Goal: Task Accomplishment & Management: Use online tool/utility

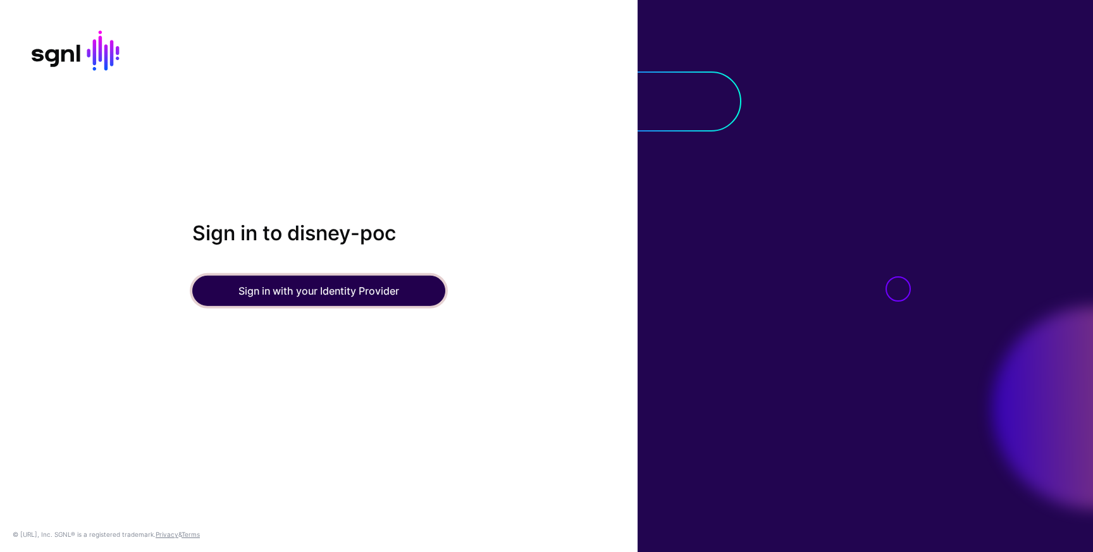
click at [316, 291] on button "Sign in with your Identity Provider" at bounding box center [318, 291] width 253 height 30
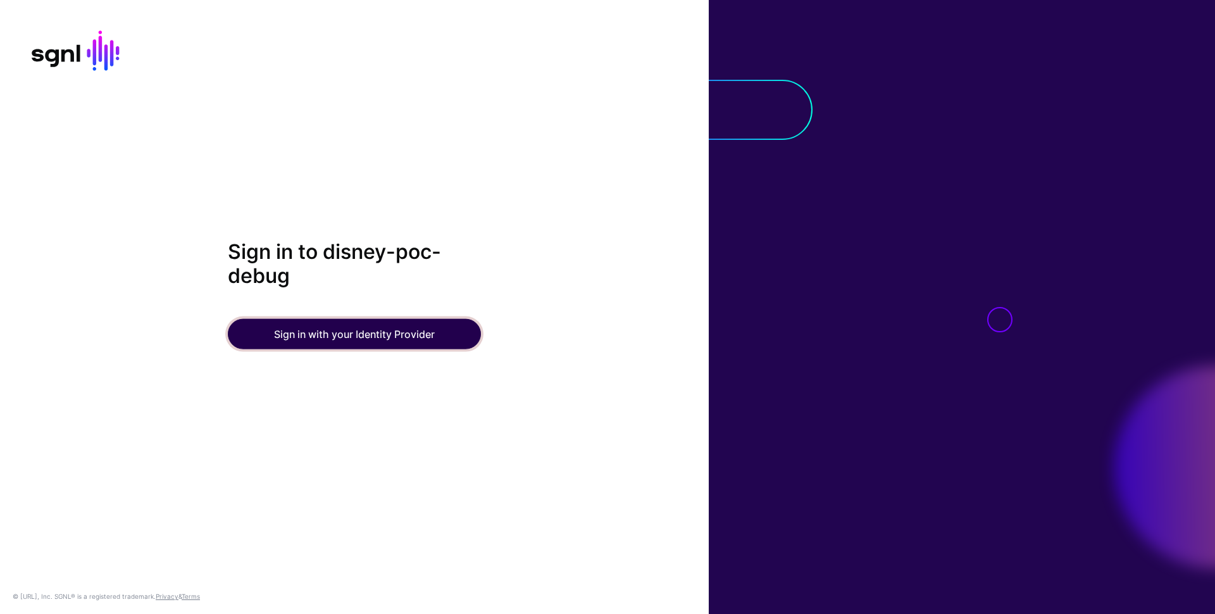
click at [390, 341] on button "Sign in with your Identity Provider" at bounding box center [354, 333] width 253 height 30
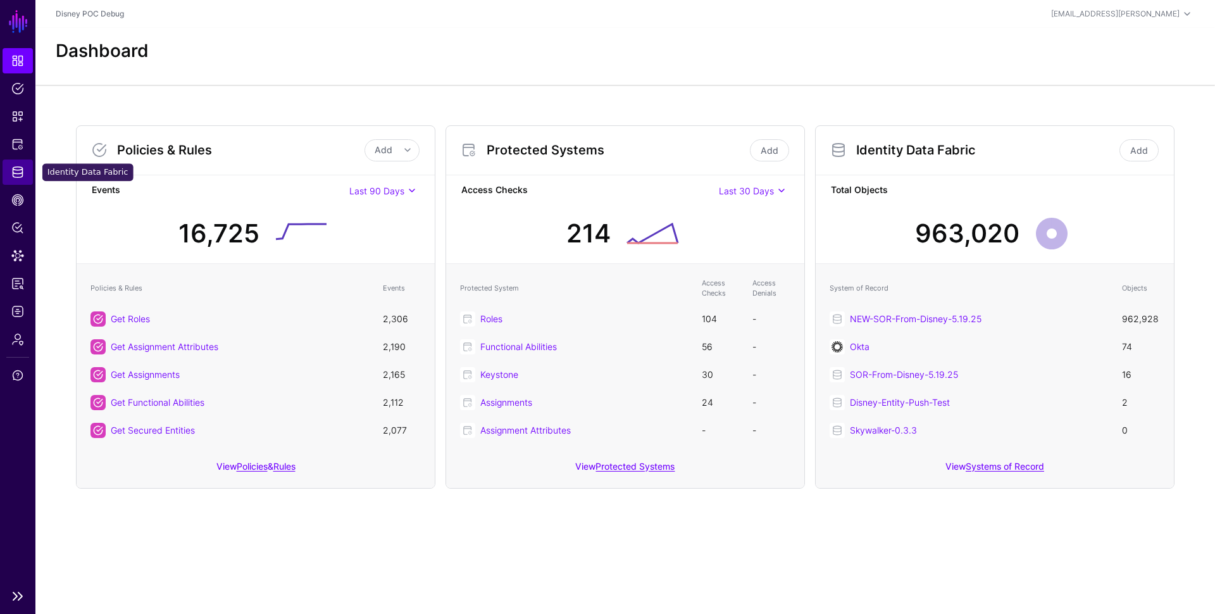
click at [18, 178] on span "Identity Data Fabric" at bounding box center [17, 172] width 13 height 13
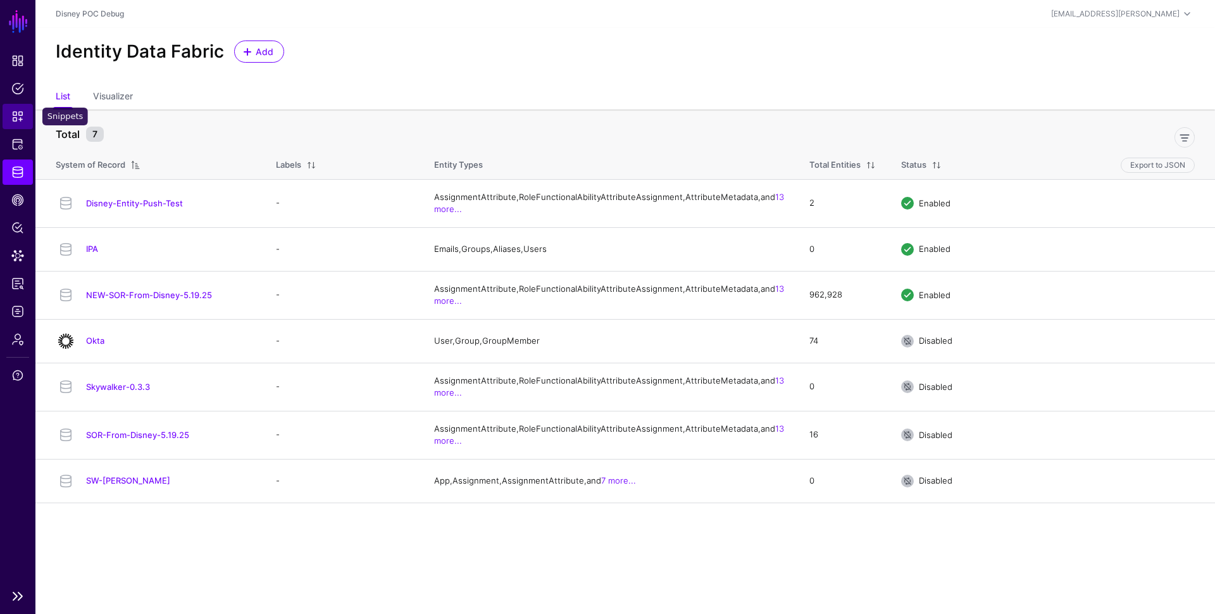
click at [18, 120] on span "Snippets" at bounding box center [17, 116] width 13 height 13
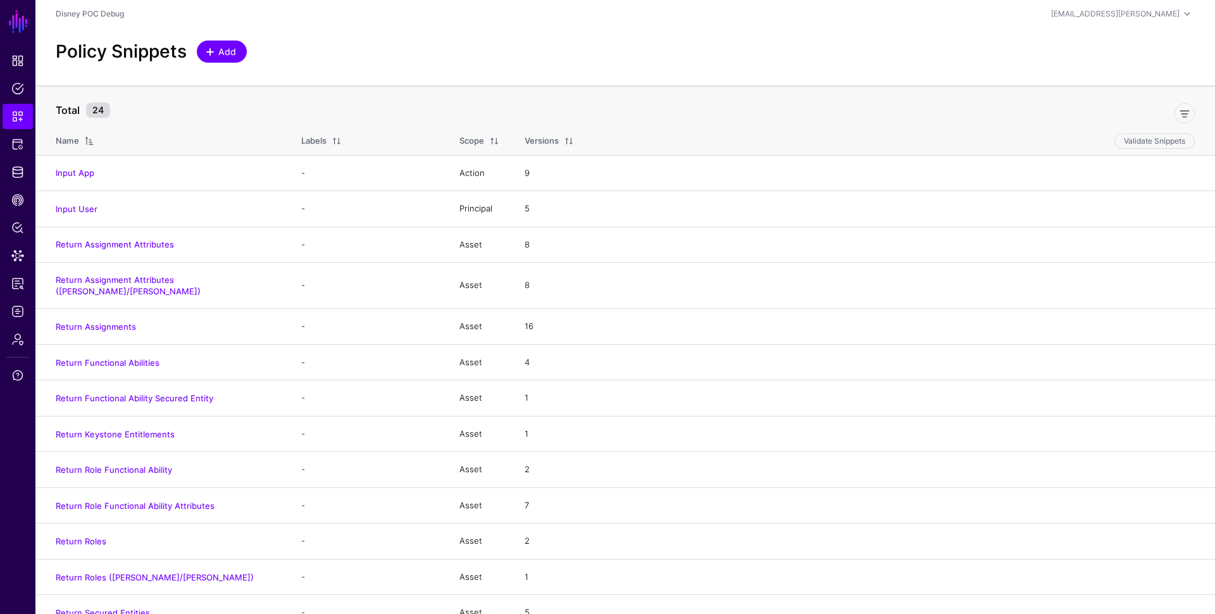
click at [218, 49] on span "Add" at bounding box center [227, 51] width 21 height 13
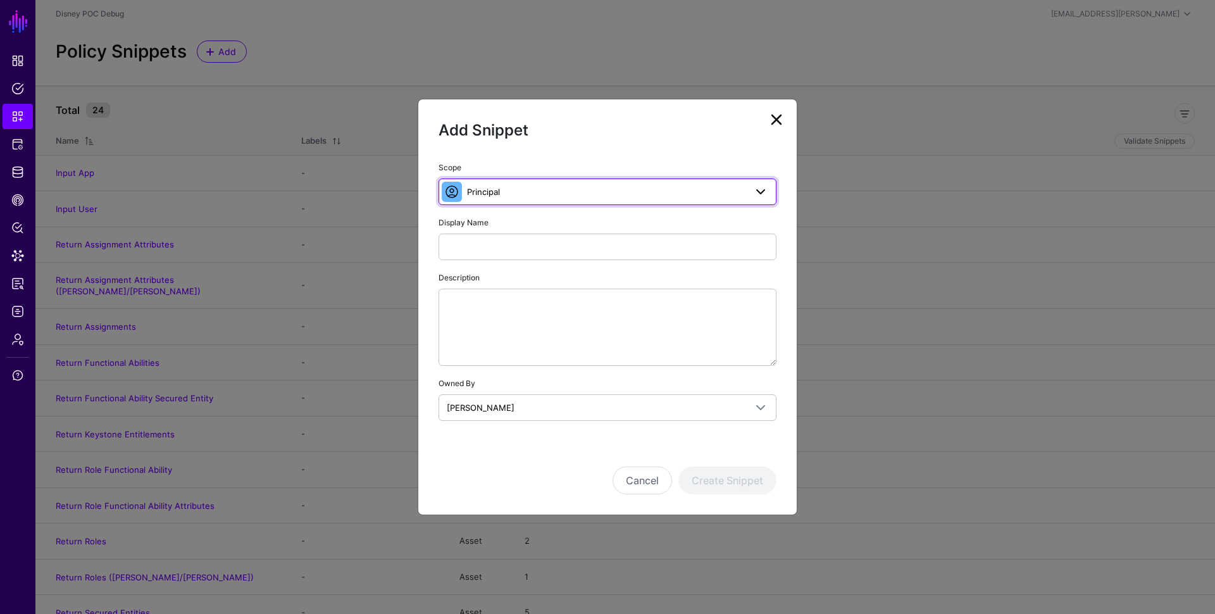
click at [502, 190] on span "Principal" at bounding box center [606, 192] width 278 height 14
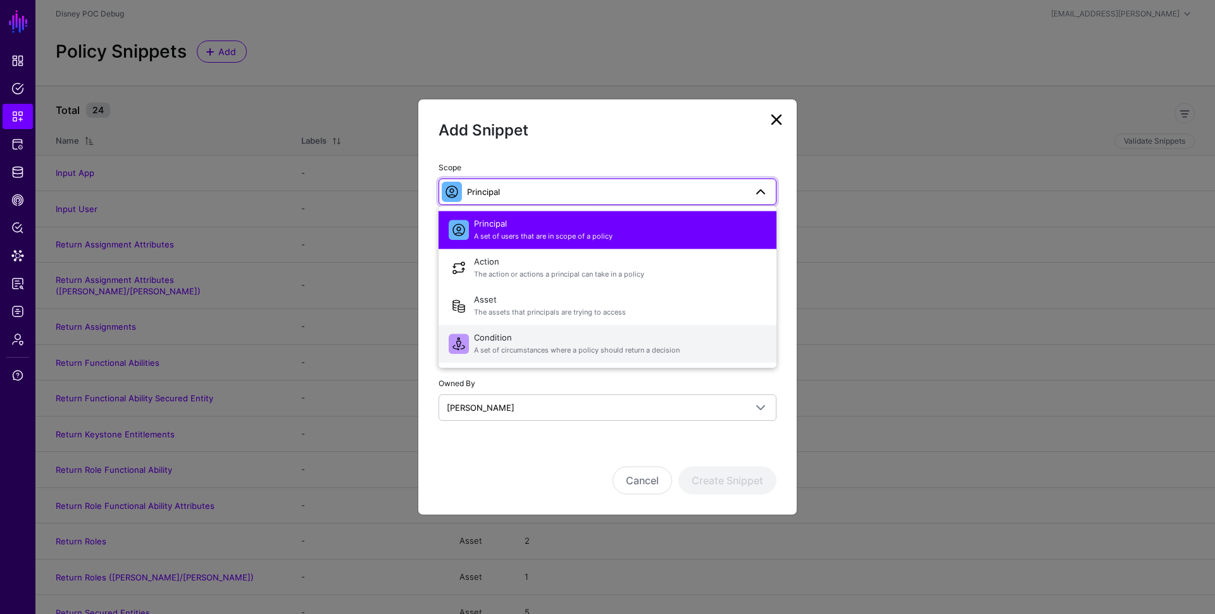
click at [538, 350] on span "A set of circumstances where a policy should return a decision" at bounding box center [620, 350] width 292 height 11
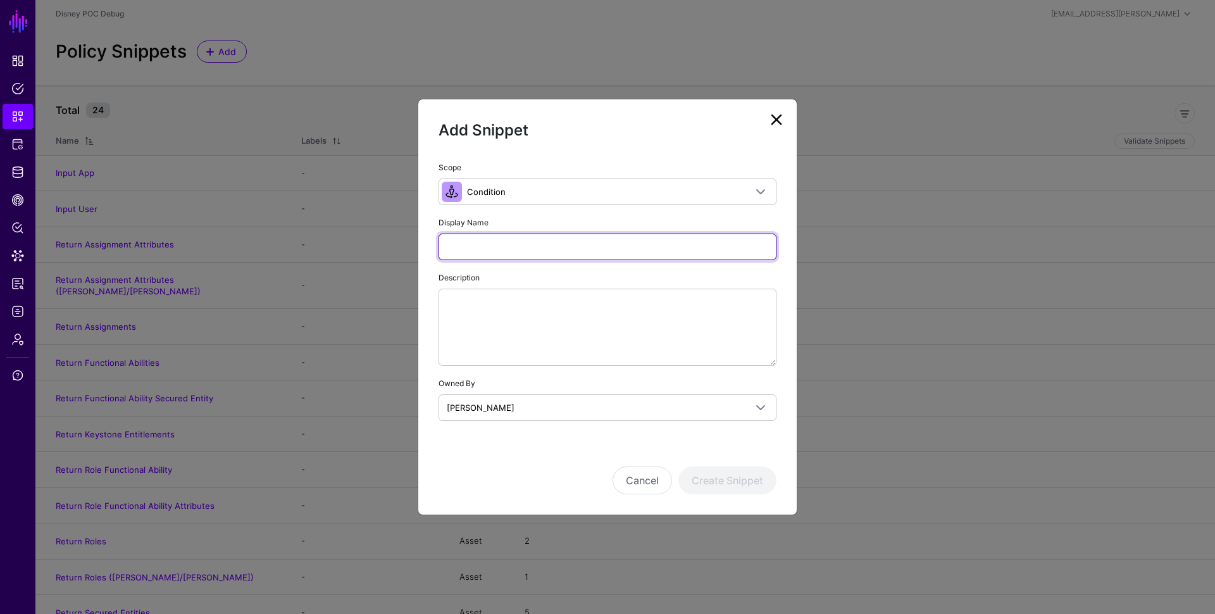
click at [510, 244] on input "Display Name" at bounding box center [607, 246] width 338 height 27
type input "**********"
click at [678, 466] on button "Create Snippet" at bounding box center [727, 480] width 98 height 28
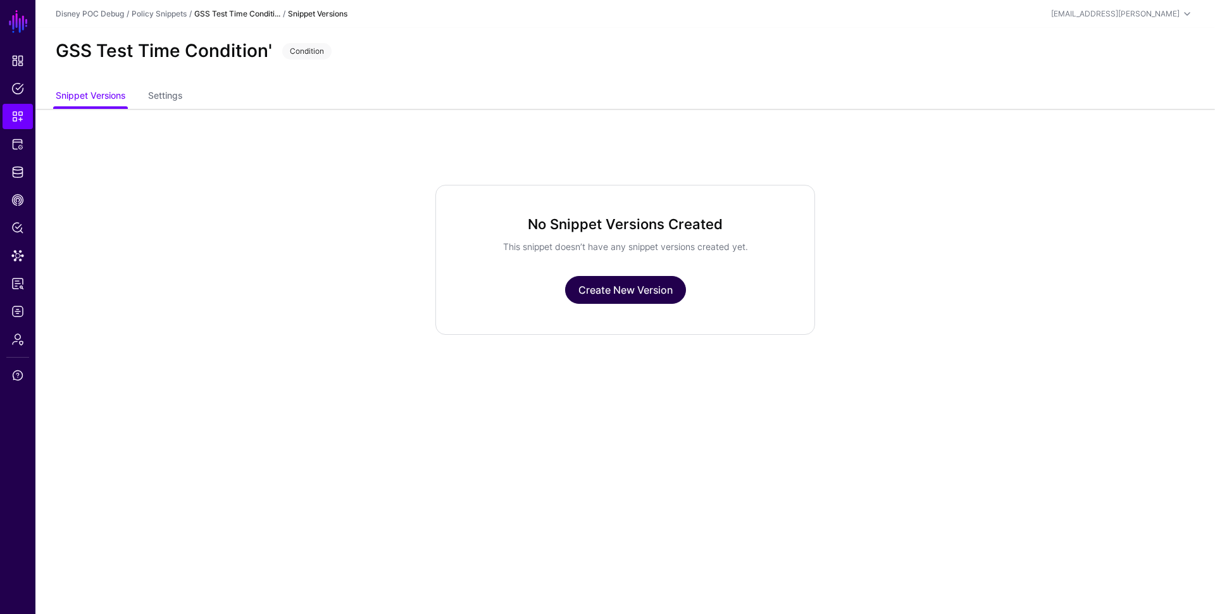
click at [624, 291] on link "Create New Version" at bounding box center [625, 290] width 121 height 28
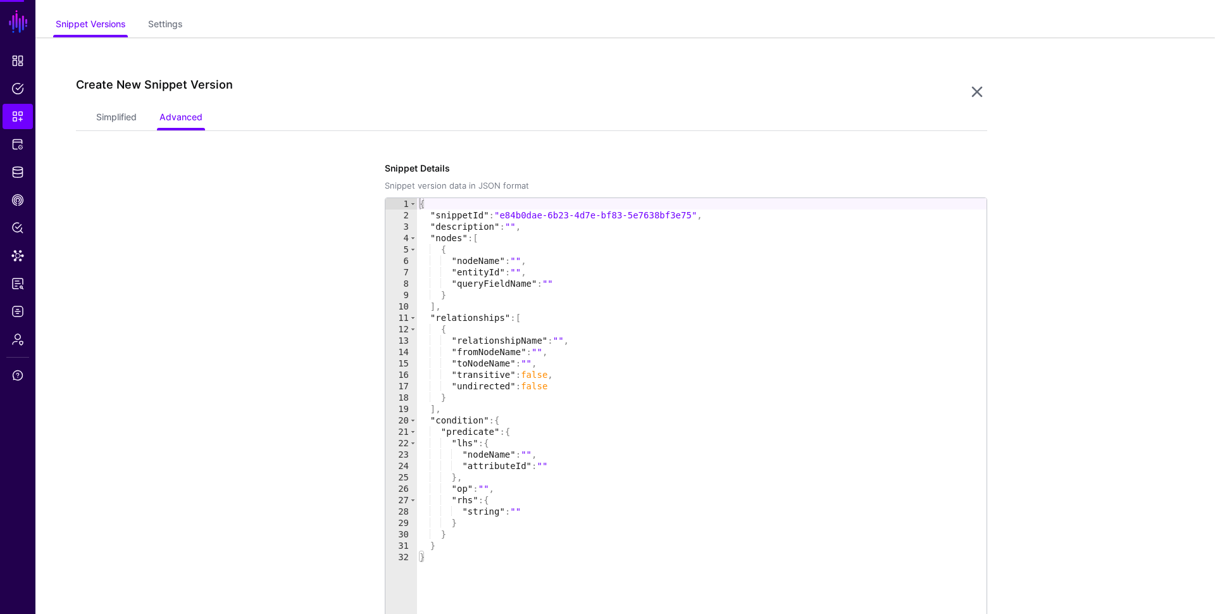
scroll to position [108, 0]
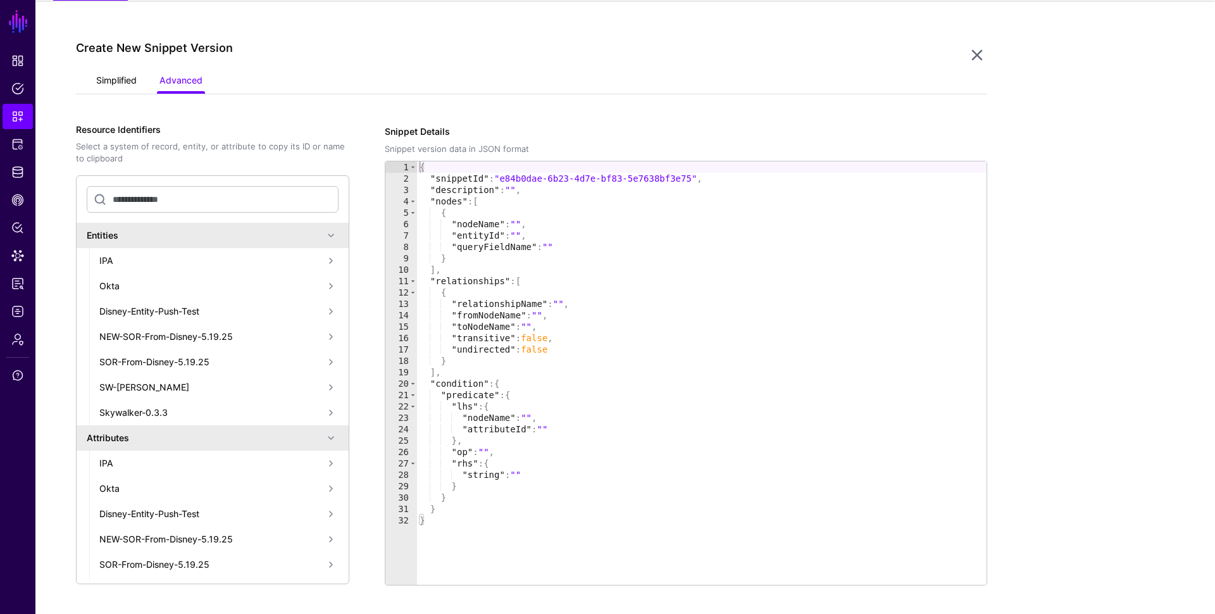
click at [113, 84] on link "Simplified" at bounding box center [116, 82] width 40 height 24
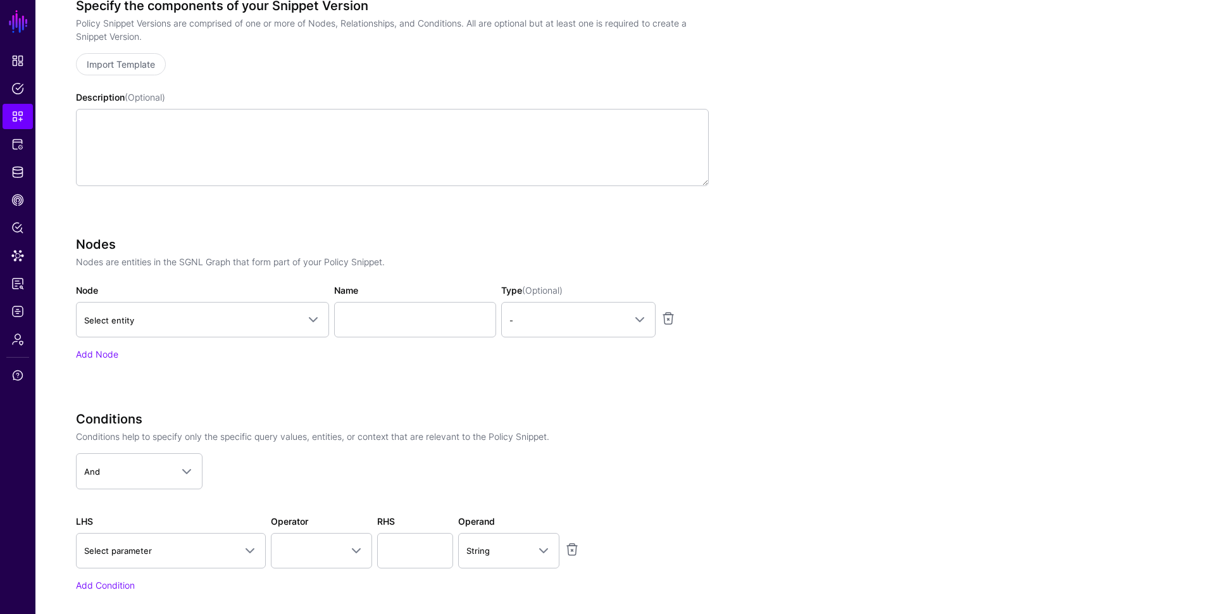
scroll to position [268, 0]
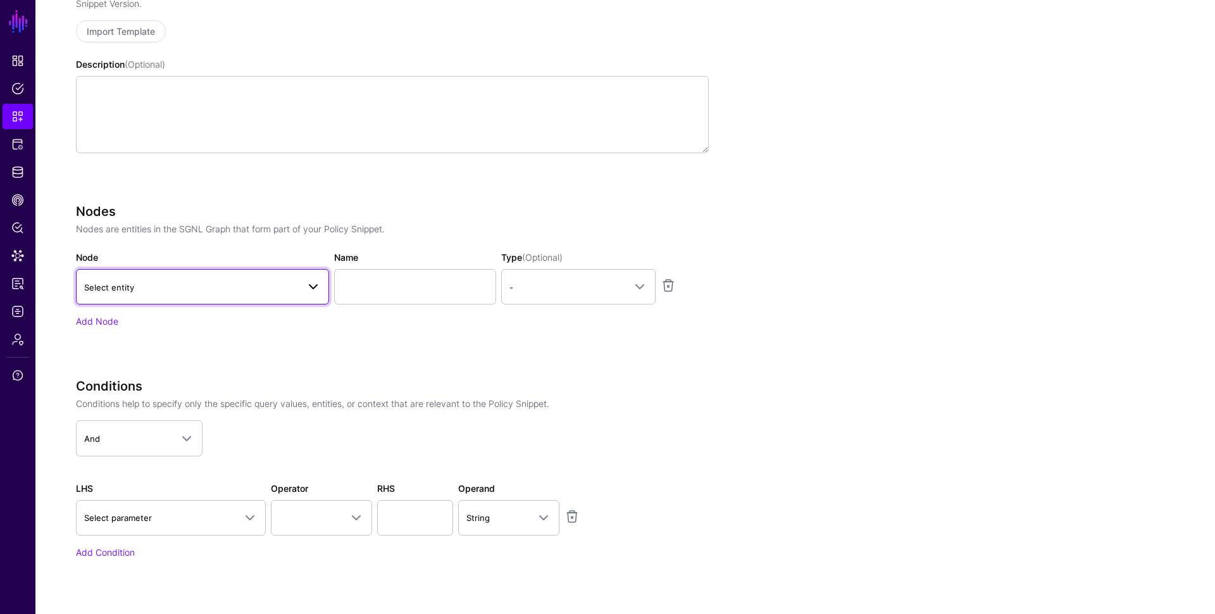
click at [222, 275] on link "Select entity" at bounding box center [202, 286] width 253 height 35
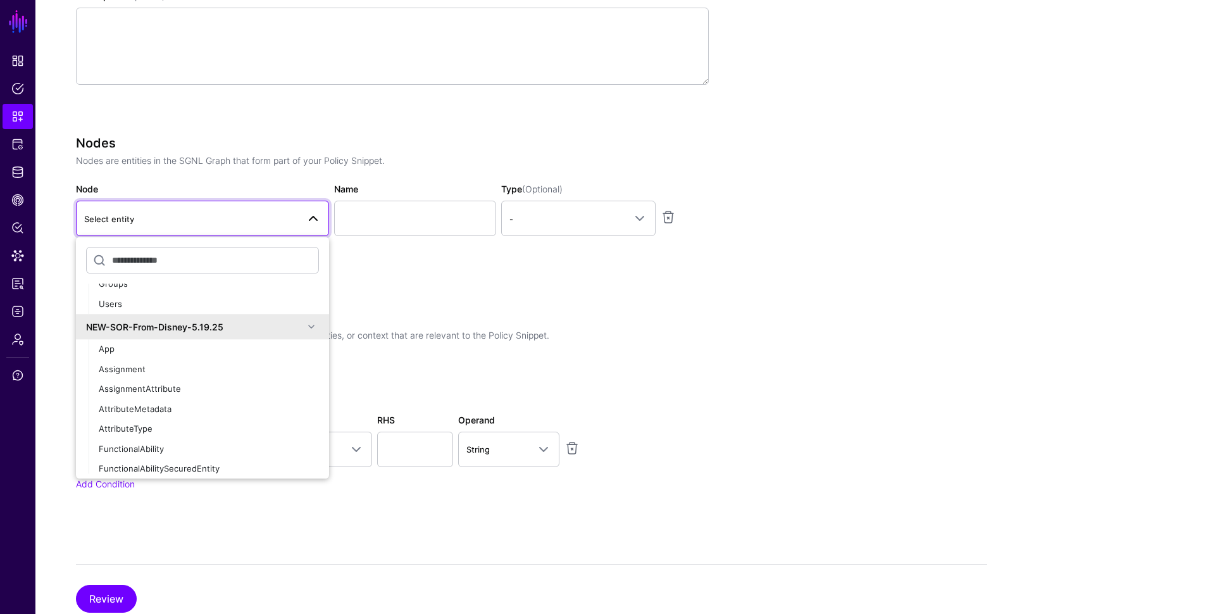
scroll to position [421, 0]
click at [376, 566] on div "Review" at bounding box center [531, 588] width 911 height 49
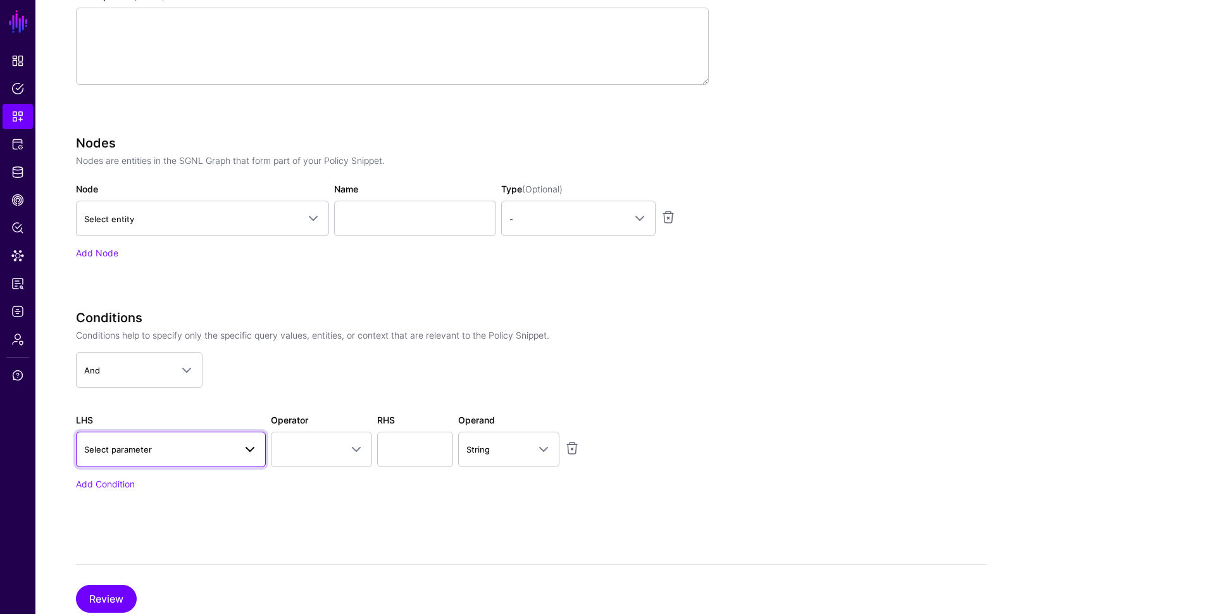
click at [189, 456] on link "Select parameter" at bounding box center [171, 449] width 190 height 35
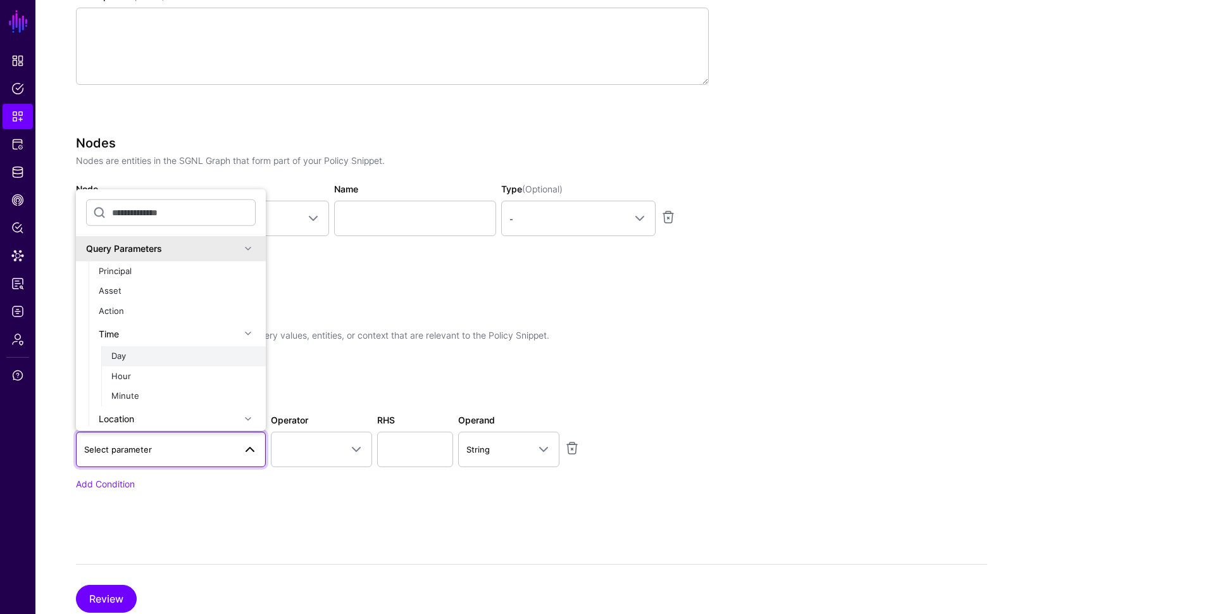
click at [152, 356] on div "Day" at bounding box center [183, 356] width 144 height 13
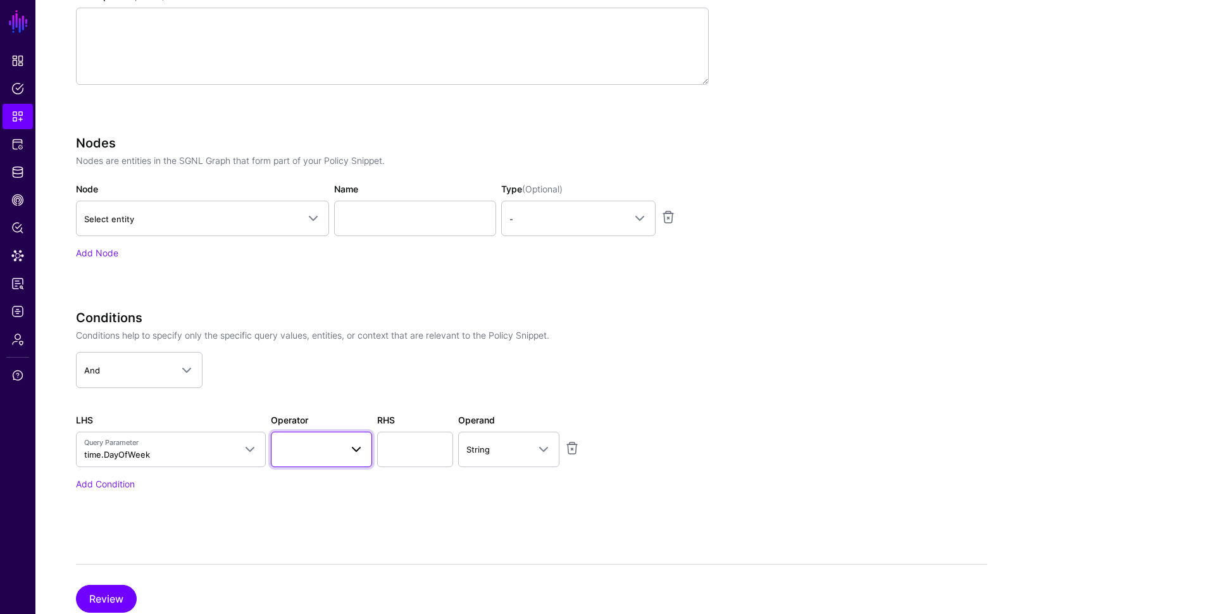
click at [318, 442] on span at bounding box center [321, 449] width 85 height 15
click at [317, 495] on div "Conditions Conditions help to specify only the specific query values, entities,…" at bounding box center [392, 417] width 633 height 215
click at [251, 446] on span at bounding box center [249, 449] width 15 height 15
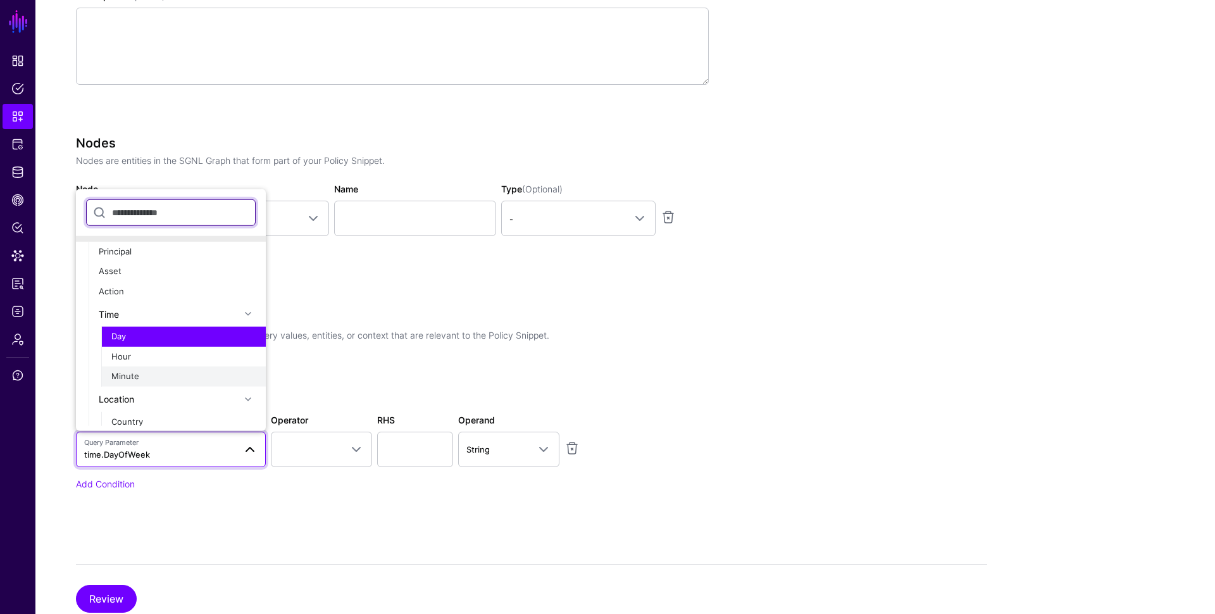
scroll to position [17, 0]
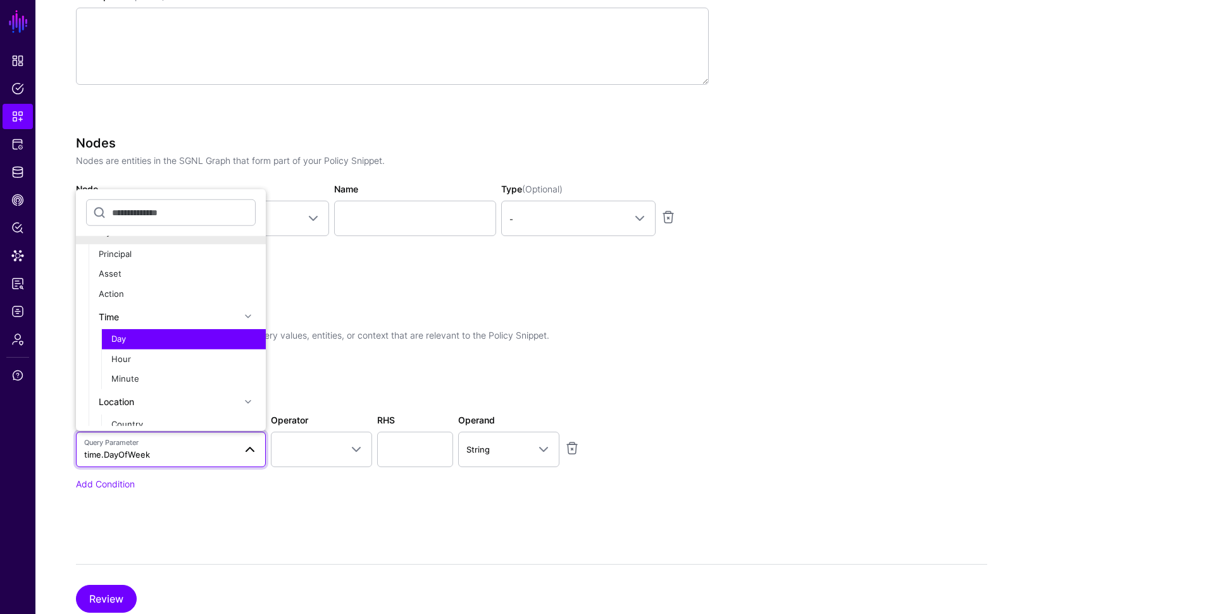
click at [213, 487] on div "Conditions Conditions help to specify only the specific query values, entities,…" at bounding box center [392, 417] width 633 height 215
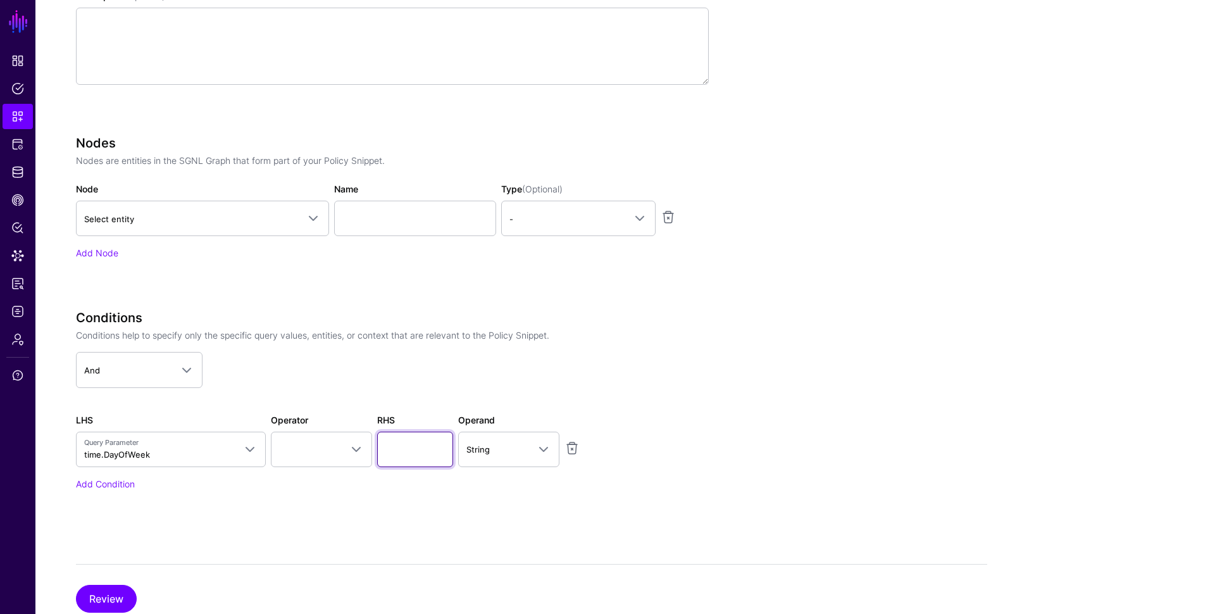
click at [399, 450] on input "text" at bounding box center [415, 449] width 76 height 35
click at [325, 450] on span at bounding box center [321, 449] width 85 height 15
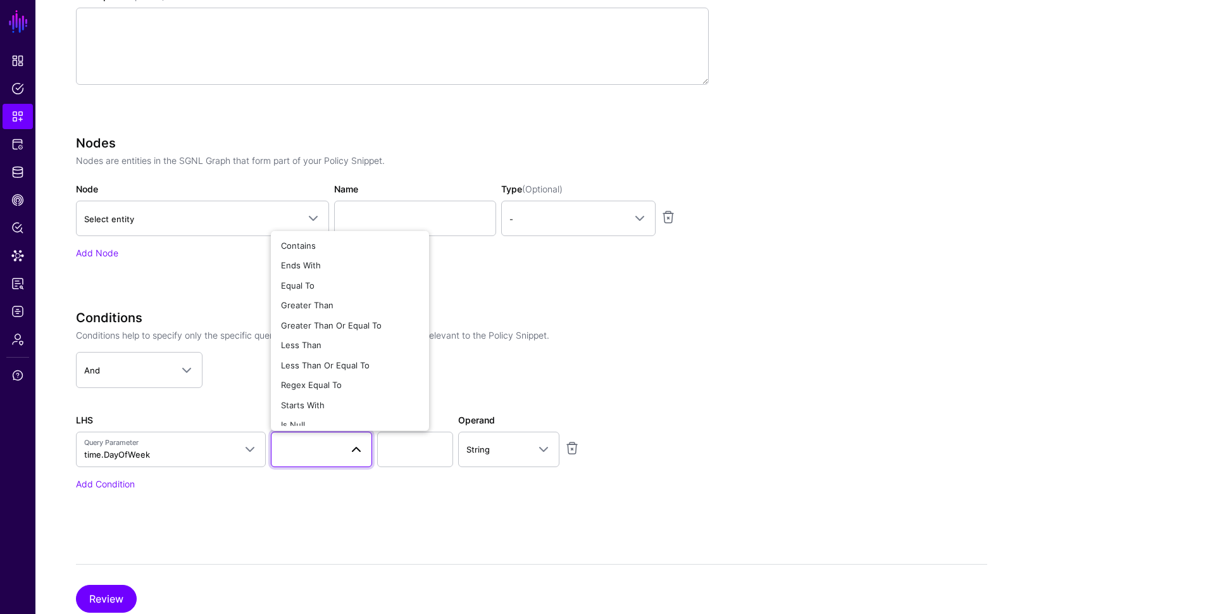
click at [325, 450] on span at bounding box center [321, 449] width 85 height 15
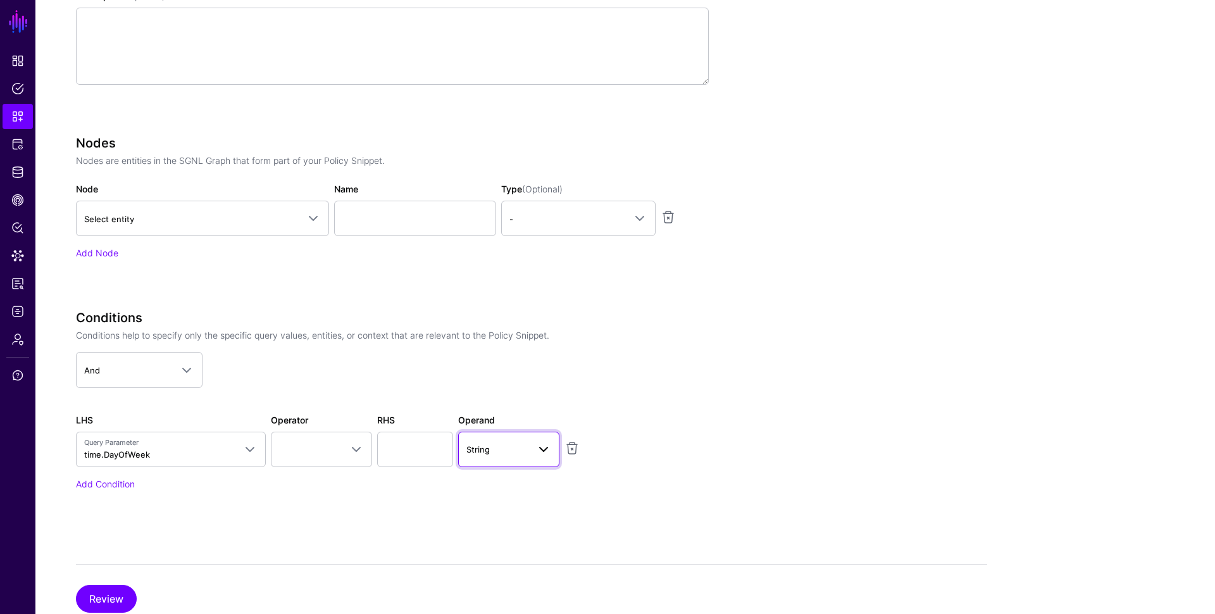
click at [529, 447] on span at bounding box center [539, 449] width 23 height 15
click at [515, 350] on div "DateTime" at bounding box center [508, 356] width 81 height 13
click at [432, 448] on input "text" at bounding box center [415, 449] width 76 height 35
click at [505, 453] on link "DateTime" at bounding box center [508, 449] width 101 height 35
click at [507, 337] on div "Date" at bounding box center [508, 336] width 81 height 13
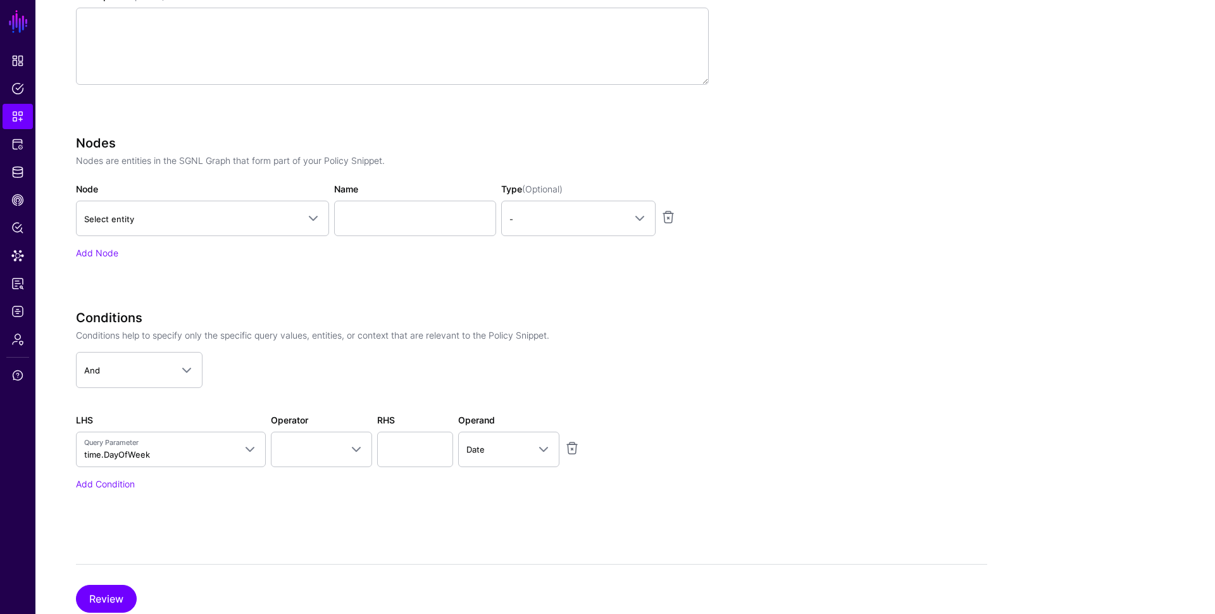
click at [430, 424] on div "RHS" at bounding box center [415, 440] width 81 height 54
click at [419, 454] on input "text" at bounding box center [415, 449] width 76 height 35
click at [318, 442] on span at bounding box center [321, 449] width 85 height 15
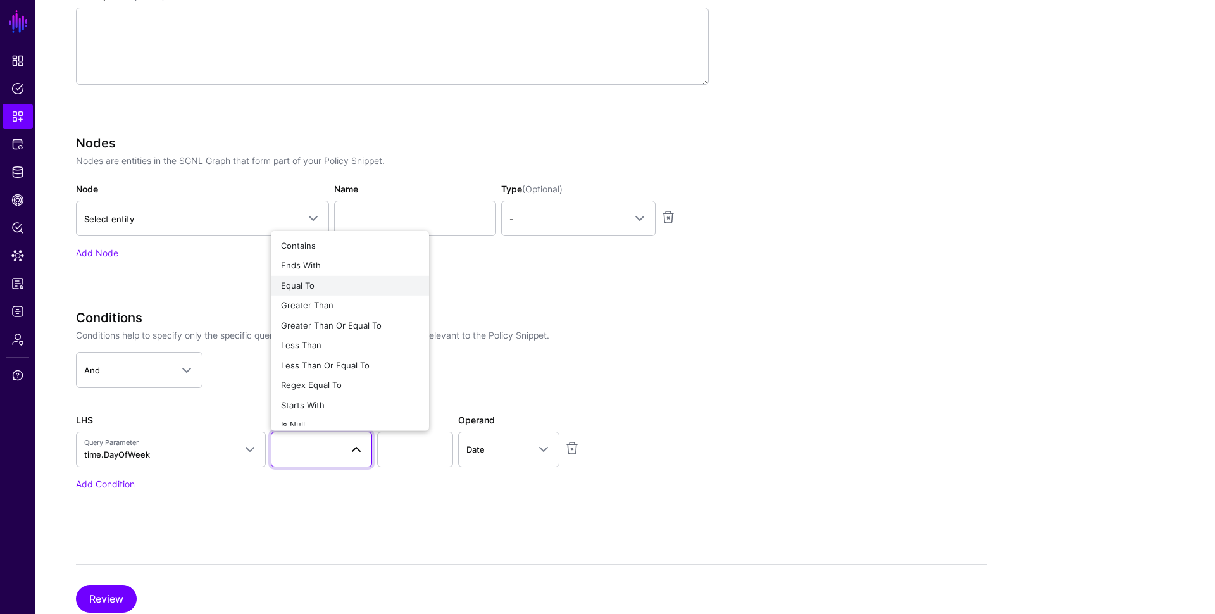
click at [310, 280] on span "Equal To" at bounding box center [298, 285] width 34 height 10
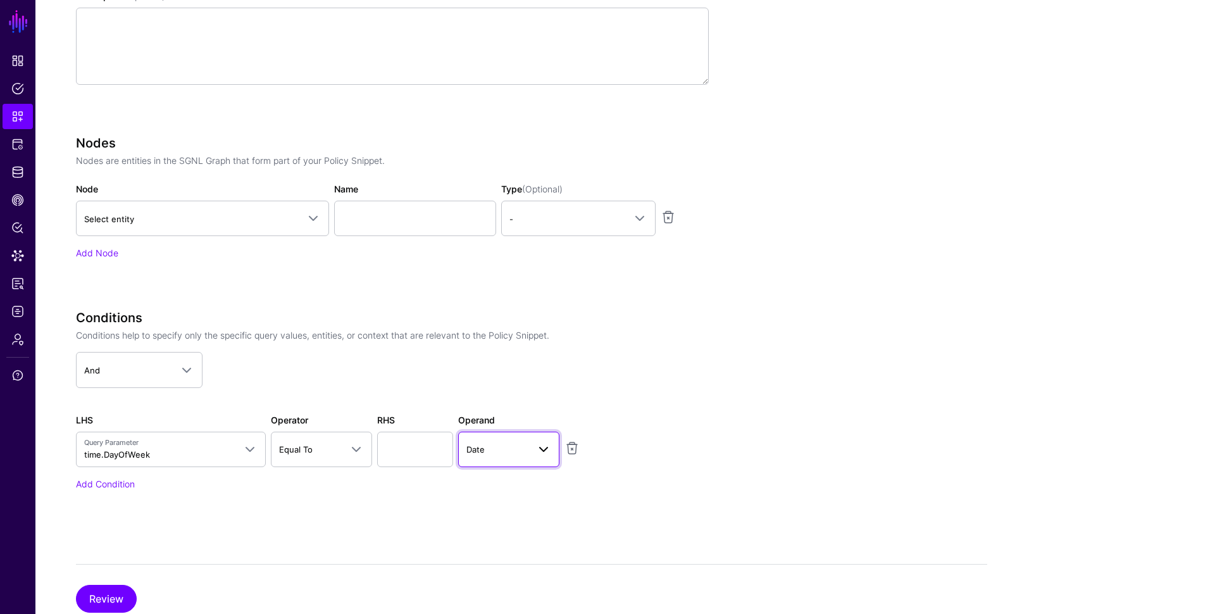
click at [503, 461] on link "Date" at bounding box center [508, 449] width 101 height 35
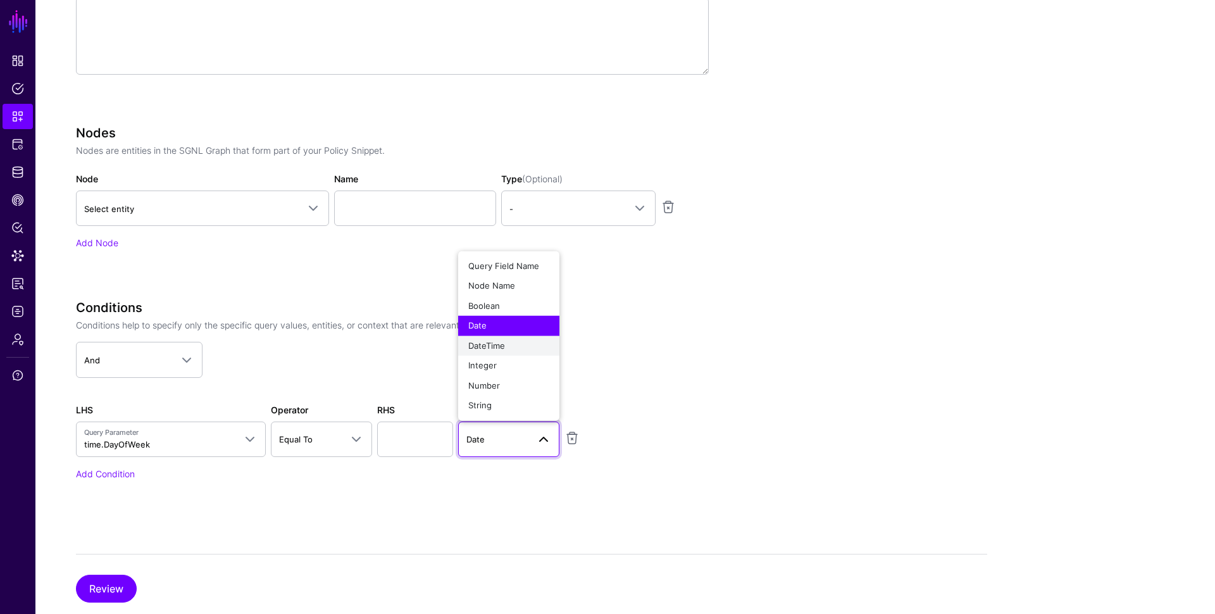
scroll to position [354, 0]
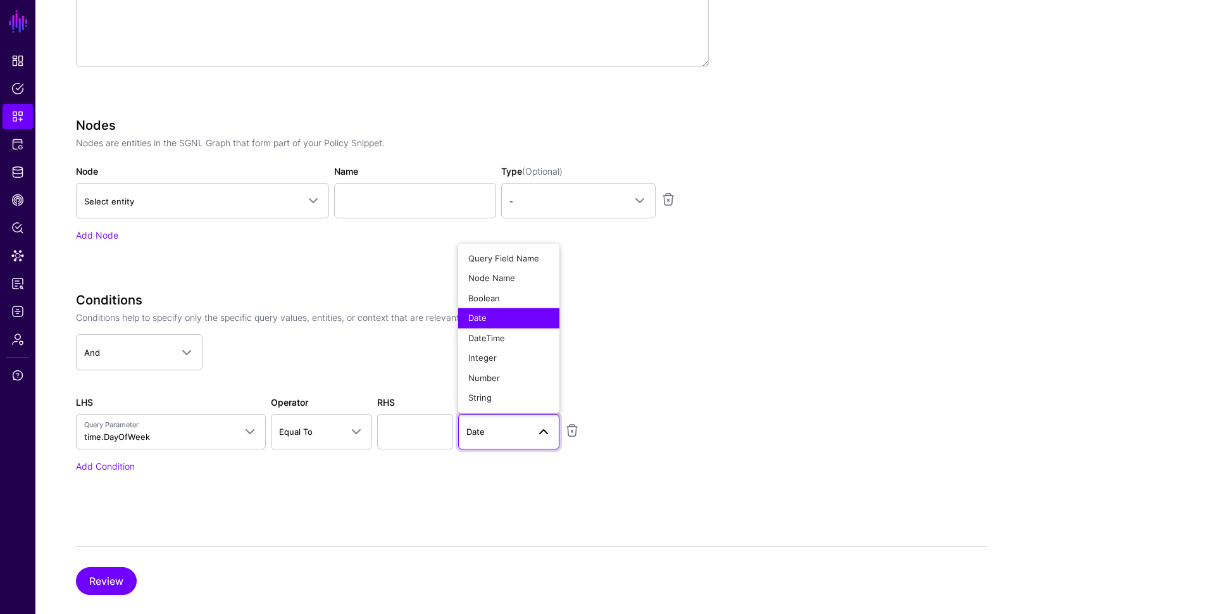
click at [730, 325] on app-snippets-creator "Specify the components of your Snippet Version Policy Snippet Versions are comp…" at bounding box center [531, 193] width 911 height 629
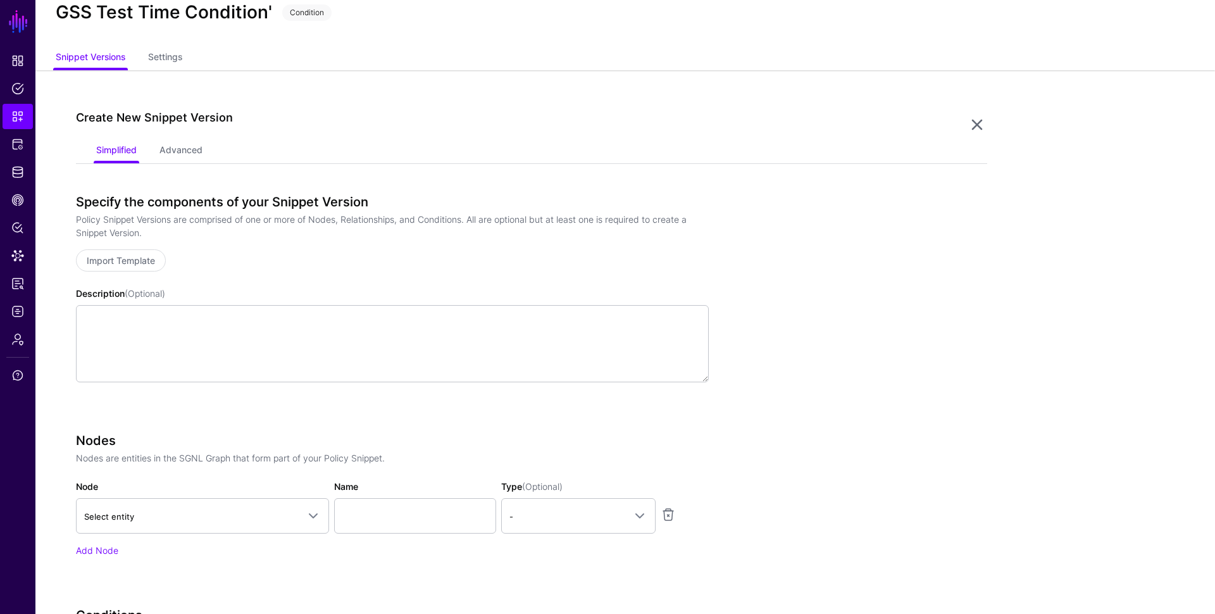
scroll to position [0, 0]
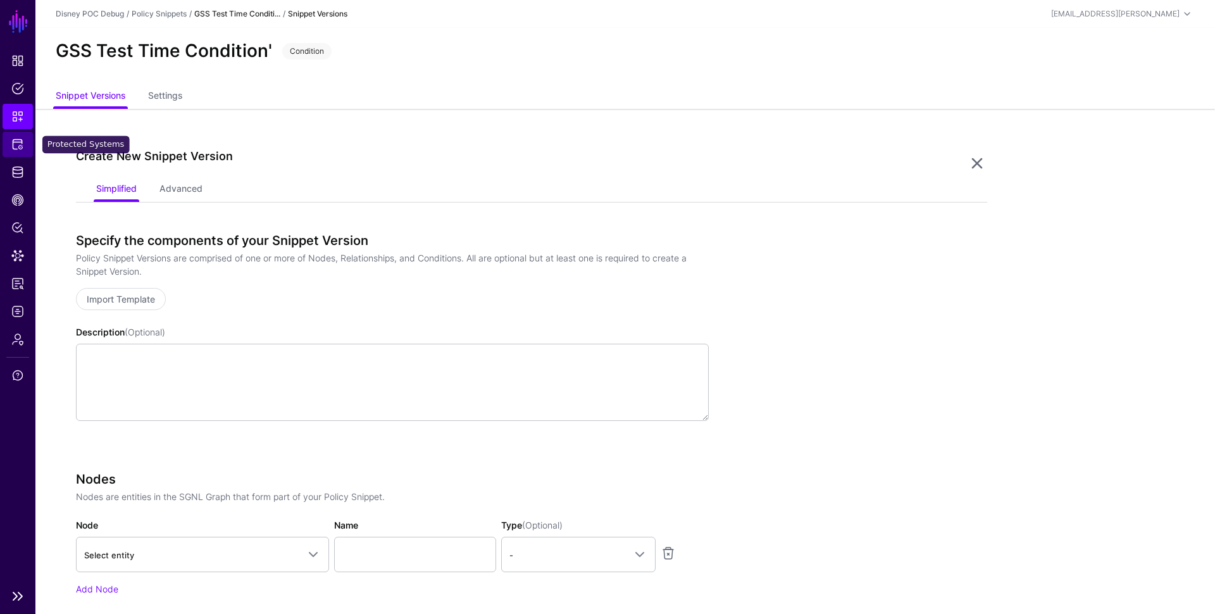
click at [16, 144] on span "Protected Systems" at bounding box center [17, 144] width 13 height 13
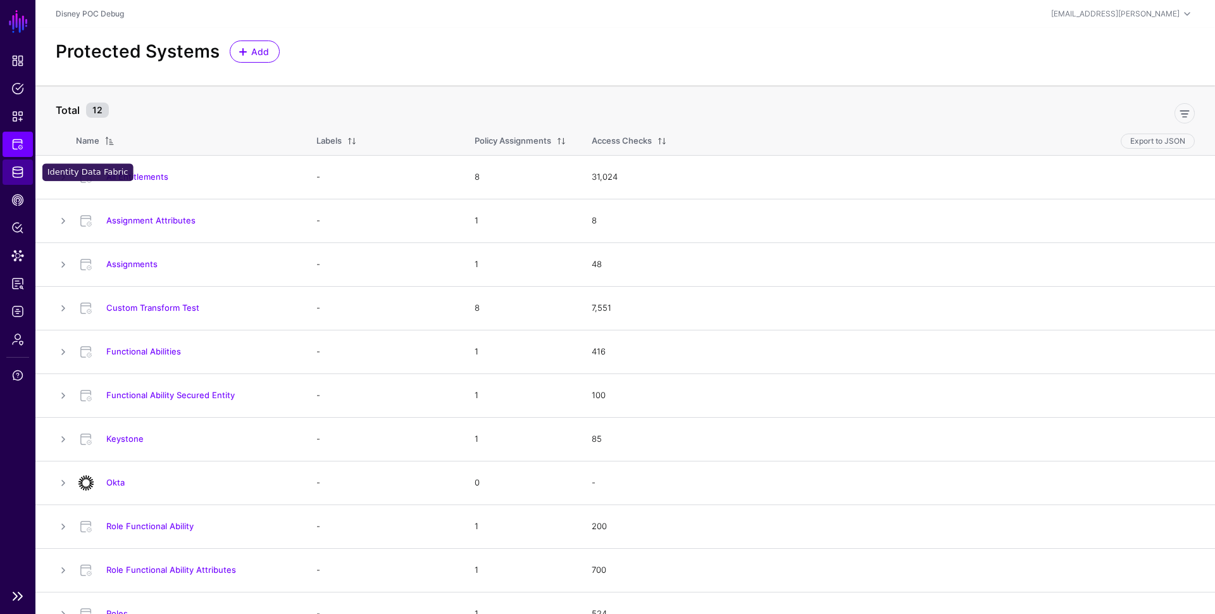
click at [16, 174] on span "Identity Data Fabric" at bounding box center [17, 172] width 13 height 13
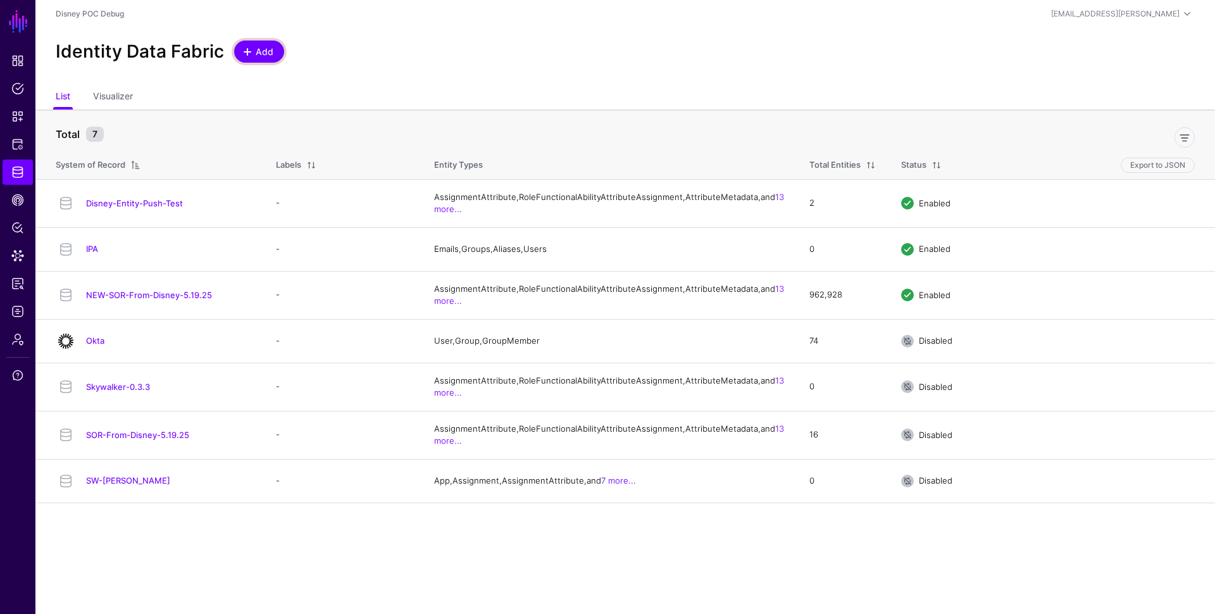
click at [254, 56] on span "Add" at bounding box center [264, 51] width 21 height 13
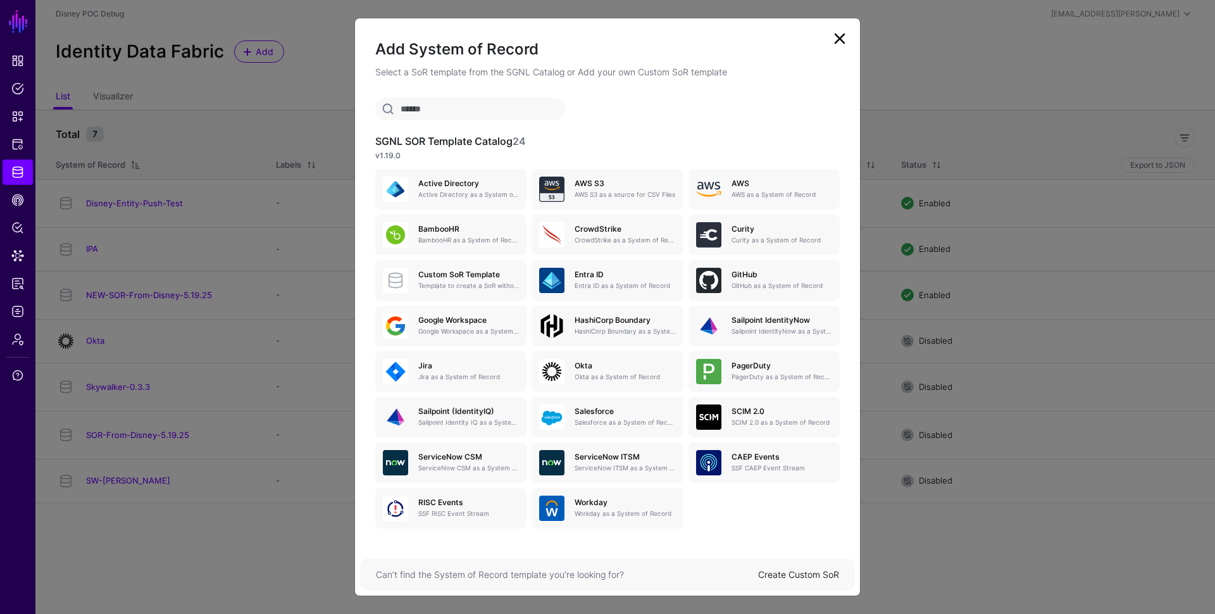
click at [780, 586] on div "Can’t find the System of Record template you’re looking for? Create Custom SoR" at bounding box center [607, 574] width 495 height 32
click at [783, 578] on link "Create Custom SoR" at bounding box center [798, 574] width 81 height 11
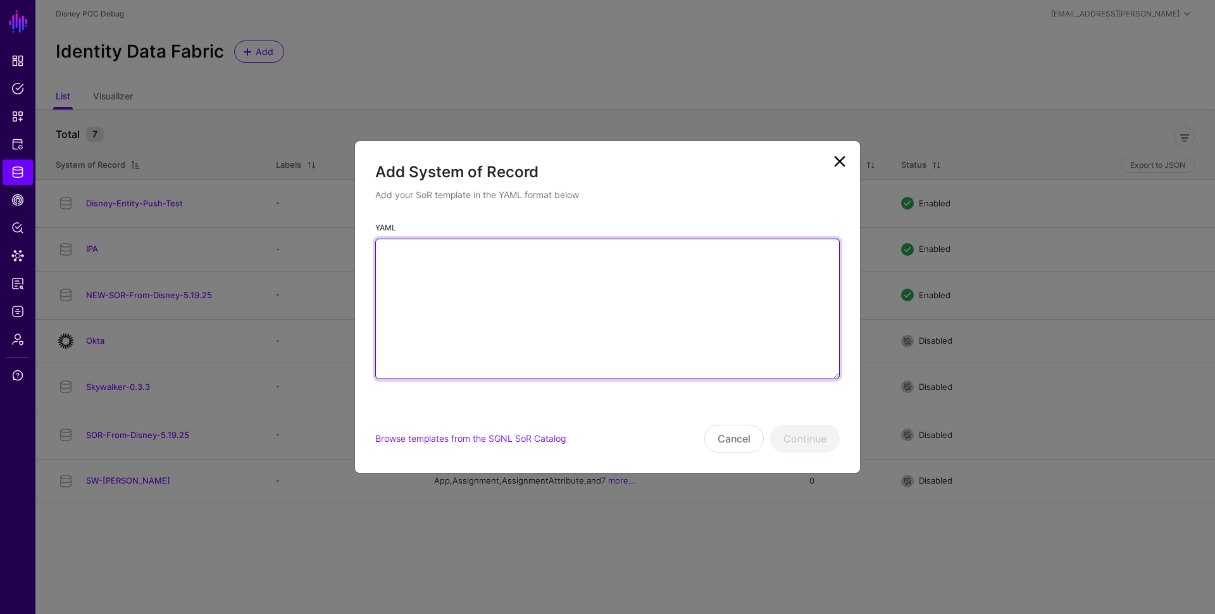
click at [454, 278] on textarea "YAML" at bounding box center [607, 309] width 464 height 140
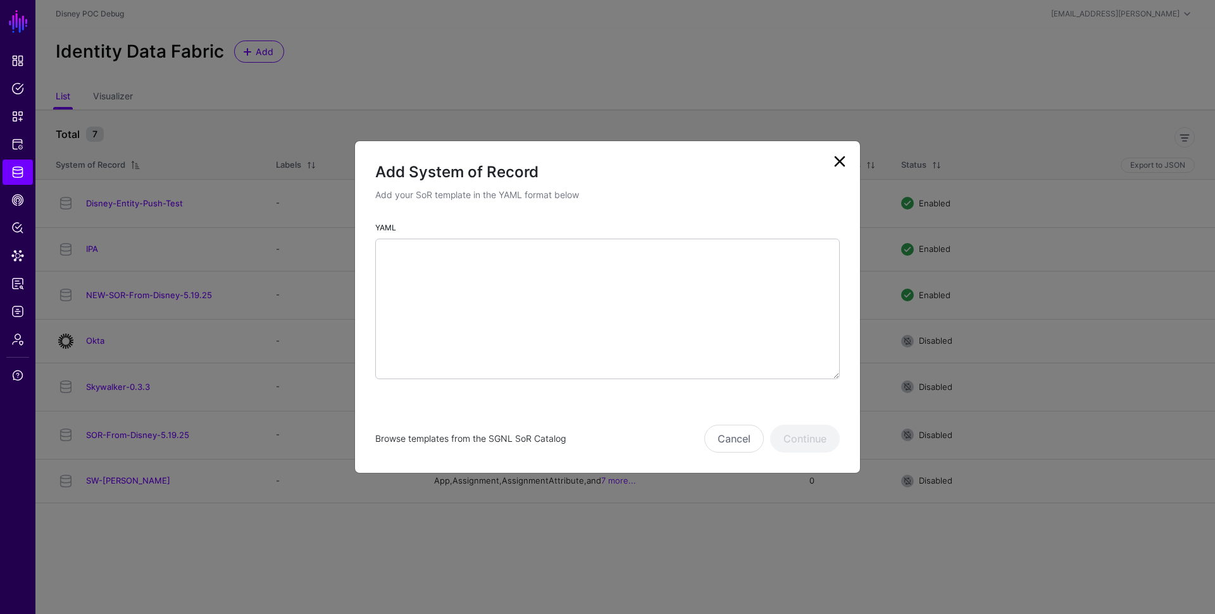
click at [476, 435] on link "Browse templates from the SGNL SoR Catalog" at bounding box center [470, 438] width 190 height 11
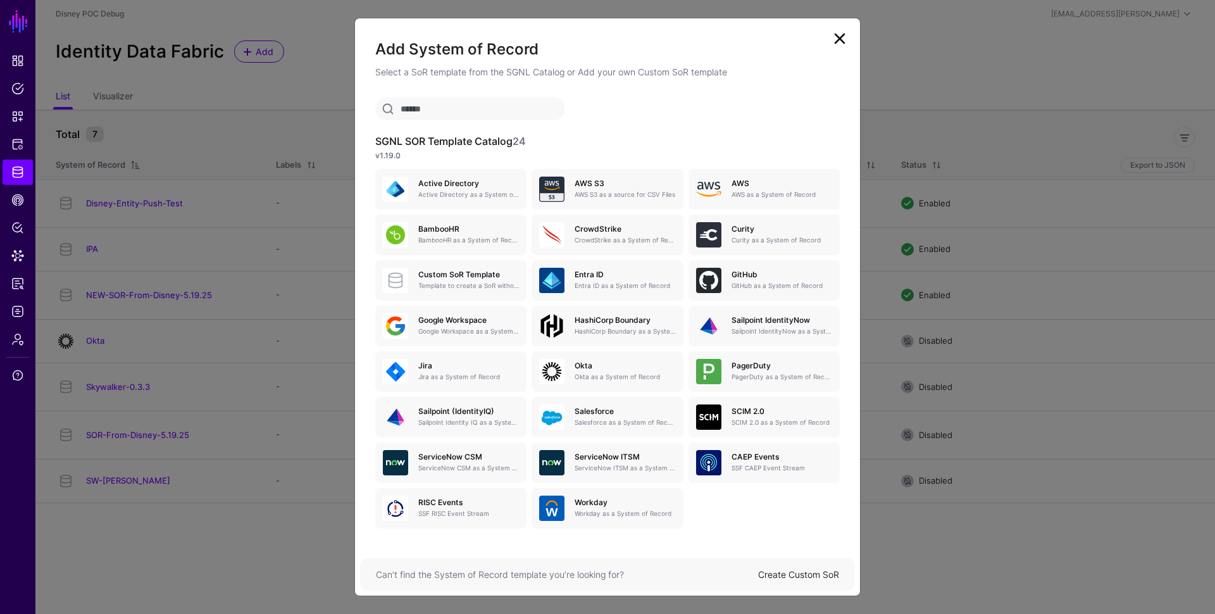
scroll to position [4, 0]
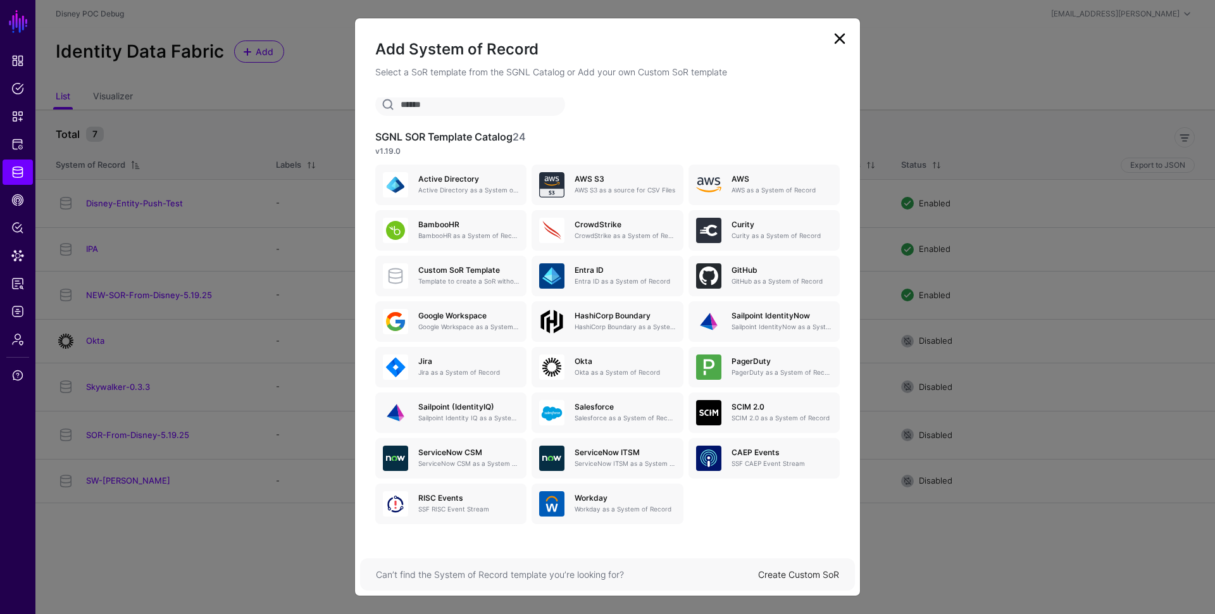
click at [802, 573] on link "Create Custom SoR" at bounding box center [798, 574] width 81 height 11
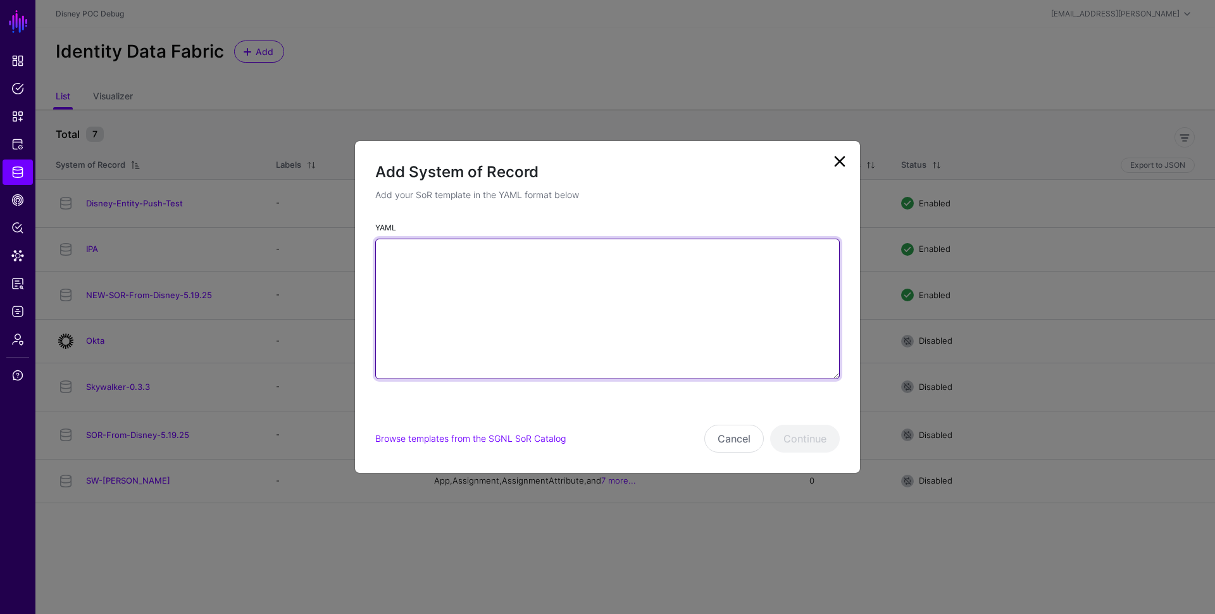
click at [615, 310] on textarea "YAML" at bounding box center [607, 309] width 464 height 140
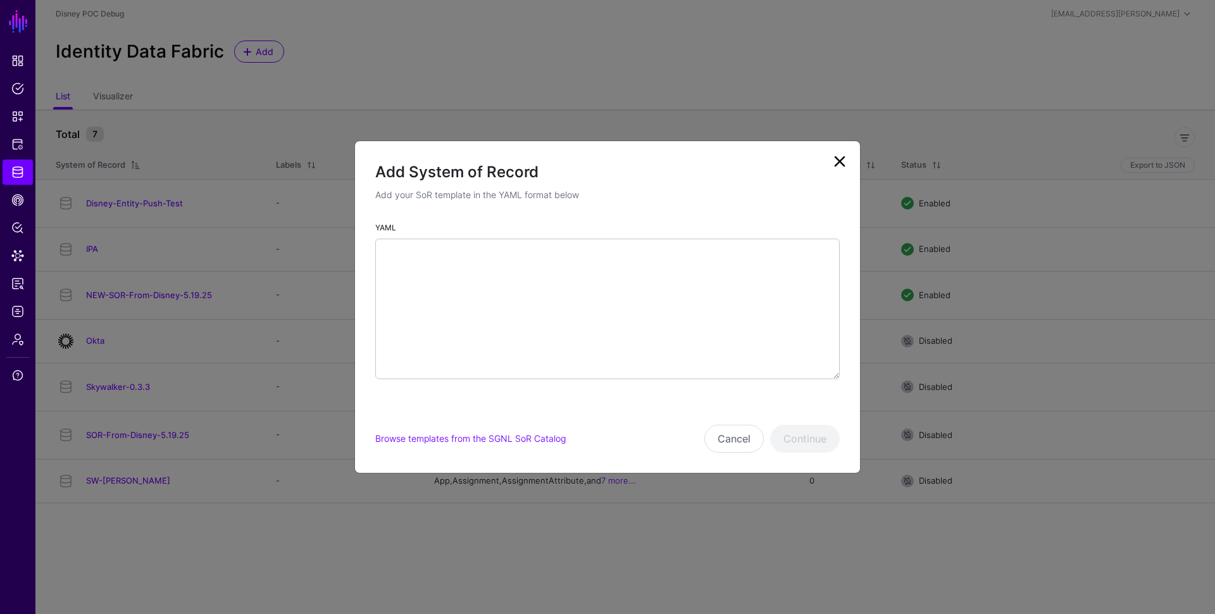
click at [525, 432] on div "Browse templates from the SGNL SoR Catalog" at bounding box center [539, 438] width 329 height 13
click at [526, 439] on link "Browse templates from the SGNL SoR Catalog" at bounding box center [470, 438] width 190 height 11
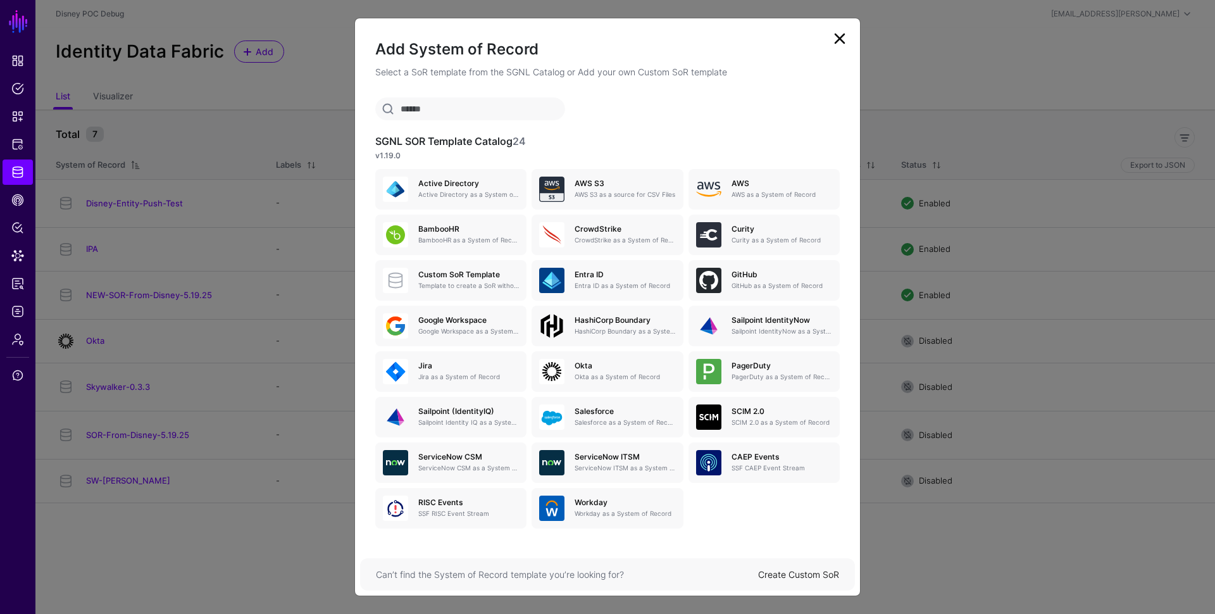
click at [842, 40] on link at bounding box center [839, 38] width 20 height 20
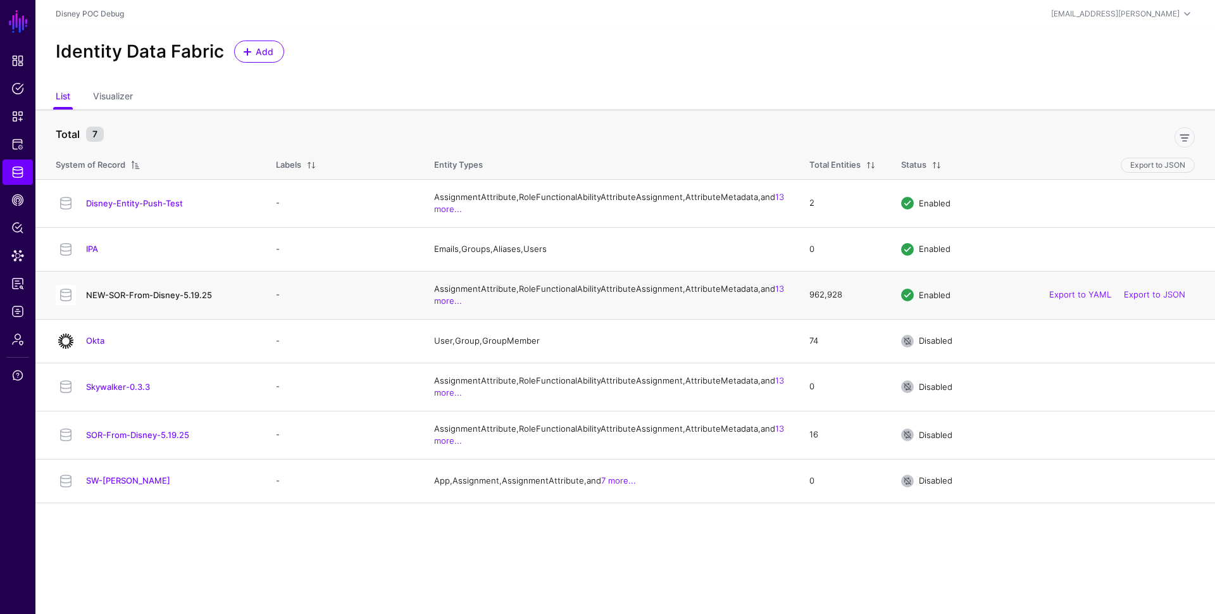
click at [139, 300] on link "NEW-SOR-From-Disney-5.19.25" at bounding box center [149, 295] width 126 height 10
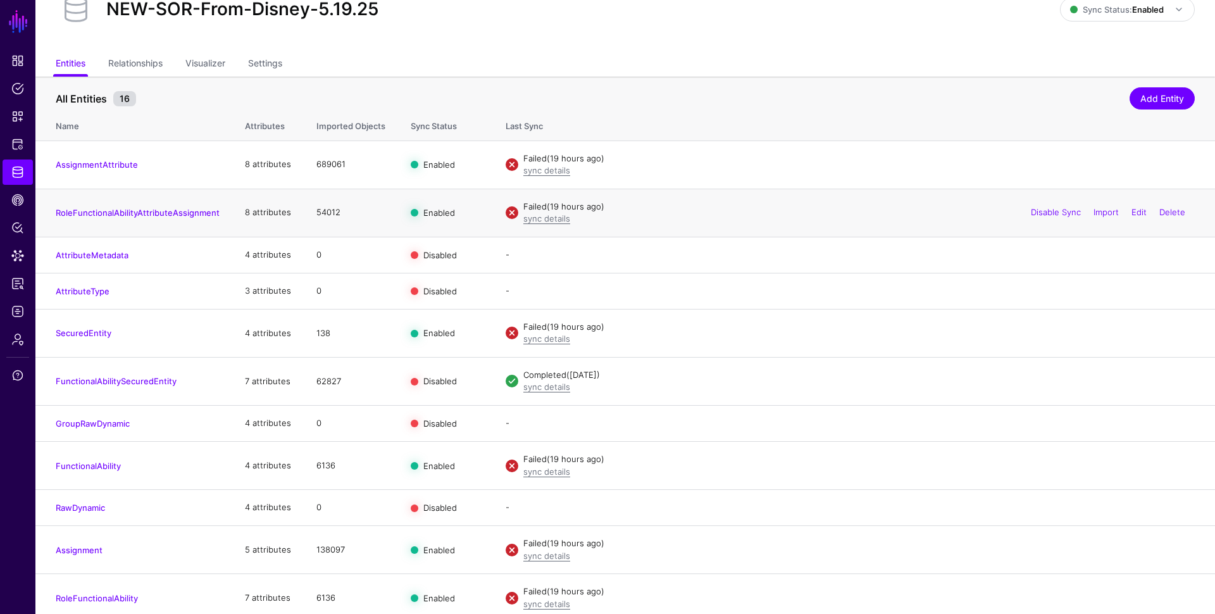
scroll to position [53, 0]
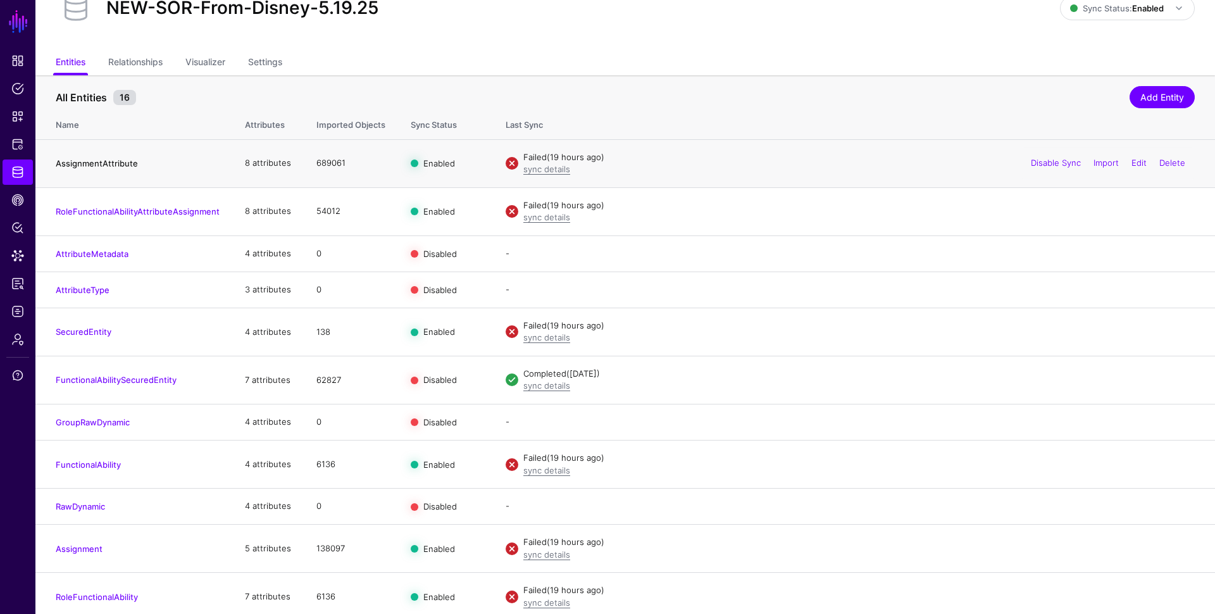
click at [103, 163] on link "AssignmentAttribute" at bounding box center [97, 163] width 82 height 10
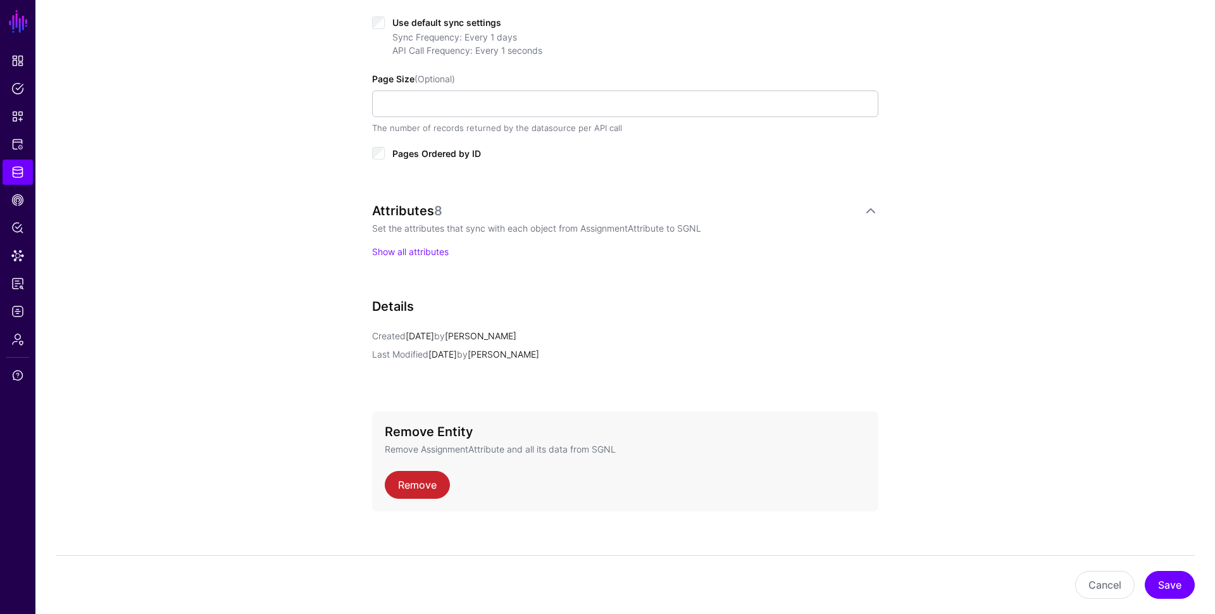
scroll to position [693, 0]
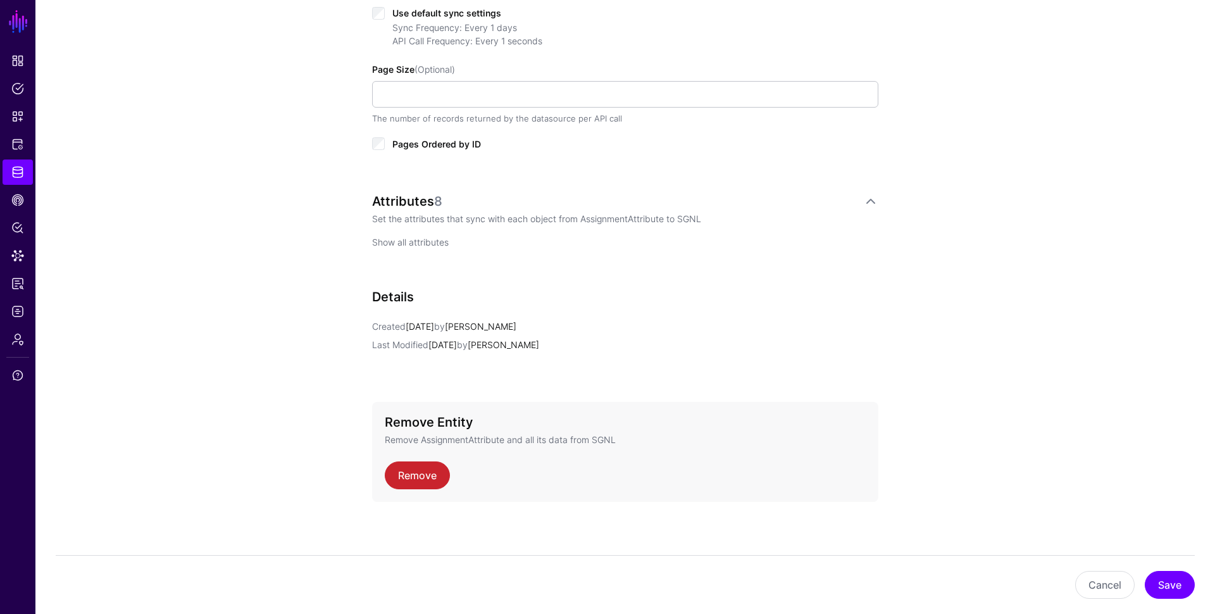
click at [427, 242] on link "Show all attributes" at bounding box center [410, 242] width 77 height 11
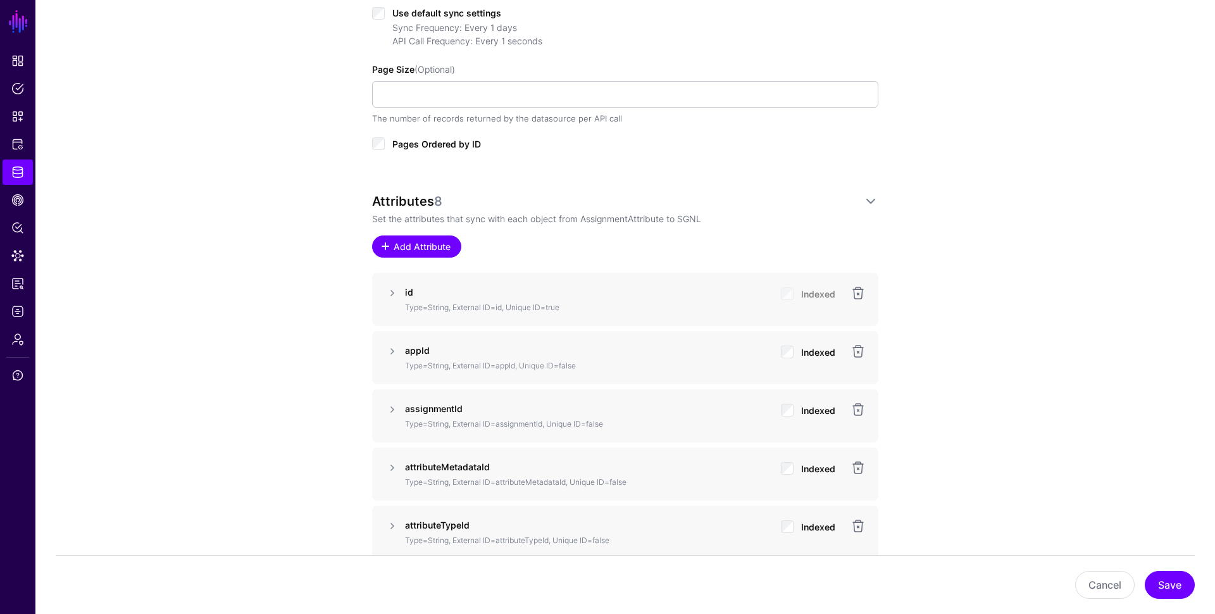
click at [425, 235] on link "Add Attribute" at bounding box center [416, 246] width 89 height 22
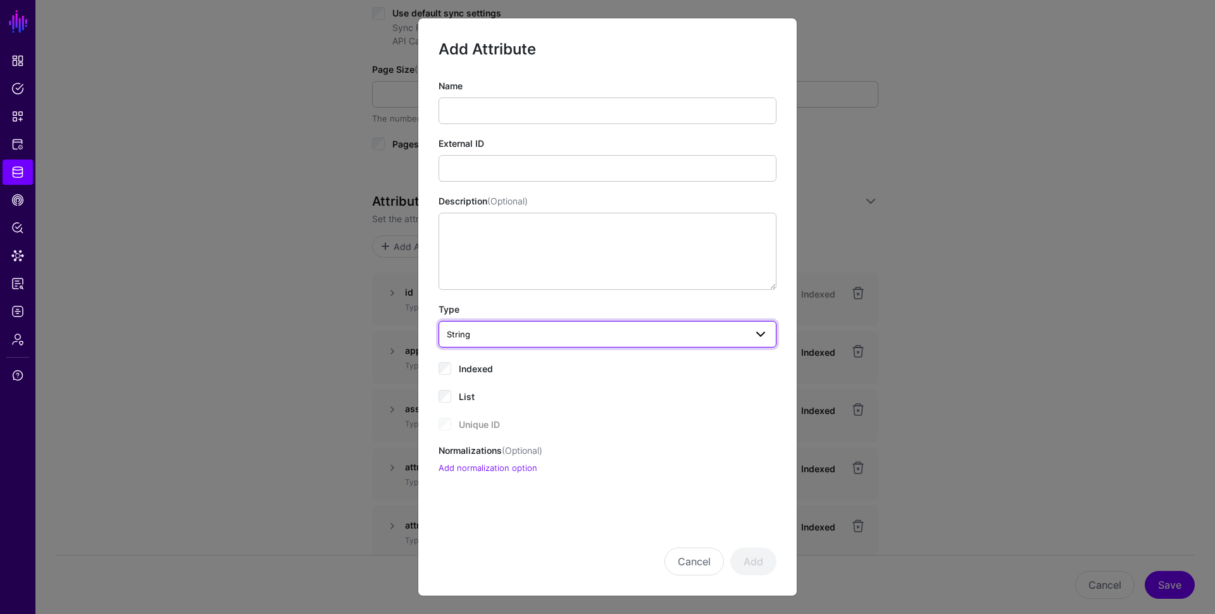
click at [538, 340] on span "String" at bounding box center [607, 333] width 321 height 15
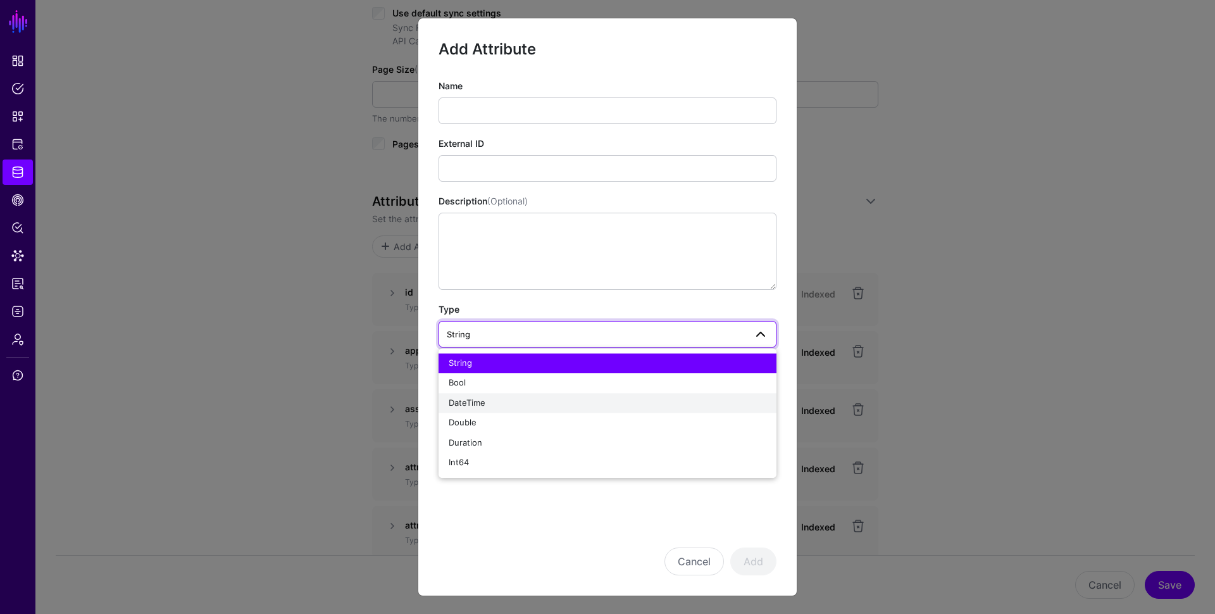
click at [544, 401] on div "DateTime" at bounding box center [608, 403] width 318 height 13
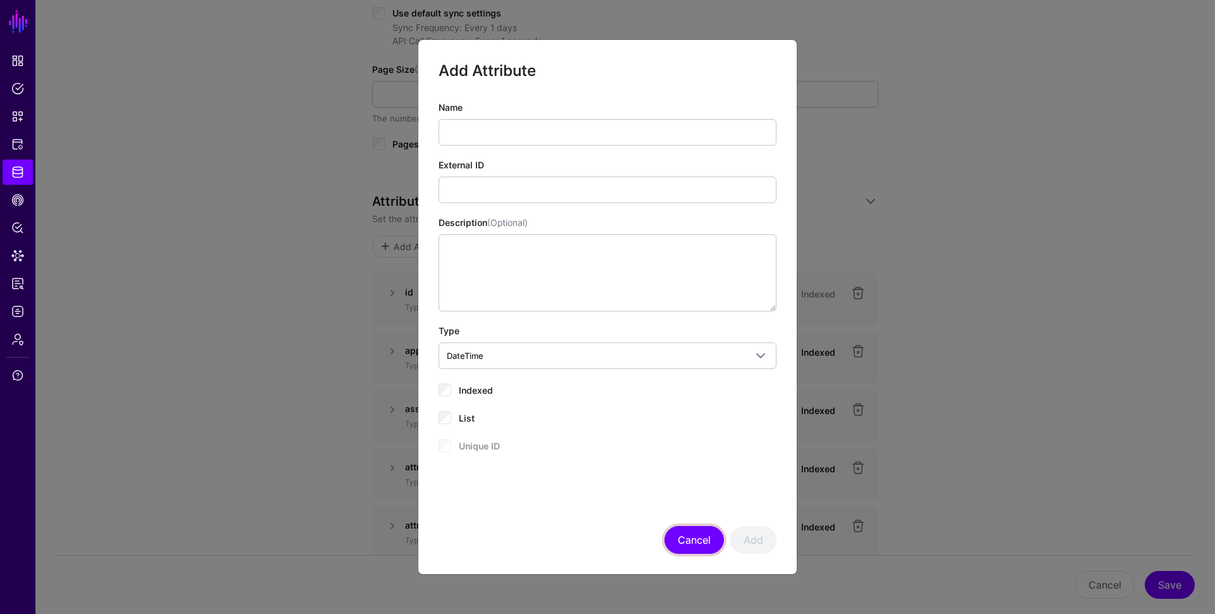
click at [690, 536] on button "Cancel" at bounding box center [693, 540] width 59 height 28
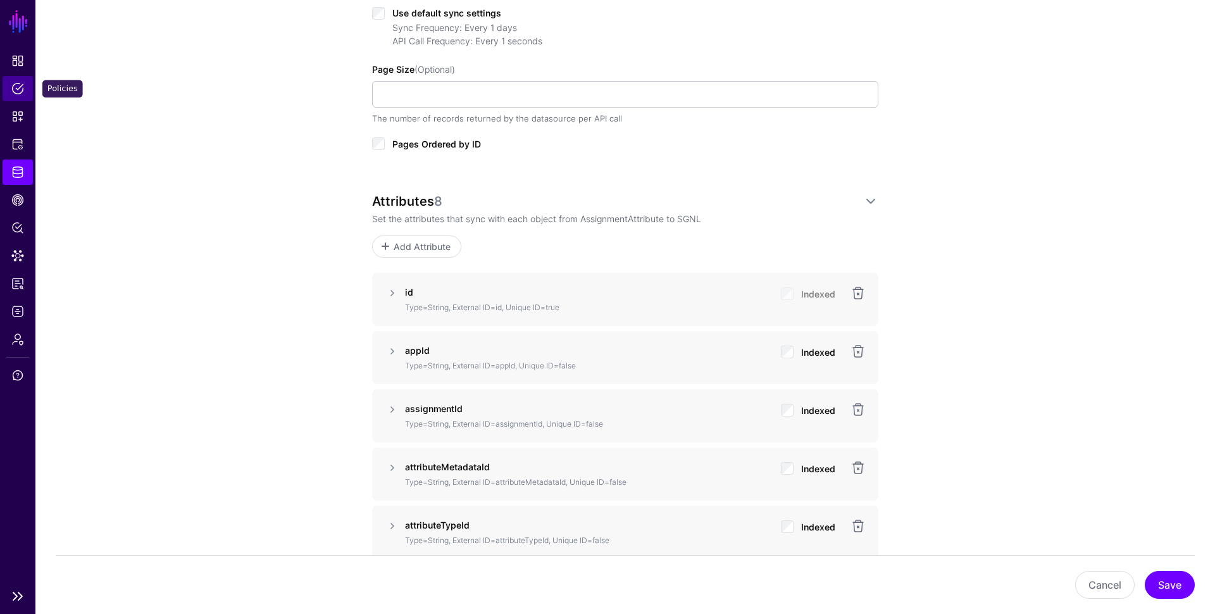
click at [18, 94] on span "Policies" at bounding box center [17, 88] width 13 height 13
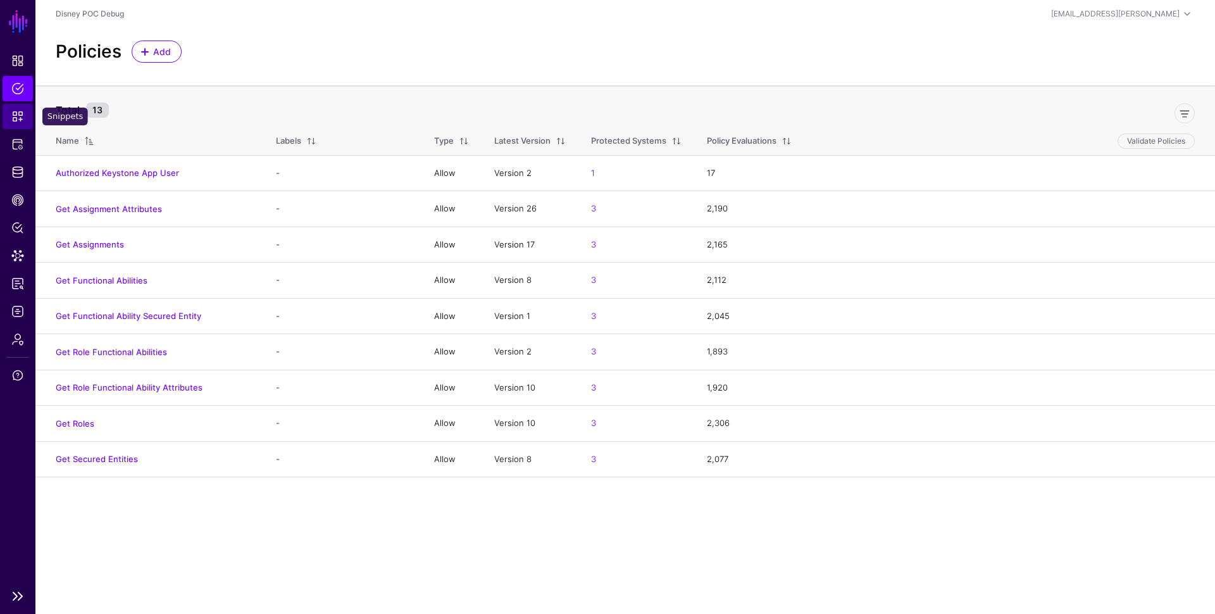
click at [17, 118] on span "Snippets" at bounding box center [17, 116] width 13 height 13
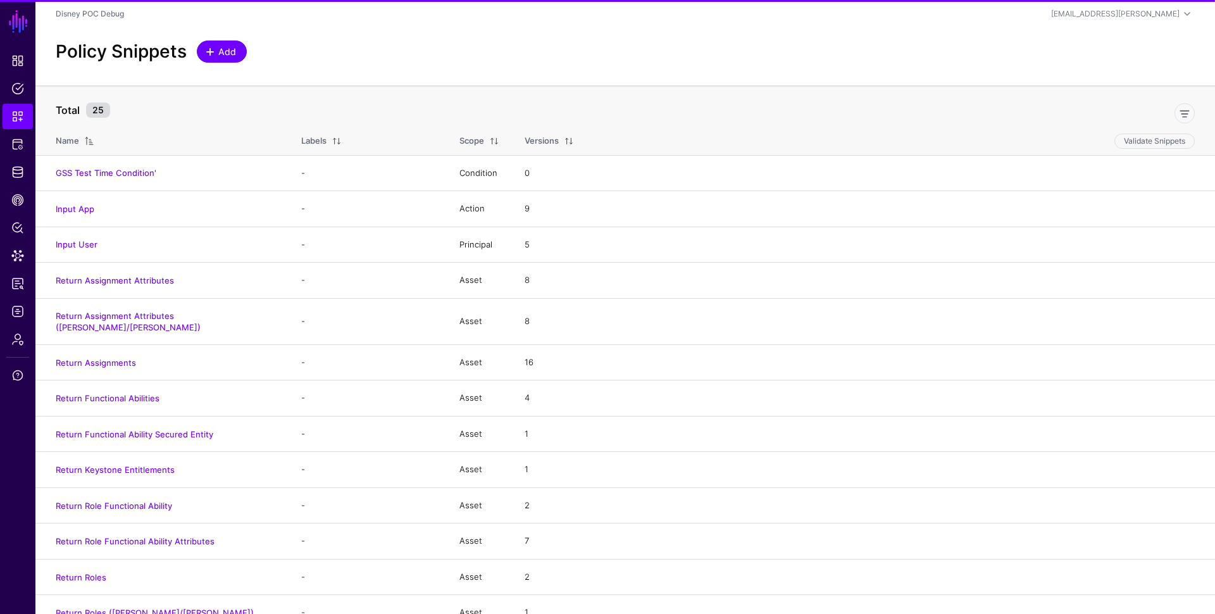
click at [234, 45] on span "Add" at bounding box center [227, 51] width 21 height 13
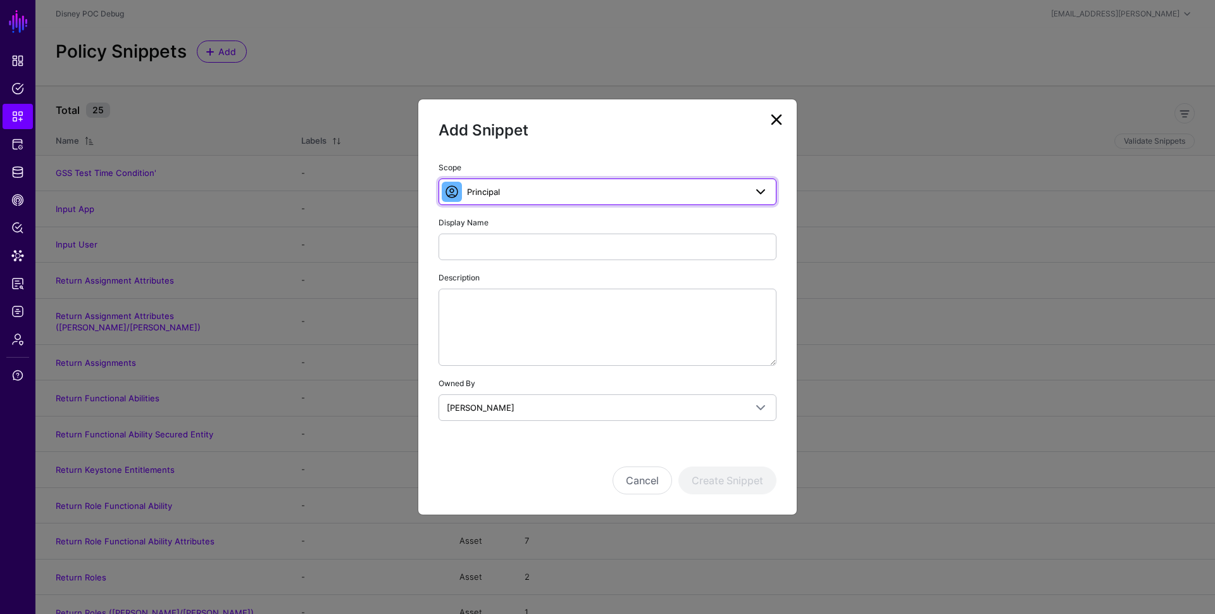
click at [552, 193] on span "Principal" at bounding box center [606, 192] width 278 height 14
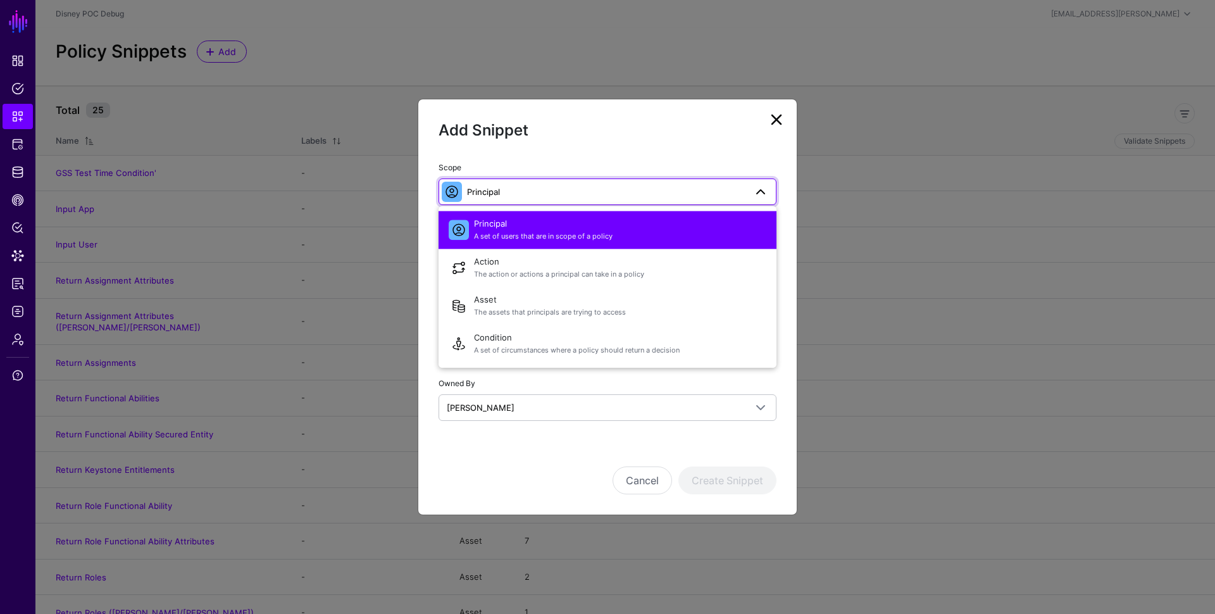
click at [328, 284] on ngb-modal-window "Add Snippet Scope Principal Principal A set of users that are in scope of a pol…" at bounding box center [607, 307] width 1215 height 614
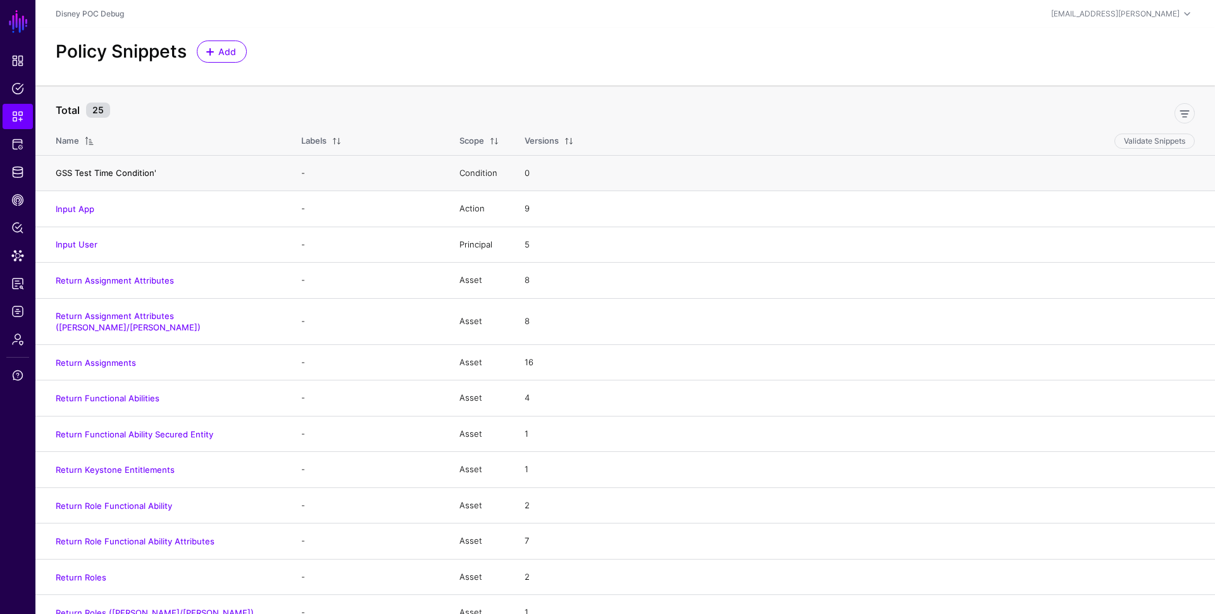
click at [97, 173] on link "GSS Test Time Condition'" at bounding box center [106, 173] width 101 height 10
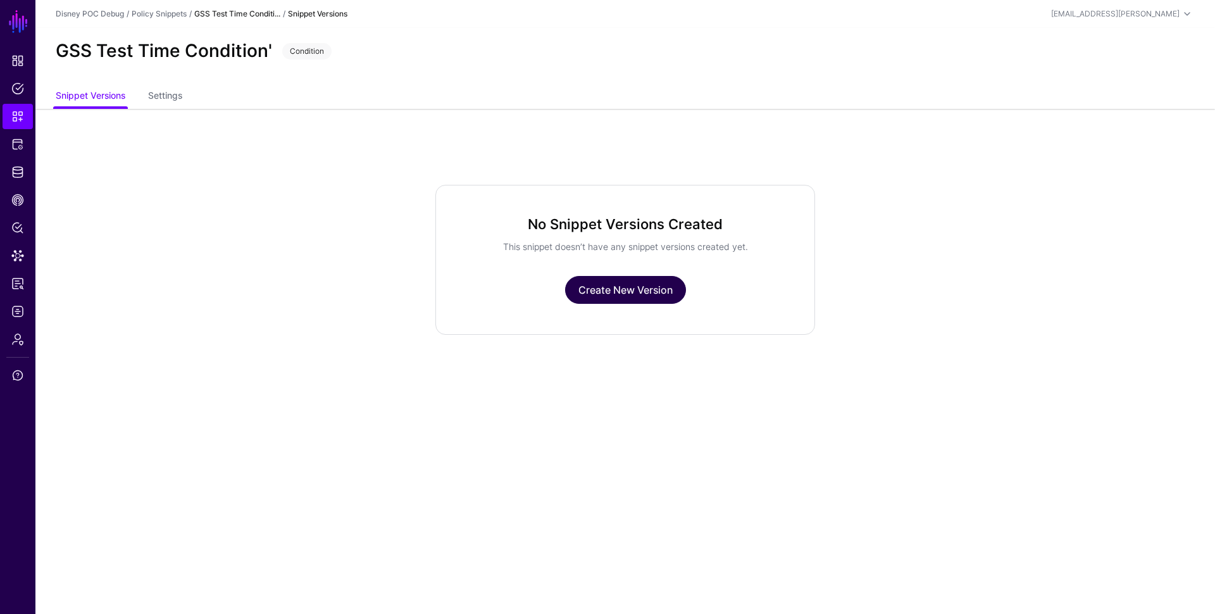
click at [640, 298] on link "Create New Version" at bounding box center [625, 290] width 121 height 28
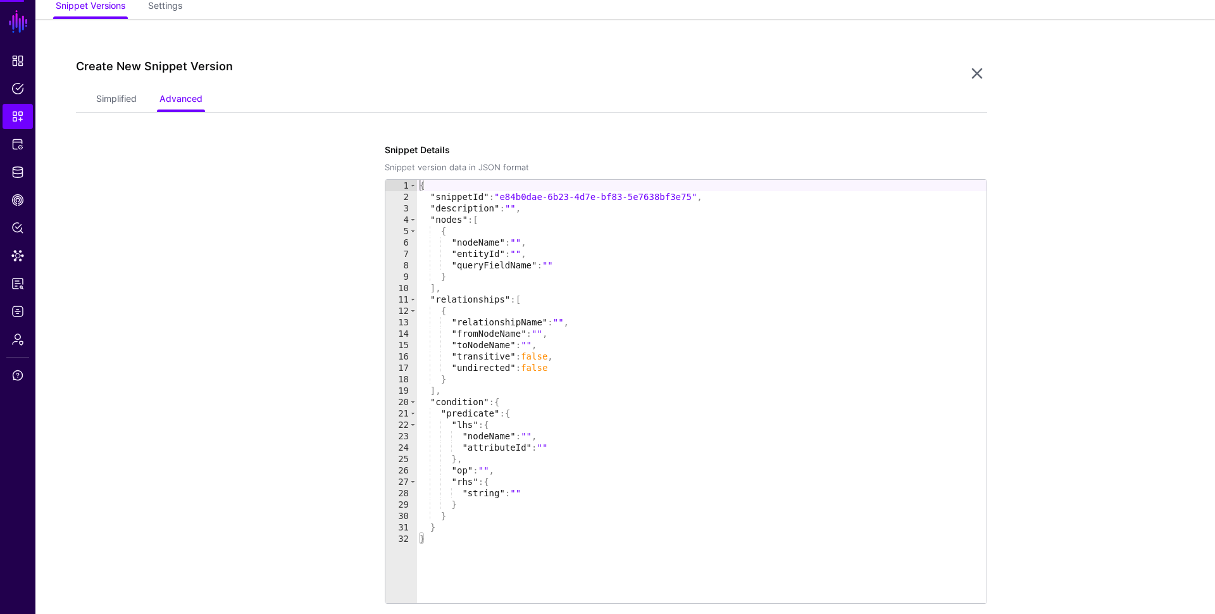
scroll to position [108, 0]
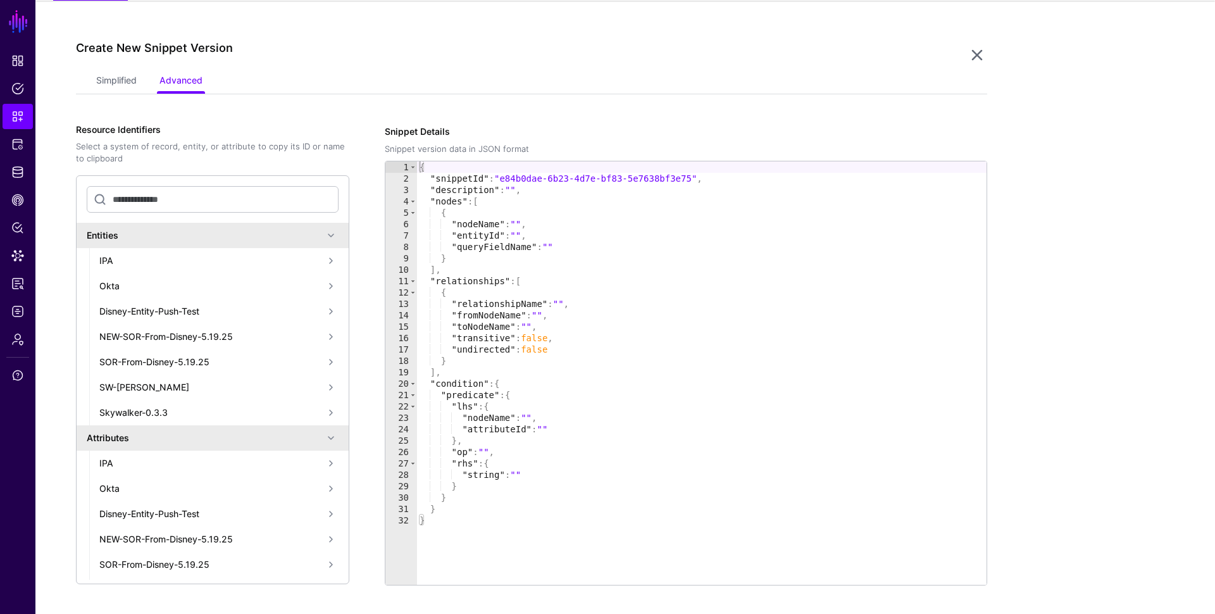
click at [93, 83] on div "Simplified Advanced" at bounding box center [531, 82] width 911 height 24
click at [97, 86] on link "Simplified" at bounding box center [116, 82] width 40 height 24
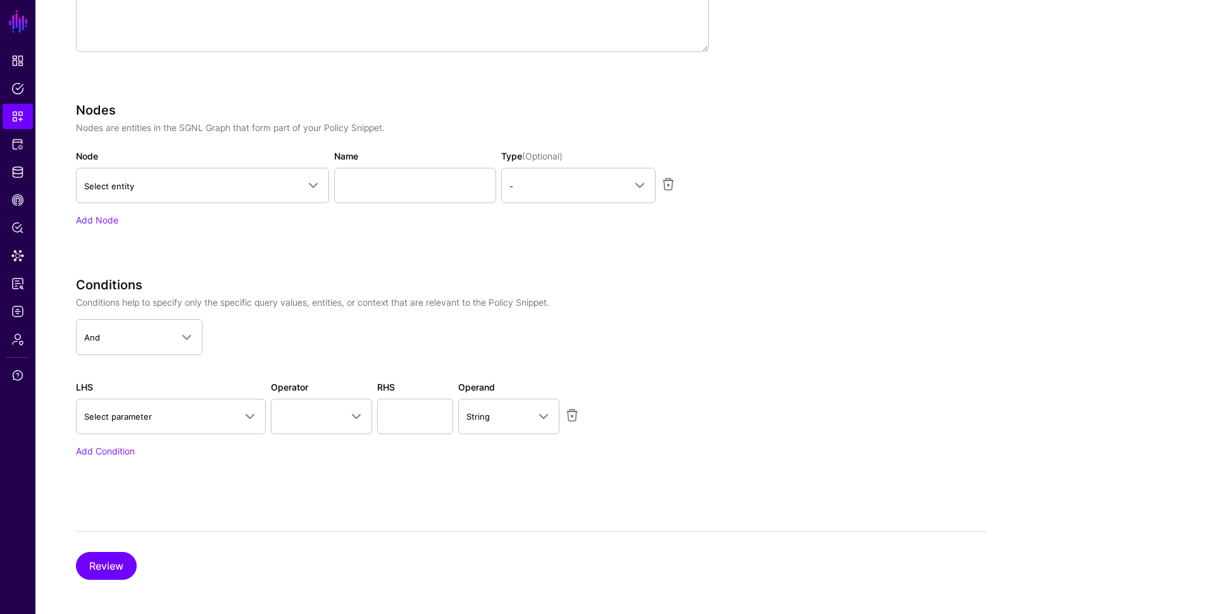
scroll to position [370, 0]
click at [199, 409] on span "Select parameter" at bounding box center [159, 415] width 151 height 14
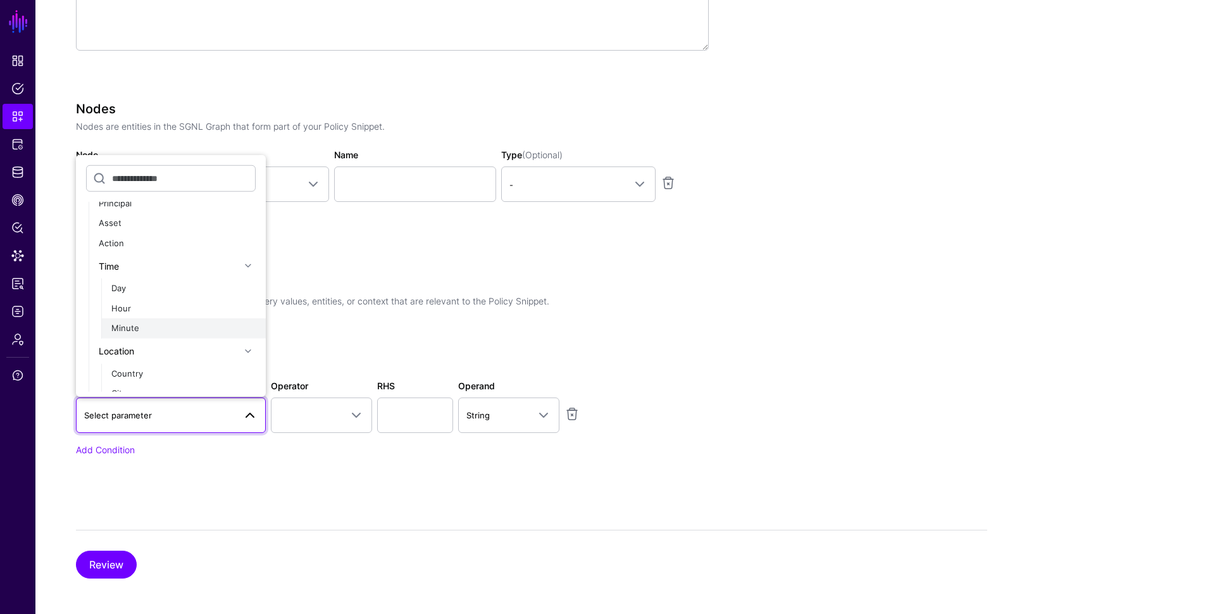
scroll to position [35, 0]
click at [138, 280] on div "Day" at bounding box center [183, 286] width 144 height 13
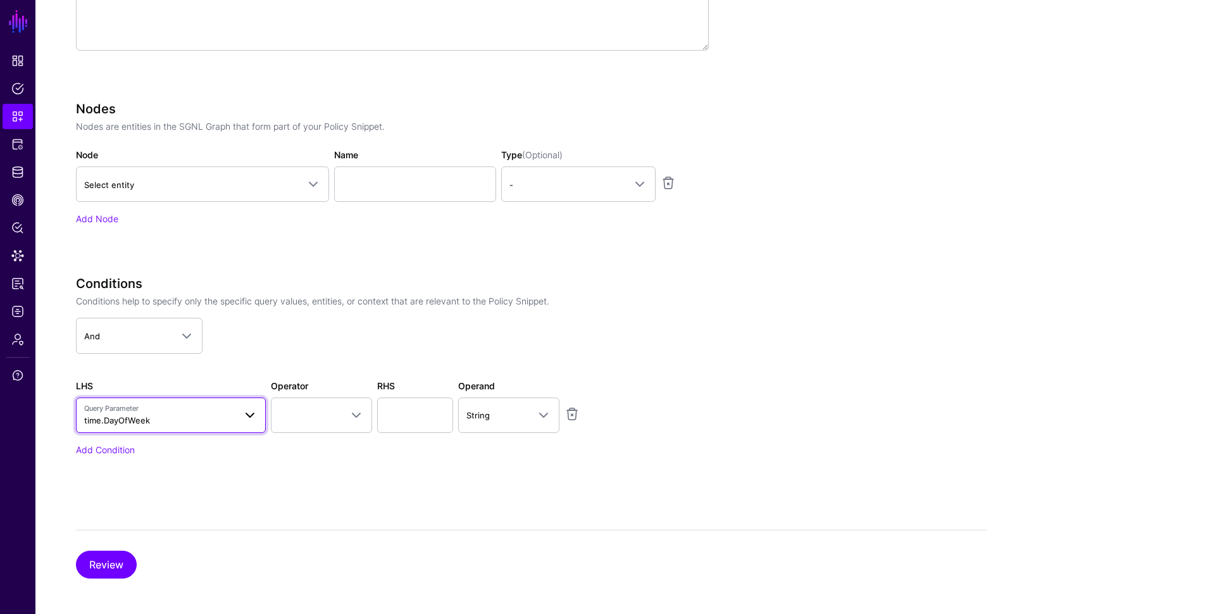
click at [173, 413] on span "Query Parameter time.DayOfWeek" at bounding box center [159, 415] width 151 height 24
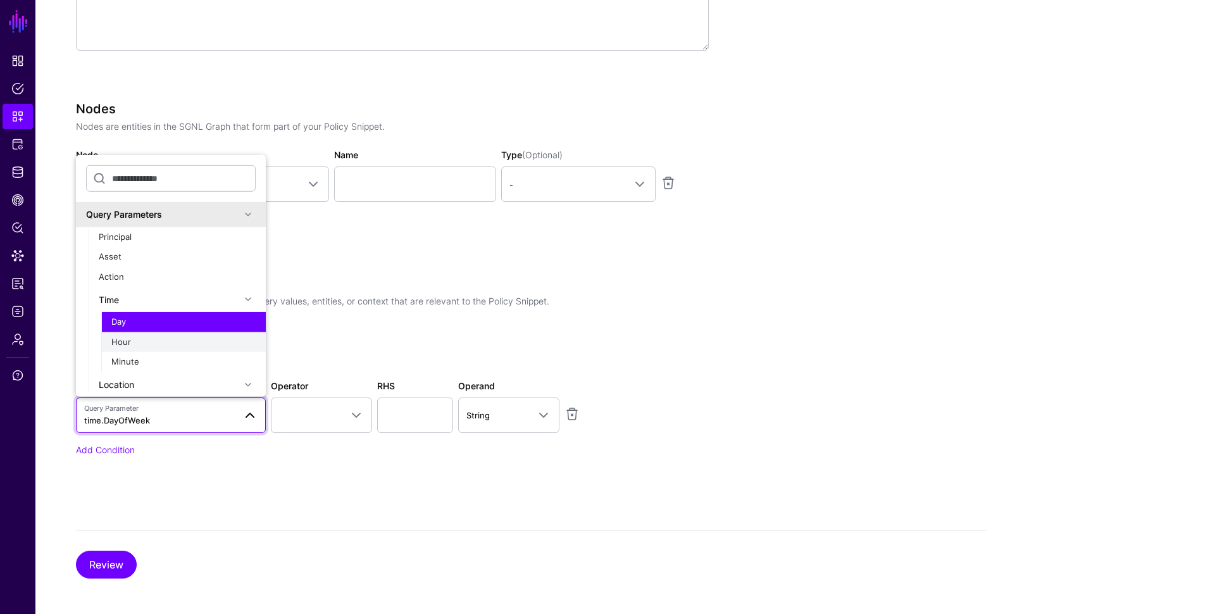
click at [138, 340] on div "Hour" at bounding box center [183, 341] width 144 height 13
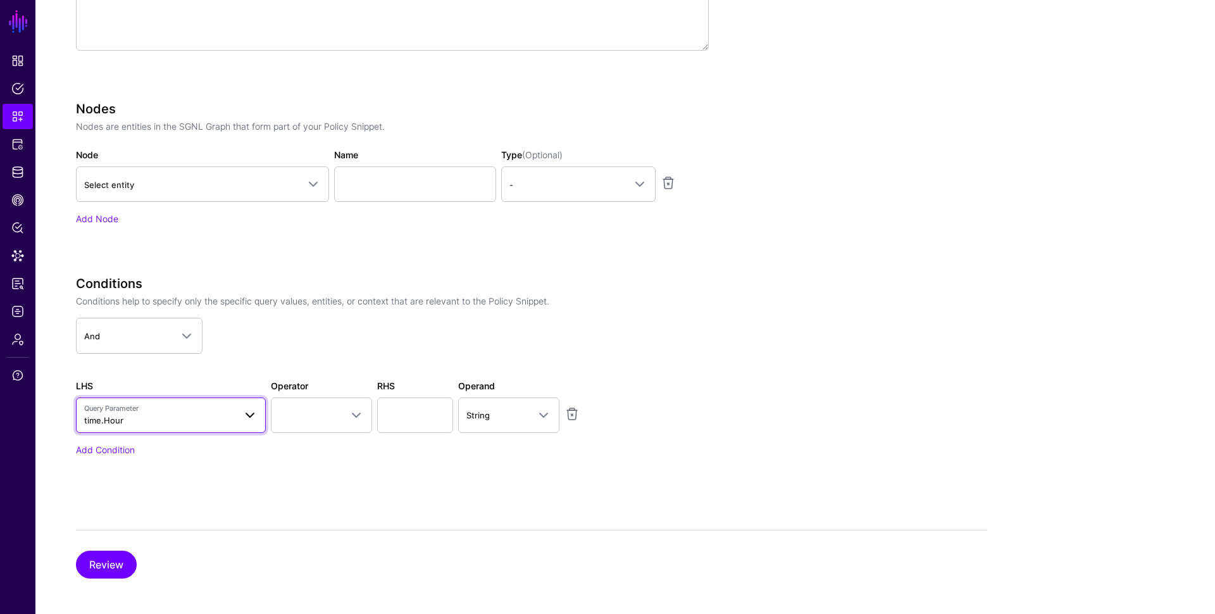
click at [172, 418] on span "Query Parameter time.Hour" at bounding box center [159, 415] width 151 height 24
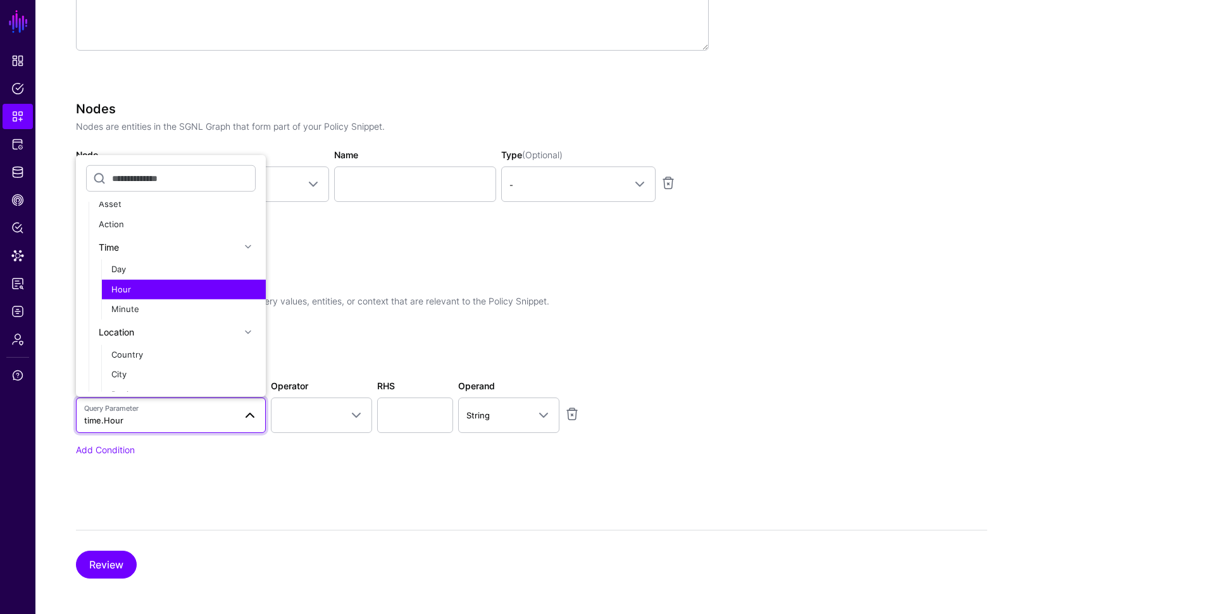
scroll to position [51, 0]
click at [212, 465] on div "Conditions Conditions help to specify only the specific query values, entities,…" at bounding box center [392, 383] width 633 height 215
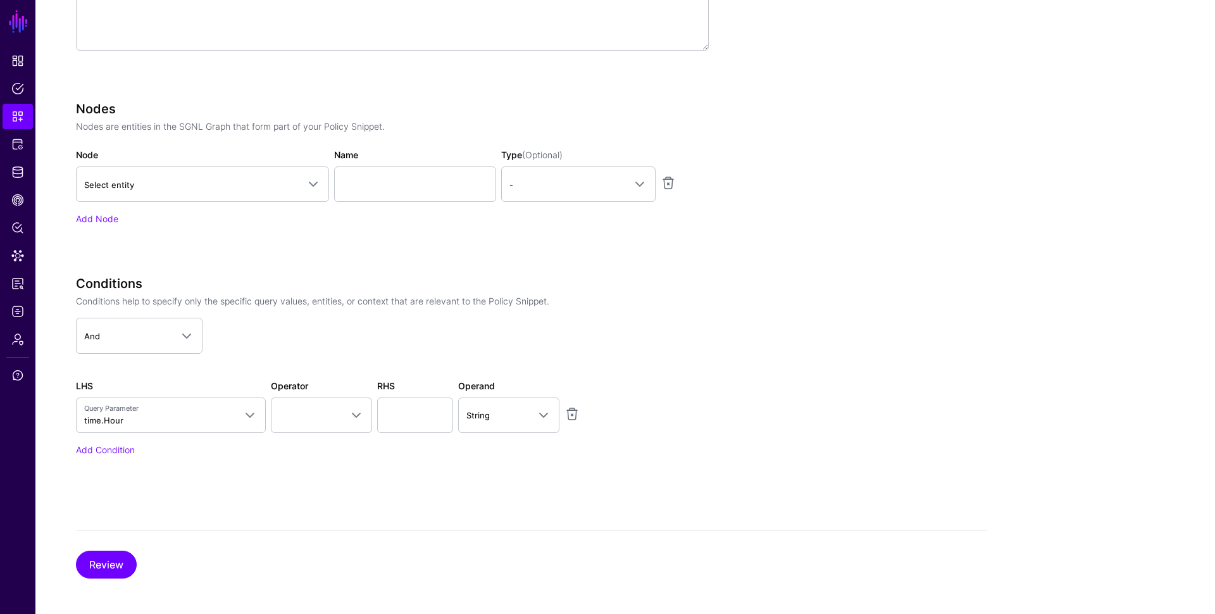
click at [175, 379] on div "LHS Query Parameter time.Hour Query Parameters Principal Asset Action Time Day …" at bounding box center [170, 406] width 195 height 54
click at [192, 409] on span "Query Parameter time.Hour" at bounding box center [159, 415] width 151 height 24
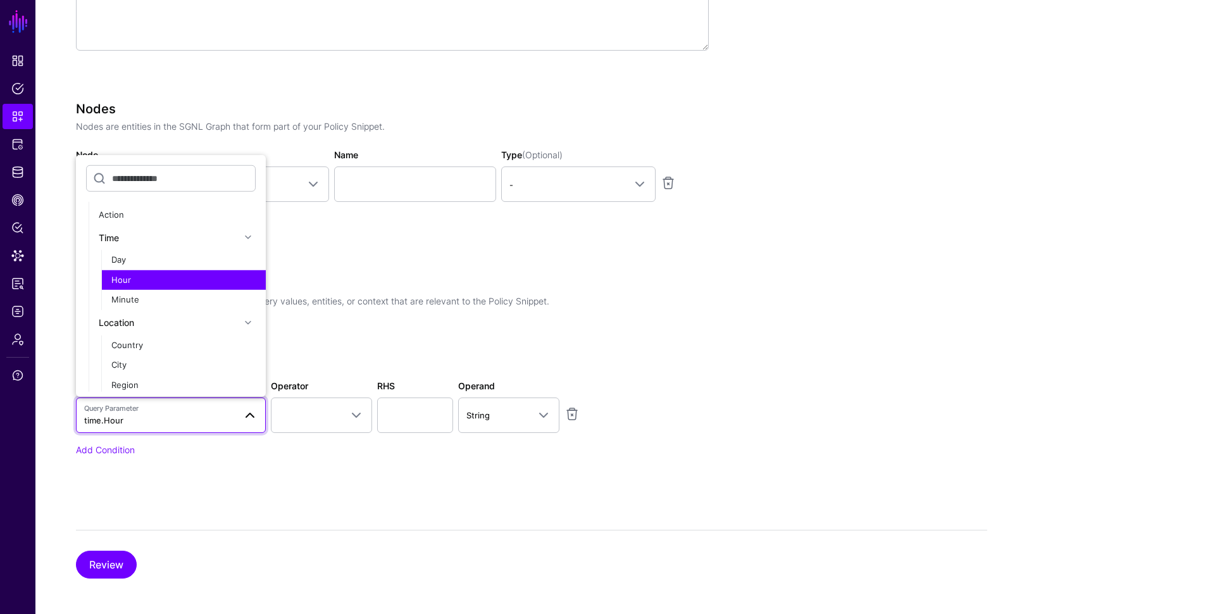
scroll to position [63, 0]
click at [175, 449] on div "Add Condition" at bounding box center [392, 449] width 633 height 13
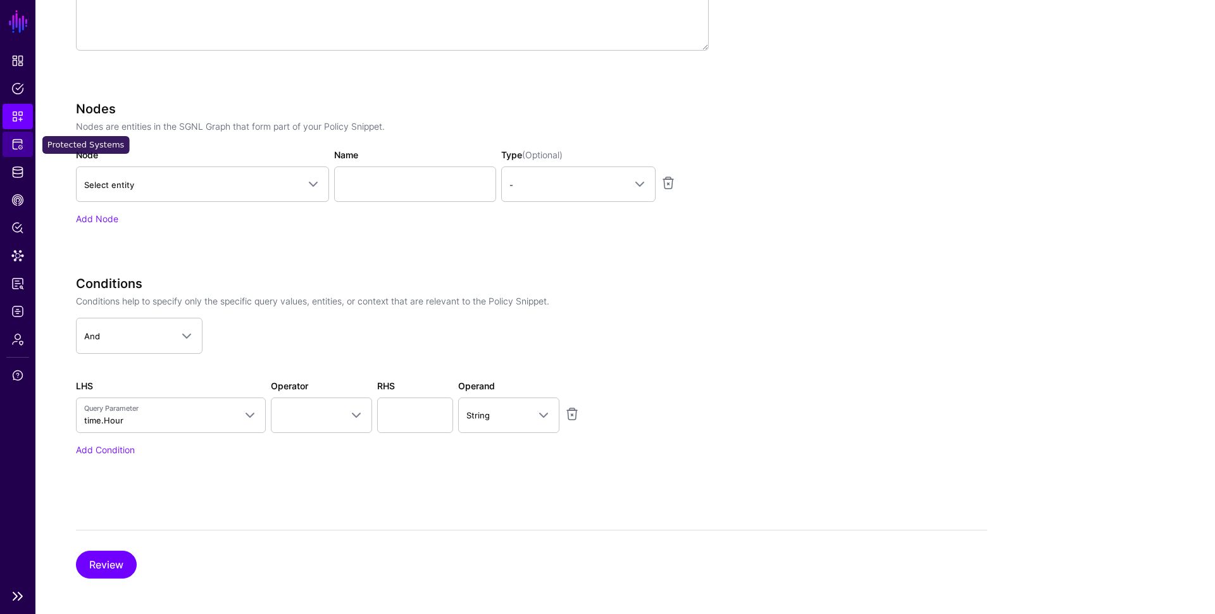
click at [17, 143] on span "Protected Systems" at bounding box center [17, 144] width 13 height 13
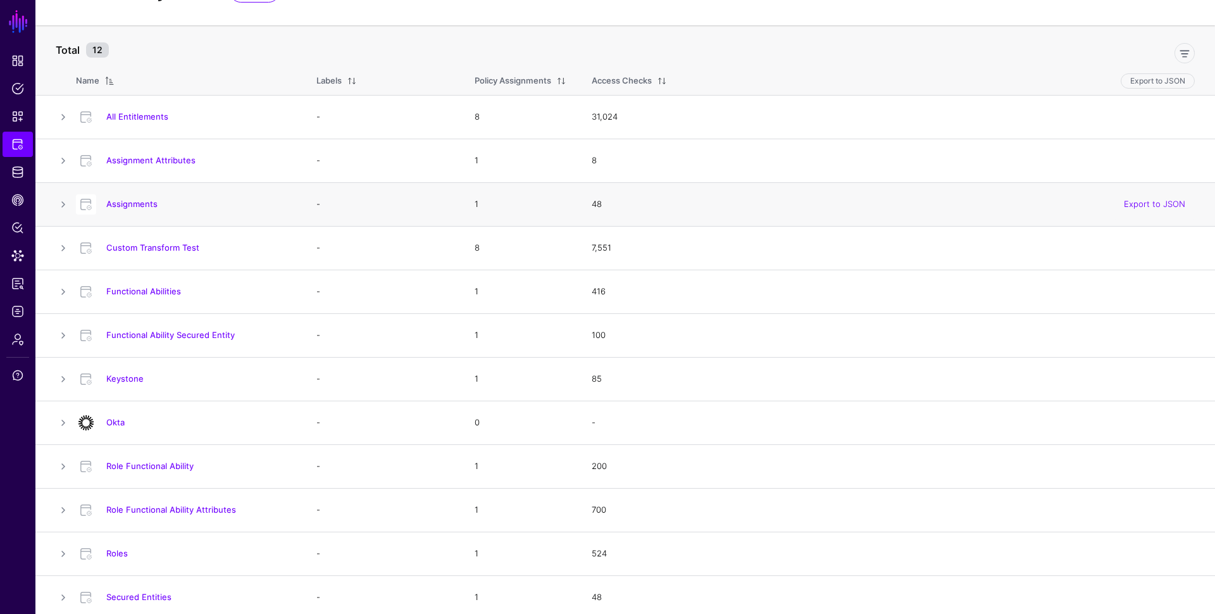
scroll to position [61, 0]
click at [121, 115] on link "All Entitlements" at bounding box center [137, 116] width 62 height 10
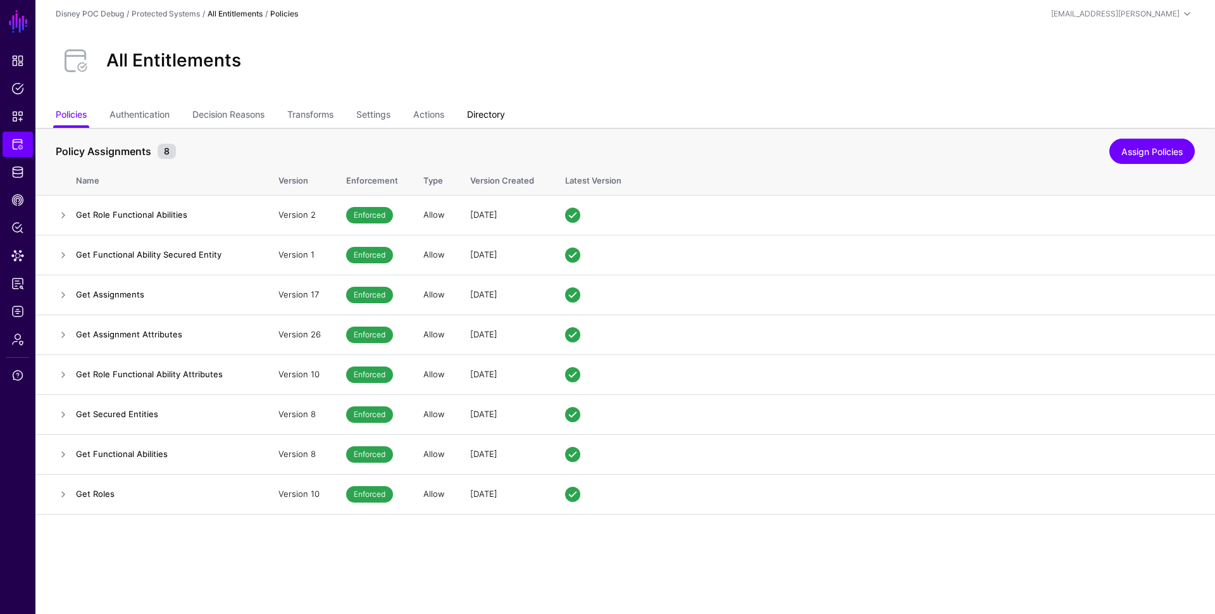
click at [490, 112] on link "Directory" at bounding box center [486, 116] width 38 height 24
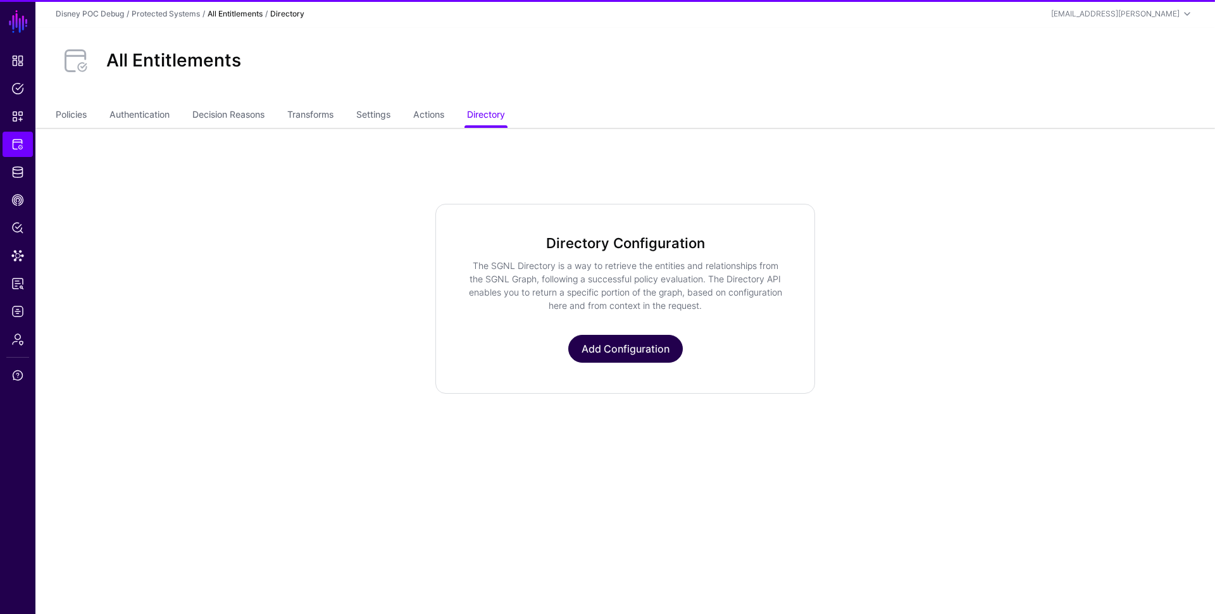
click at [623, 349] on link "Add Configuration" at bounding box center [625, 349] width 115 height 28
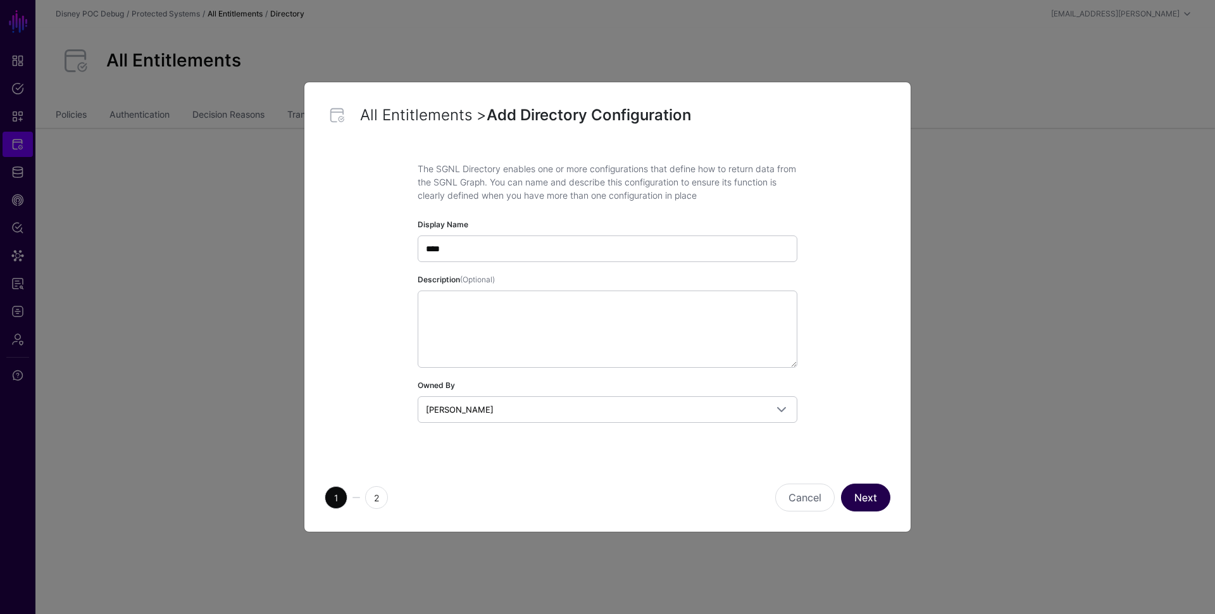
type input "****"
click at [874, 497] on button "Next" at bounding box center [865, 497] width 49 height 28
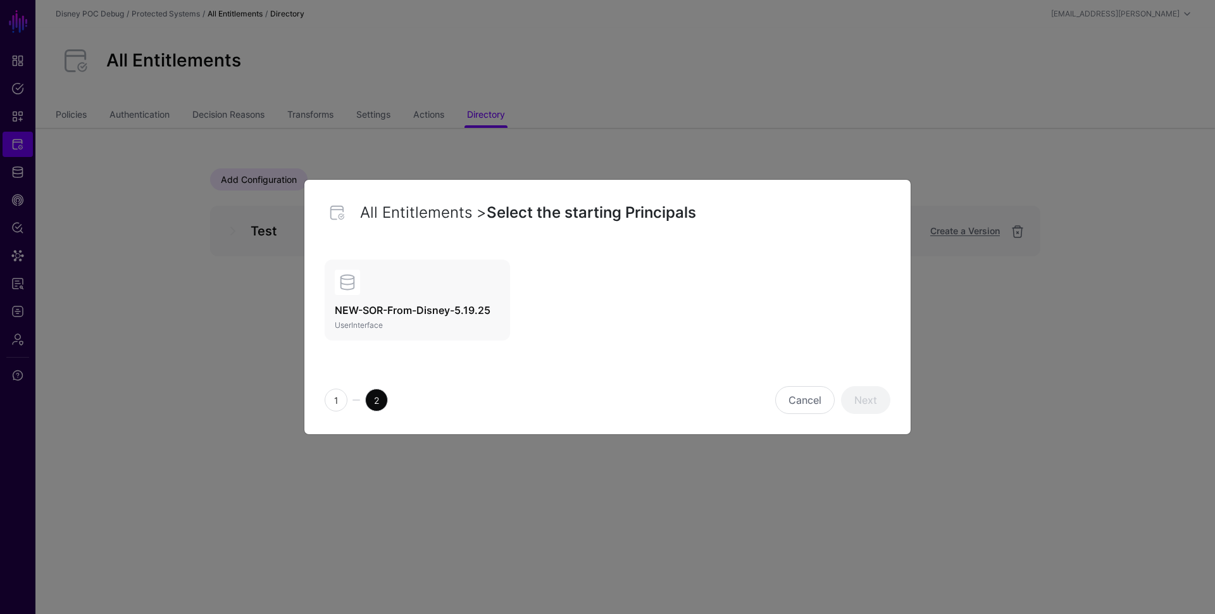
click at [359, 273] on span at bounding box center [347, 282] width 25 height 25
click at [874, 405] on link "Next" at bounding box center [865, 400] width 49 height 28
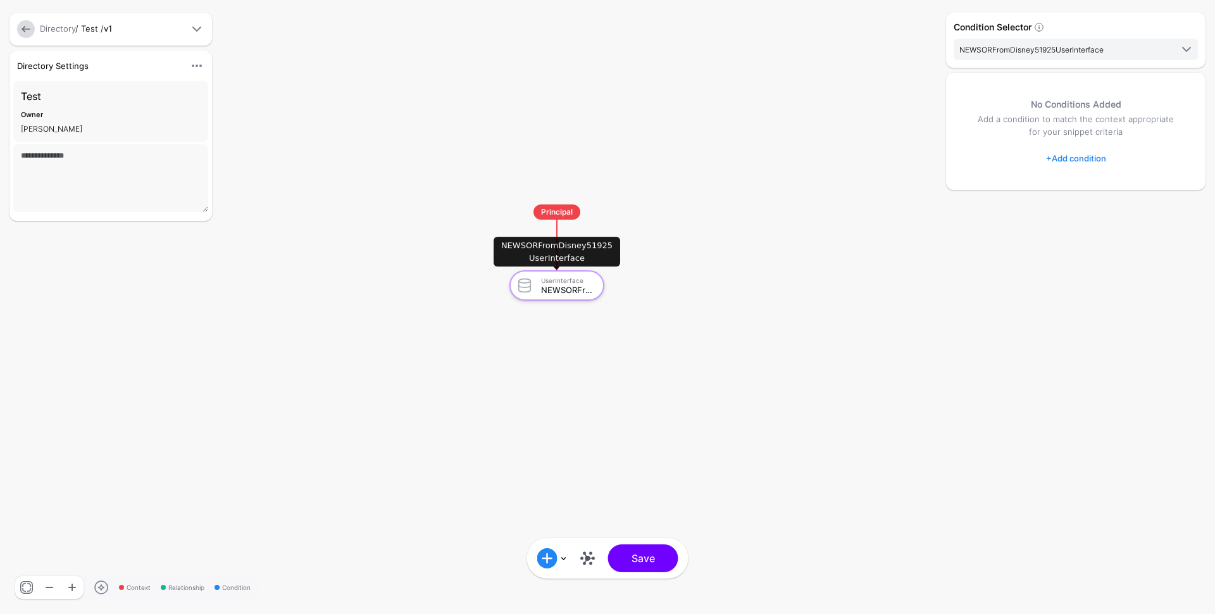
click at [571, 293] on div "NEWSORFromDisney51925UserInterface" at bounding box center [568, 289] width 54 height 9
click at [1076, 168] on div "No Conditions Added Add a condition to match the context appropriate for your s…" at bounding box center [1075, 131] width 259 height 117
click at [1076, 163] on link "+ Add condition" at bounding box center [1076, 158] width 60 height 20
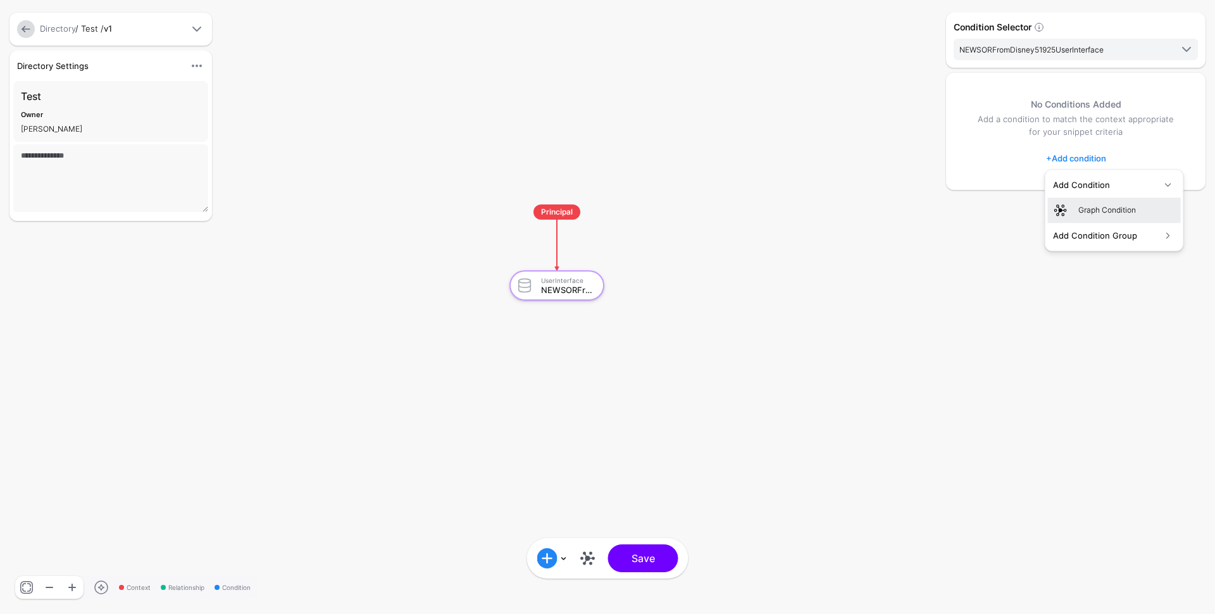
click at [1082, 213] on div "Graph Condition" at bounding box center [1126, 209] width 97 height 11
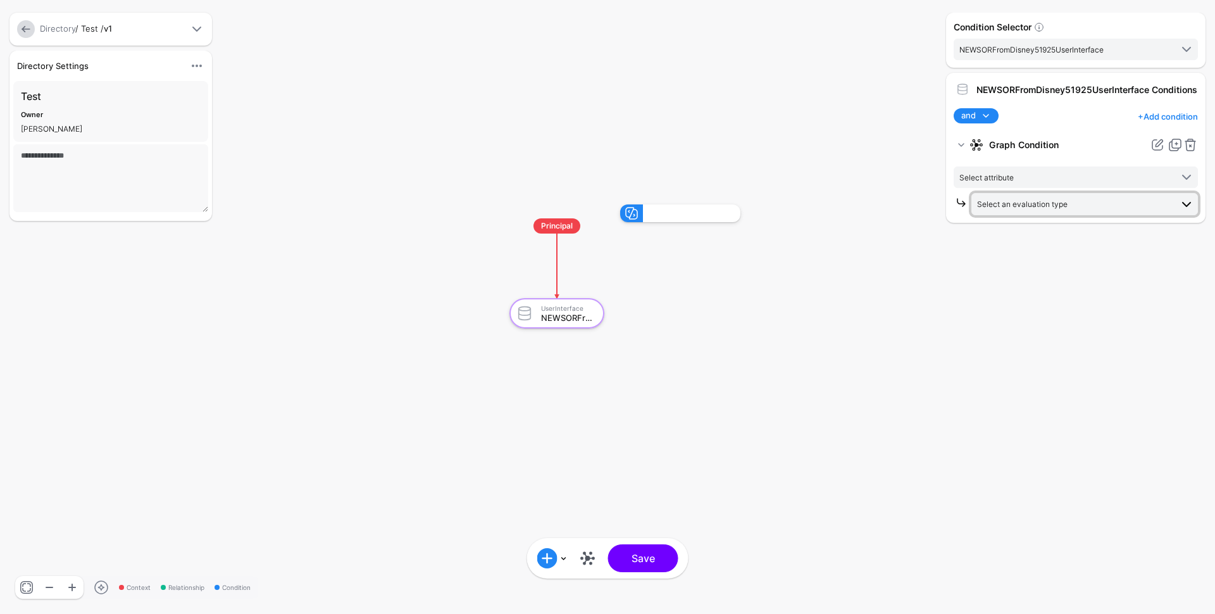
click at [1013, 209] on span "Select an evaluation type" at bounding box center [1022, 203] width 90 height 9
click at [991, 293] on span "Date + Time Evaluate against date and time conditions, including duration" at bounding box center [1084, 286] width 206 height 30
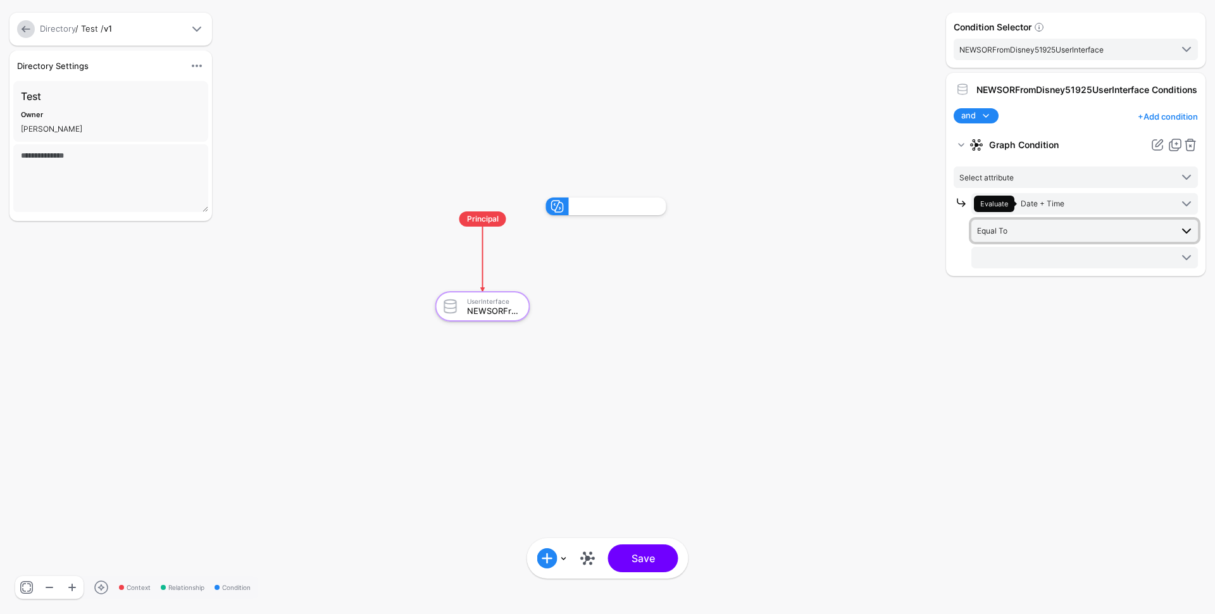
click at [1031, 237] on span "Equal To" at bounding box center [1074, 230] width 194 height 14
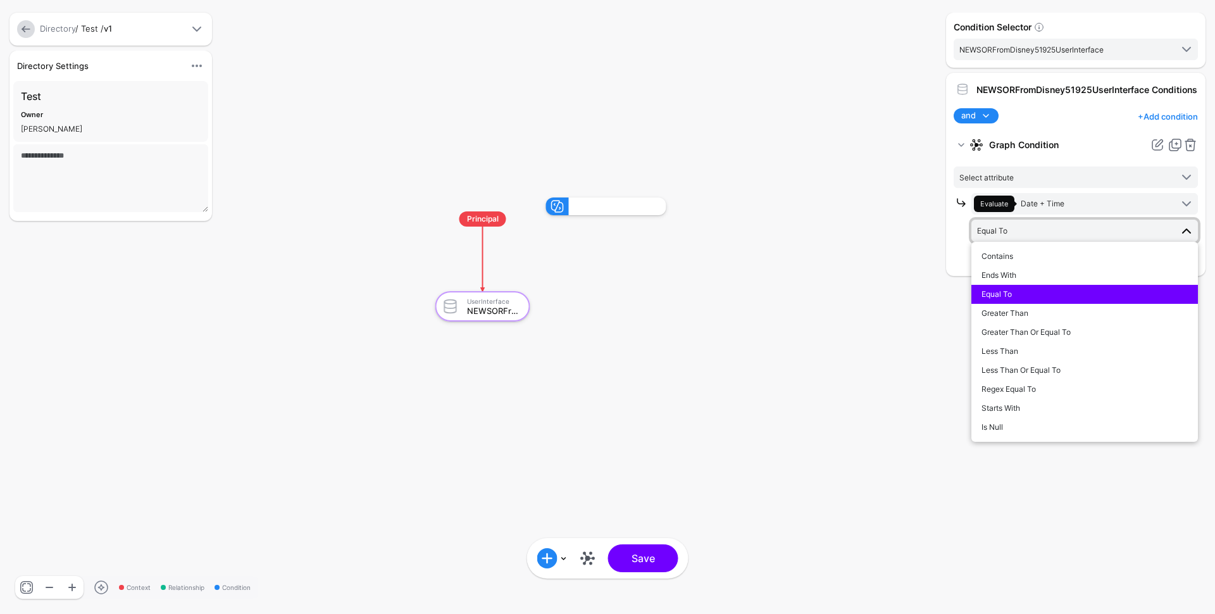
click at [1031, 237] on span "Equal To" at bounding box center [1074, 230] width 194 height 14
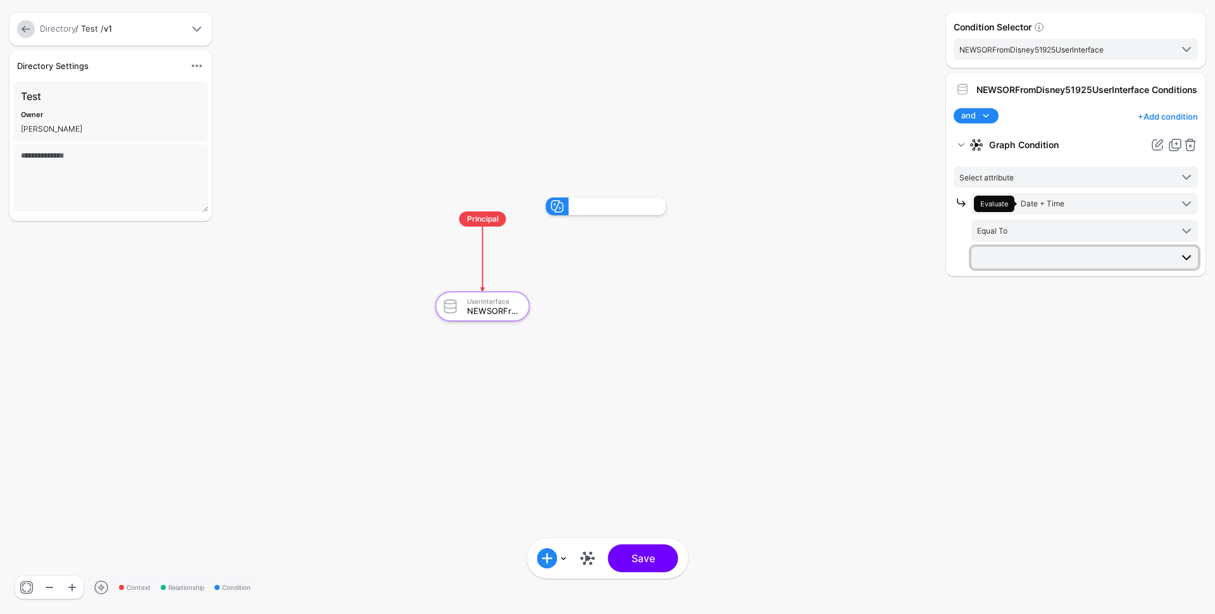
click at [1025, 263] on span at bounding box center [1085, 257] width 217 height 15
click at [1014, 325] on button "[DATE]" at bounding box center [1084, 315] width 227 height 19
click at [1041, 182] on span "Select attribute" at bounding box center [1065, 177] width 212 height 14
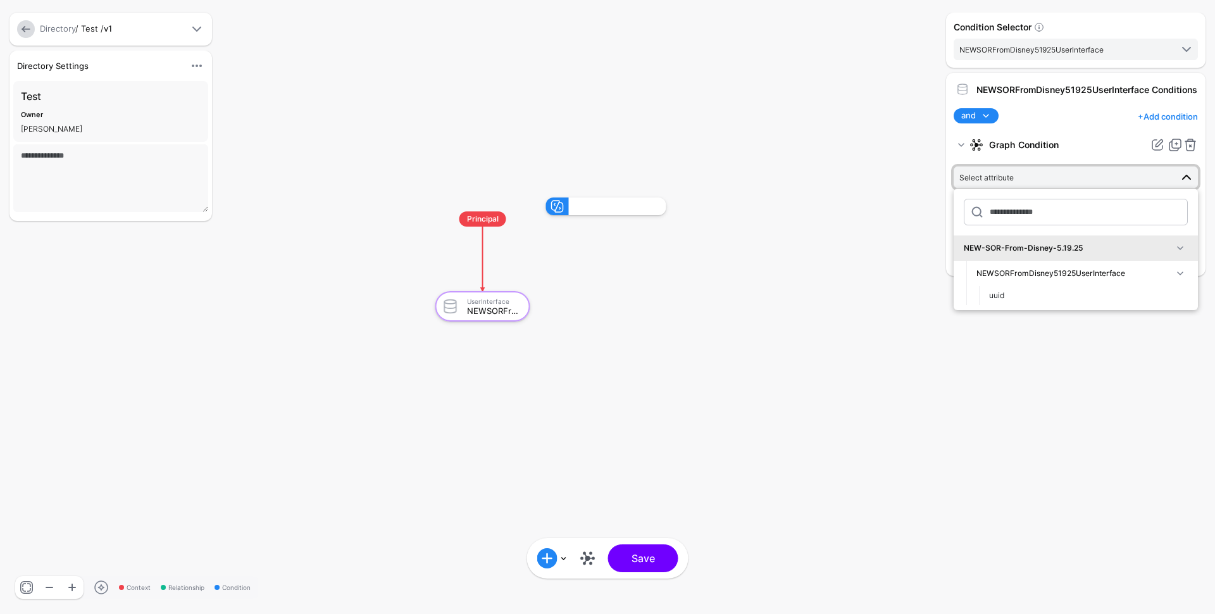
click at [1050, 279] on div "NEWSORFromDisney51925UserInterface" at bounding box center [1074, 273] width 196 height 11
click at [1048, 279] on div "NEWSORFromDisney51925UserInterface" at bounding box center [1074, 273] width 196 height 11
click at [1035, 301] on div "uuid" at bounding box center [1088, 295] width 199 height 11
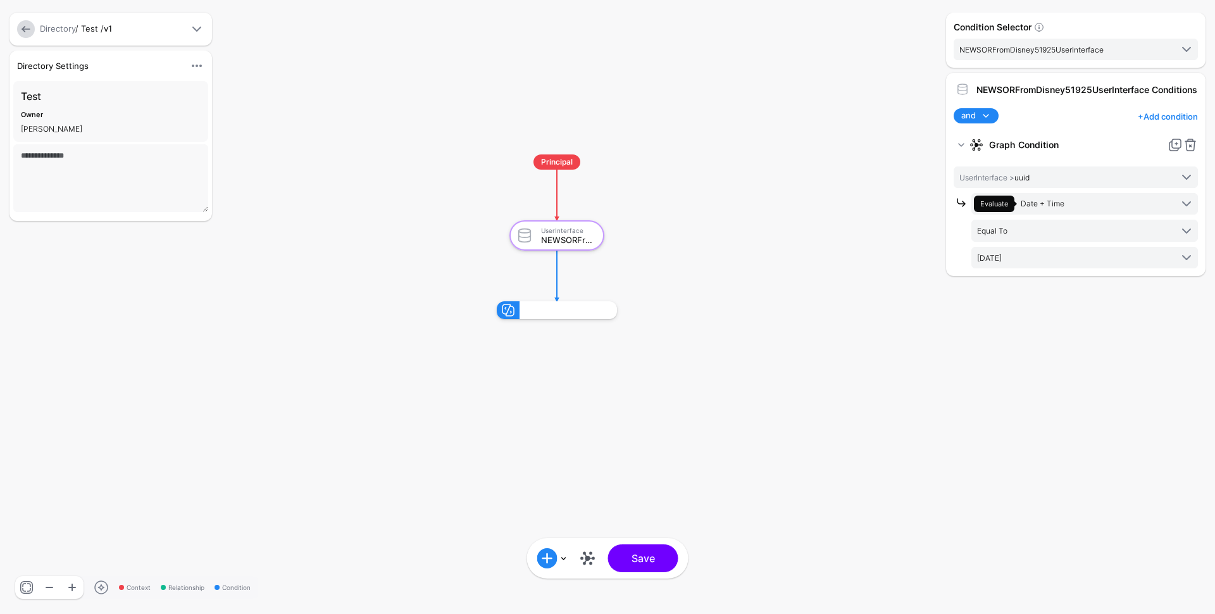
click at [26, 30] on link at bounding box center [26, 29] width 18 height 18
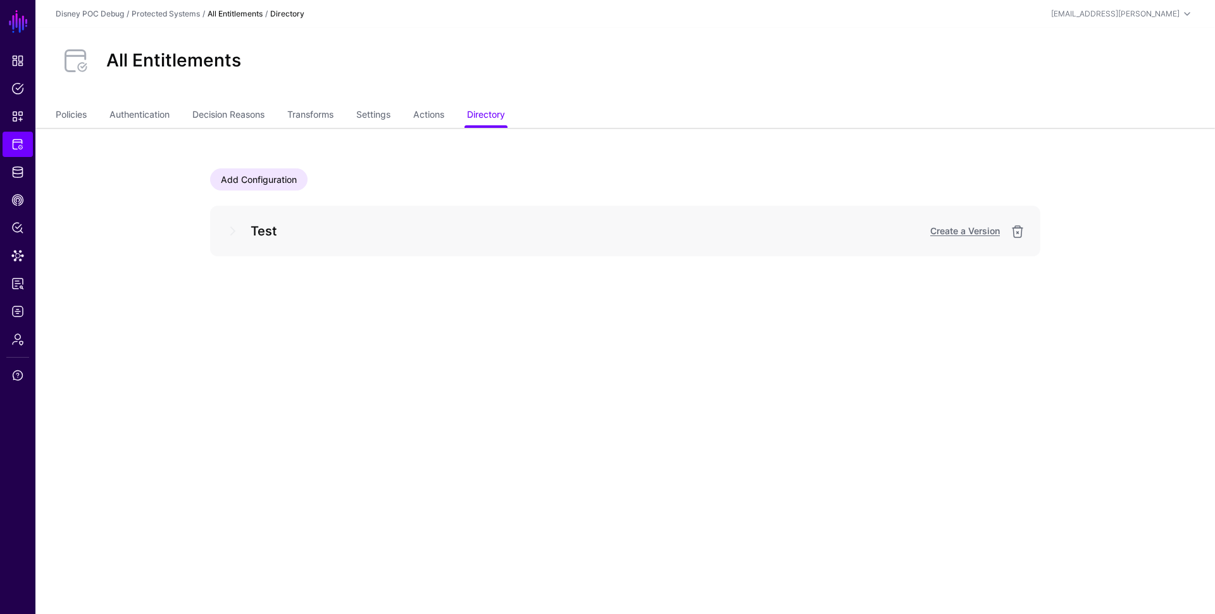
click at [1015, 239] on div "Test Create a Version" at bounding box center [625, 231] width 800 height 20
click at [1019, 230] on link at bounding box center [1017, 231] width 15 height 15
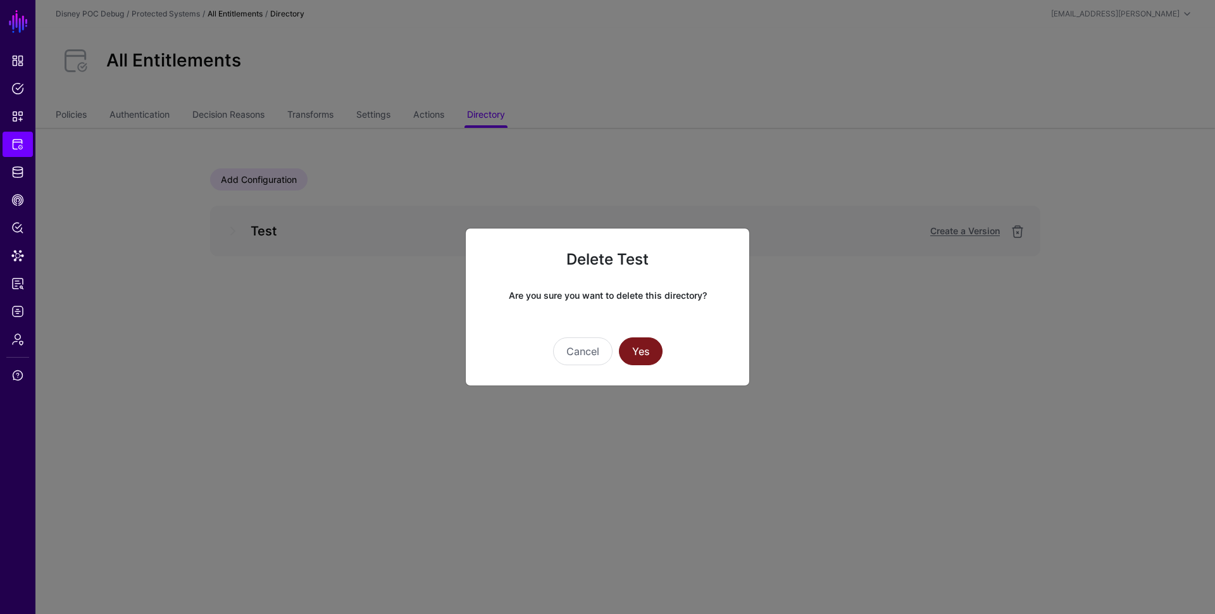
click at [630, 352] on button "Yes" at bounding box center [641, 351] width 44 height 28
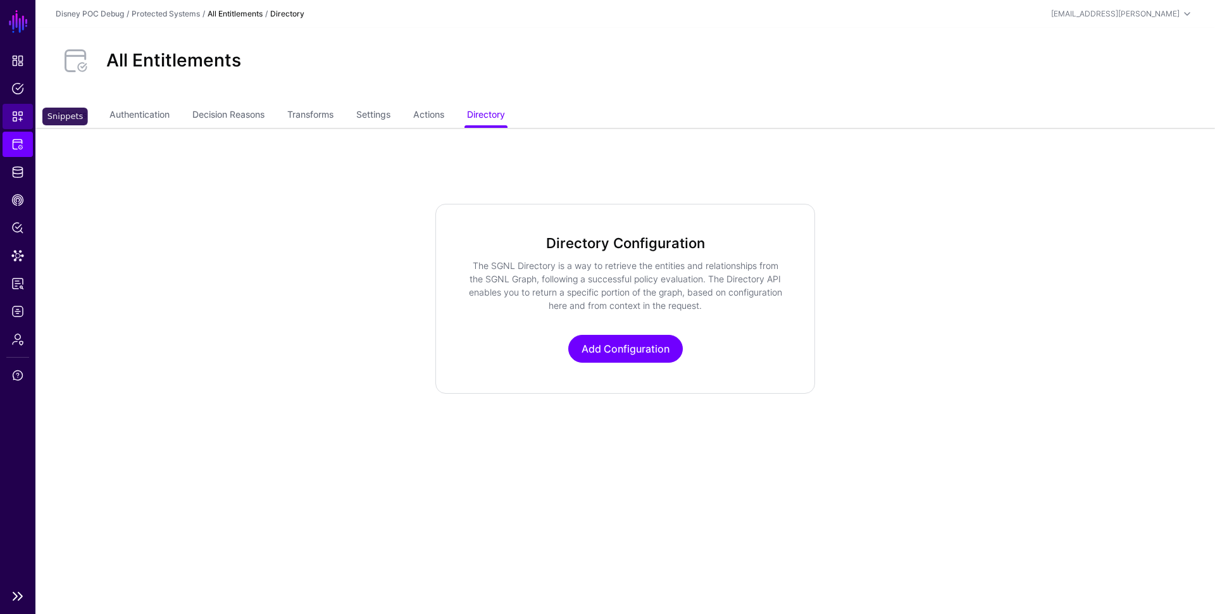
click at [18, 118] on span "Snippets" at bounding box center [17, 116] width 13 height 13
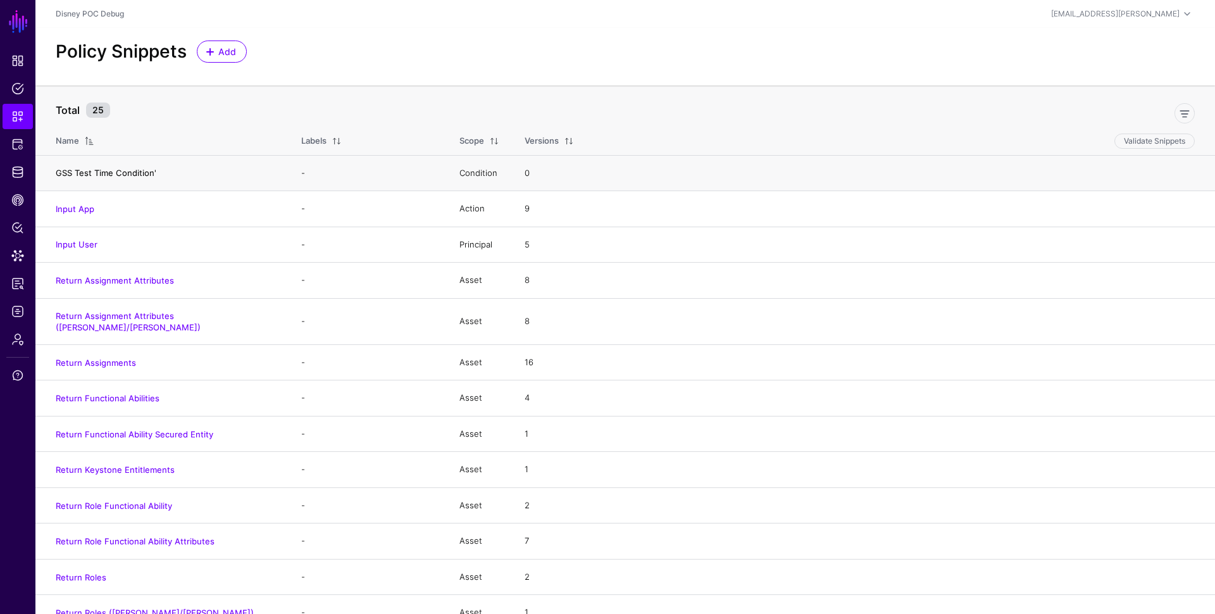
click at [119, 168] on link "GSS Test Time Condition'" at bounding box center [106, 173] width 101 height 10
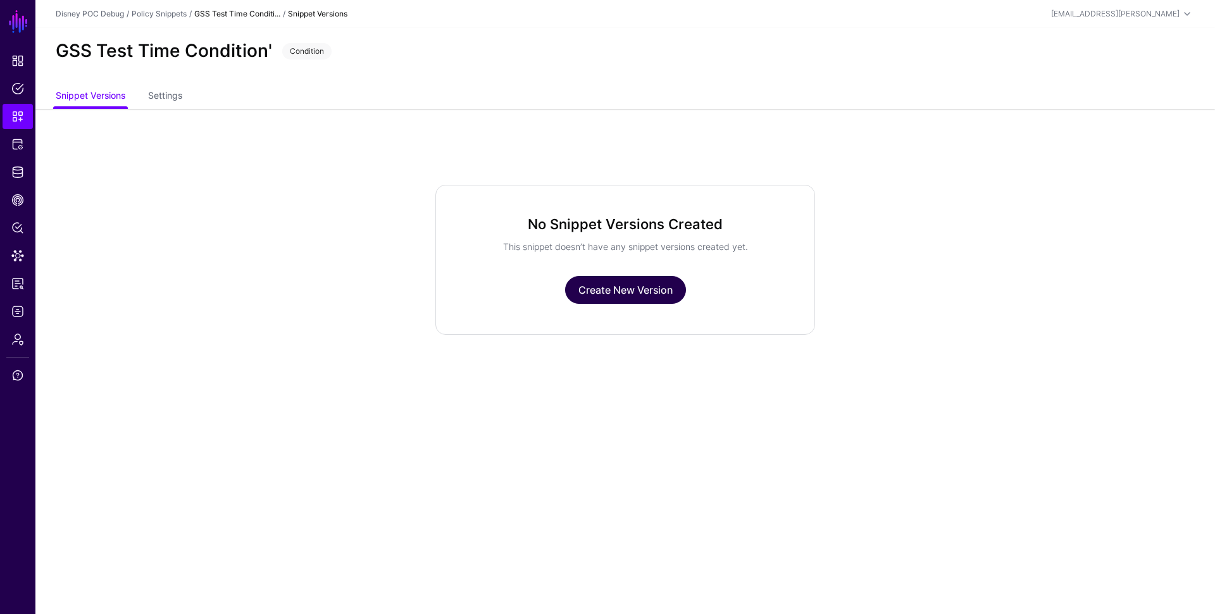
click at [604, 298] on link "Create New Version" at bounding box center [625, 290] width 121 height 28
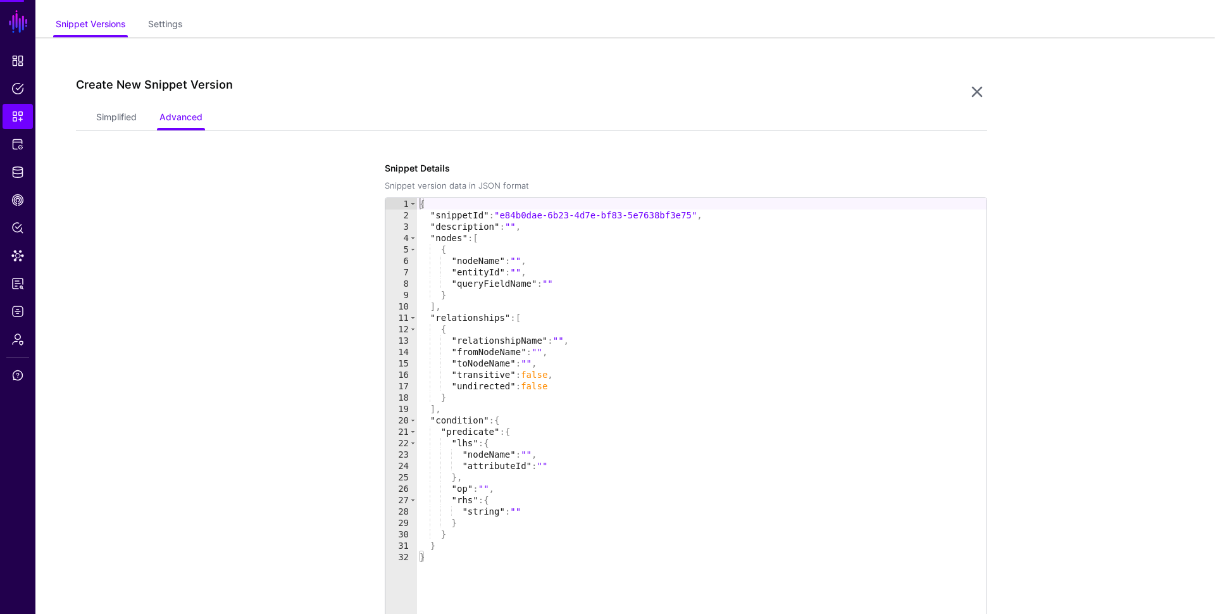
scroll to position [108, 0]
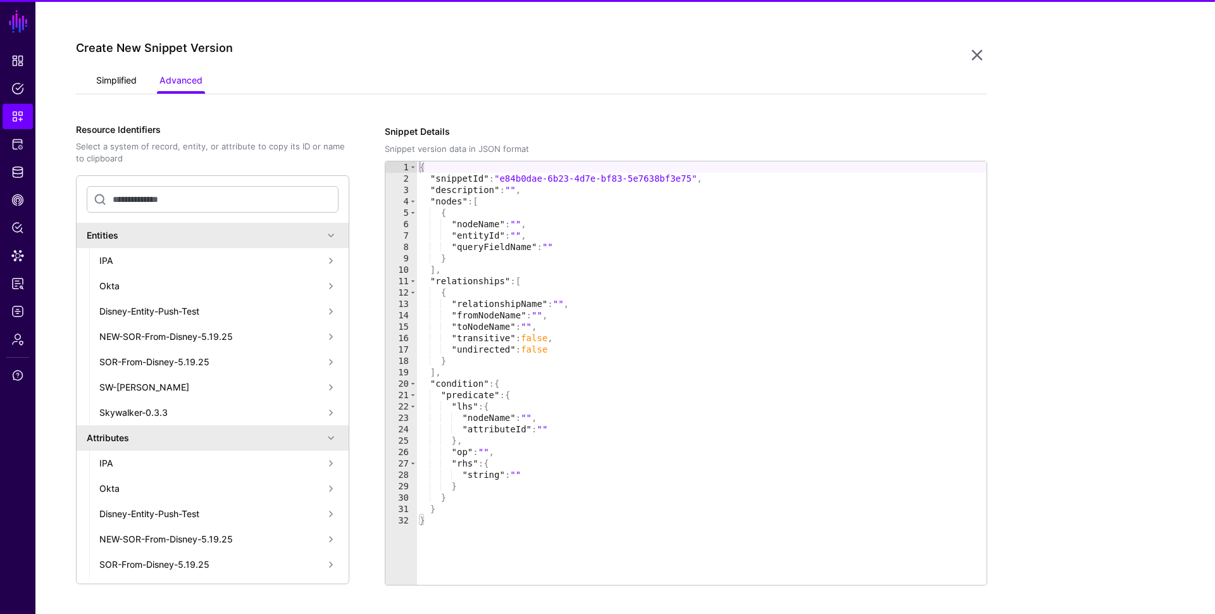
click at [118, 75] on link "Simplified" at bounding box center [116, 82] width 40 height 24
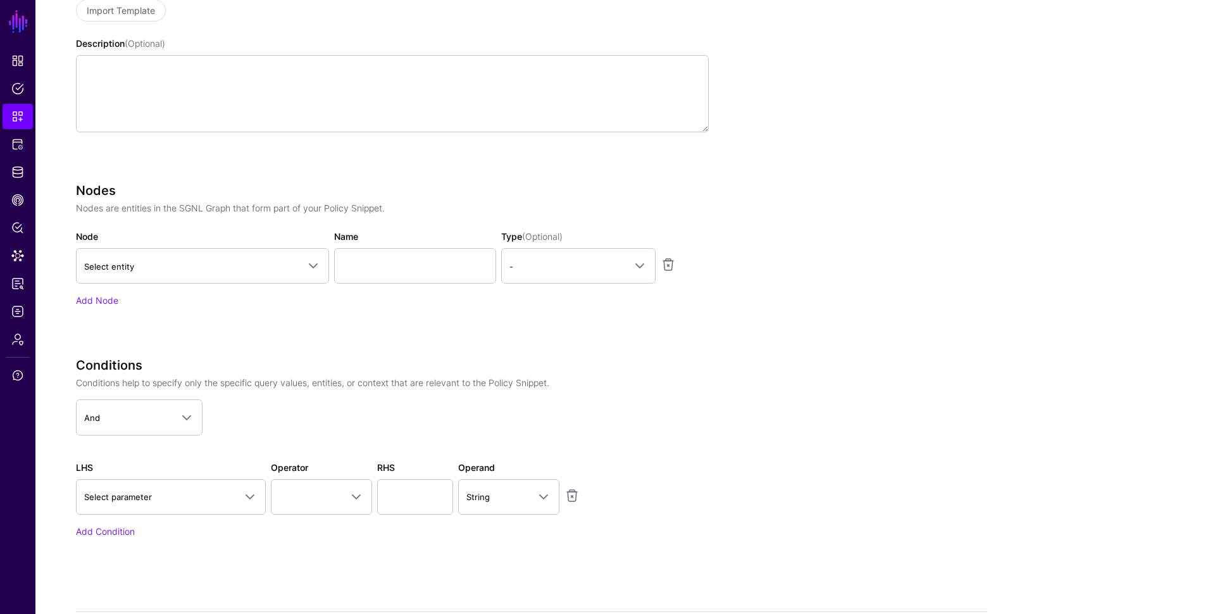
scroll to position [337, 0]
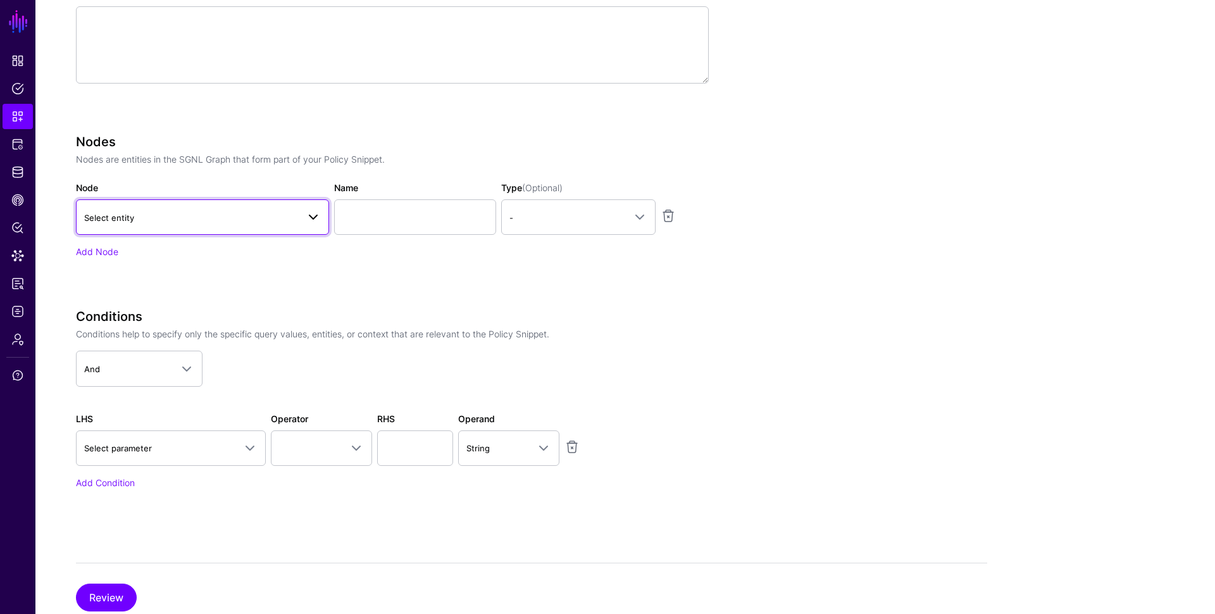
click at [160, 209] on span "Select entity" at bounding box center [202, 216] width 237 height 15
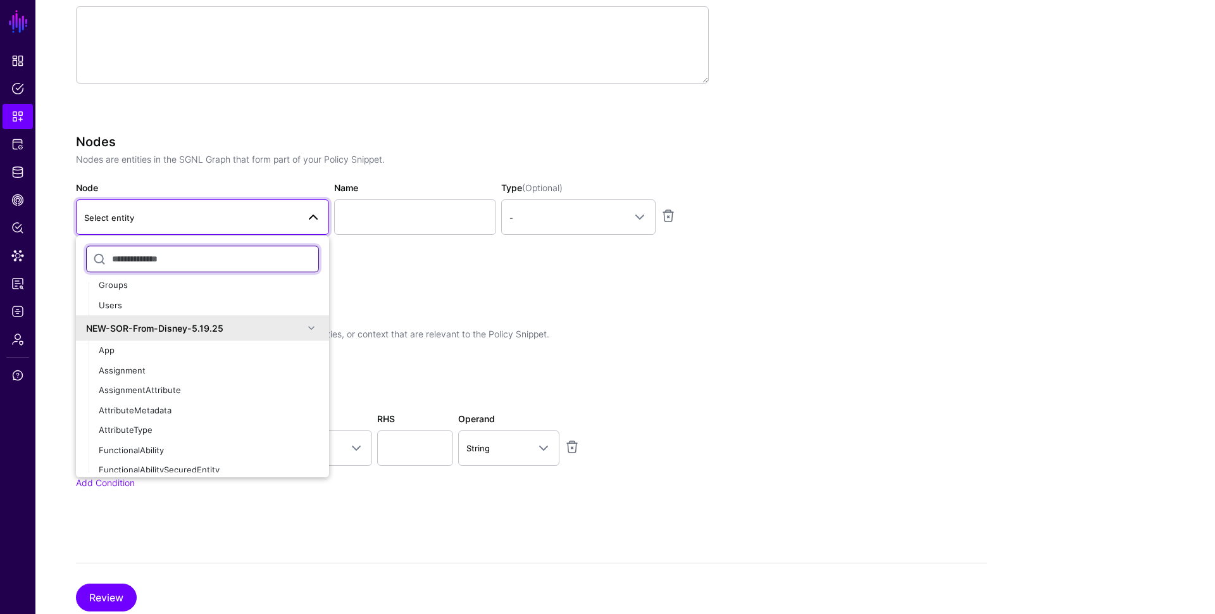
scroll to position [418, 0]
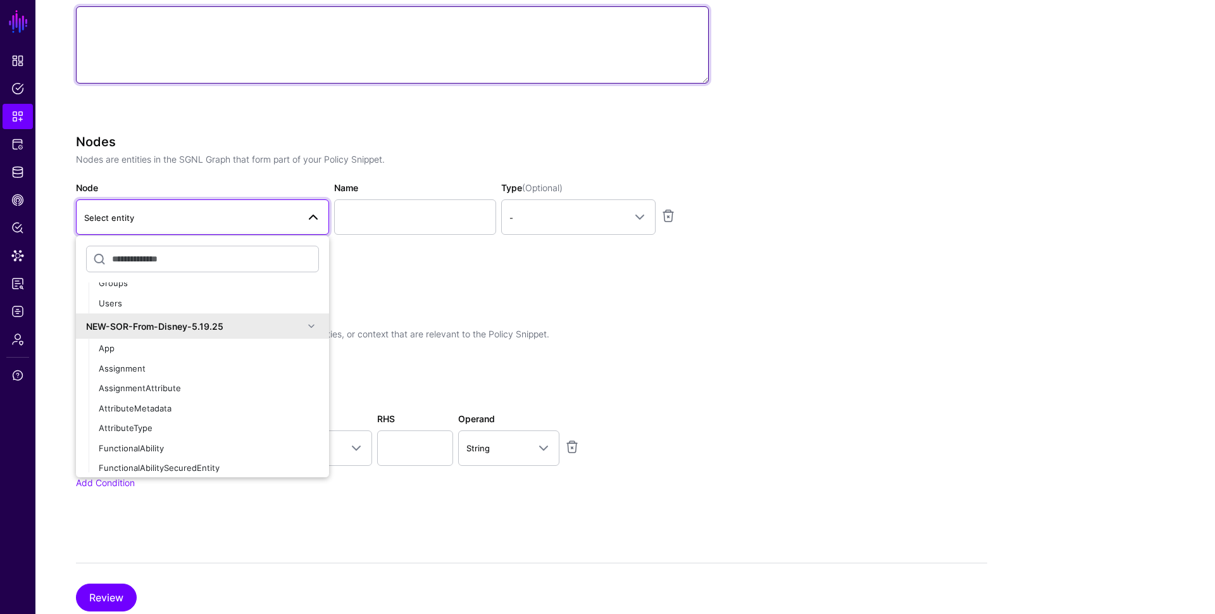
click at [191, 80] on textarea "Description (Optional)" at bounding box center [392, 44] width 633 height 77
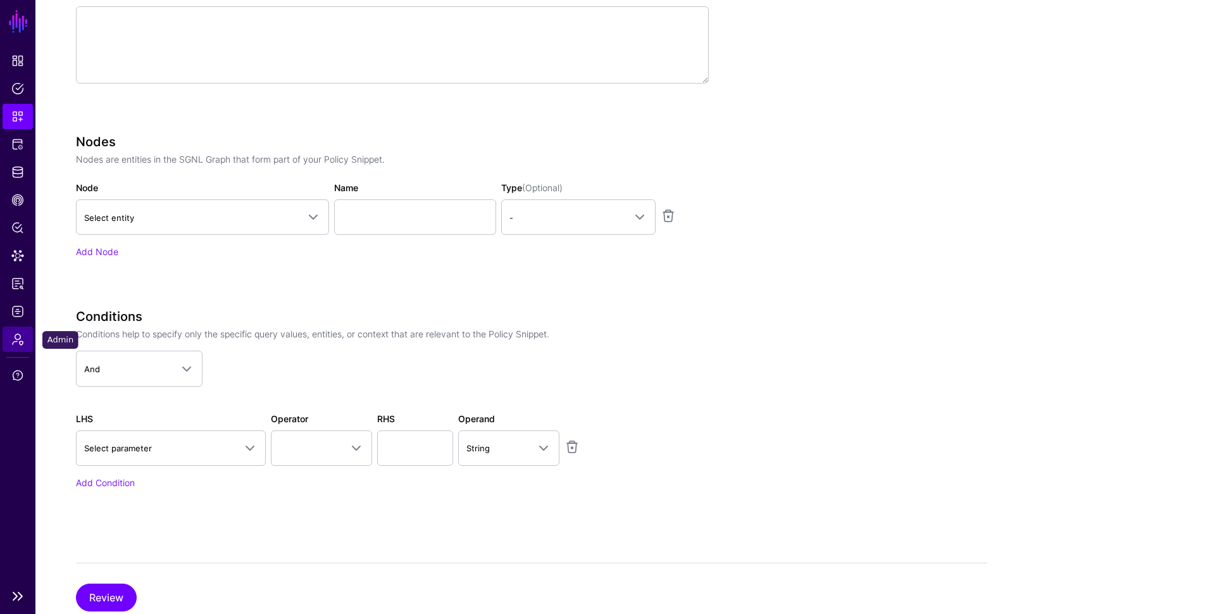
click at [12, 341] on span "Admin" at bounding box center [17, 339] width 13 height 13
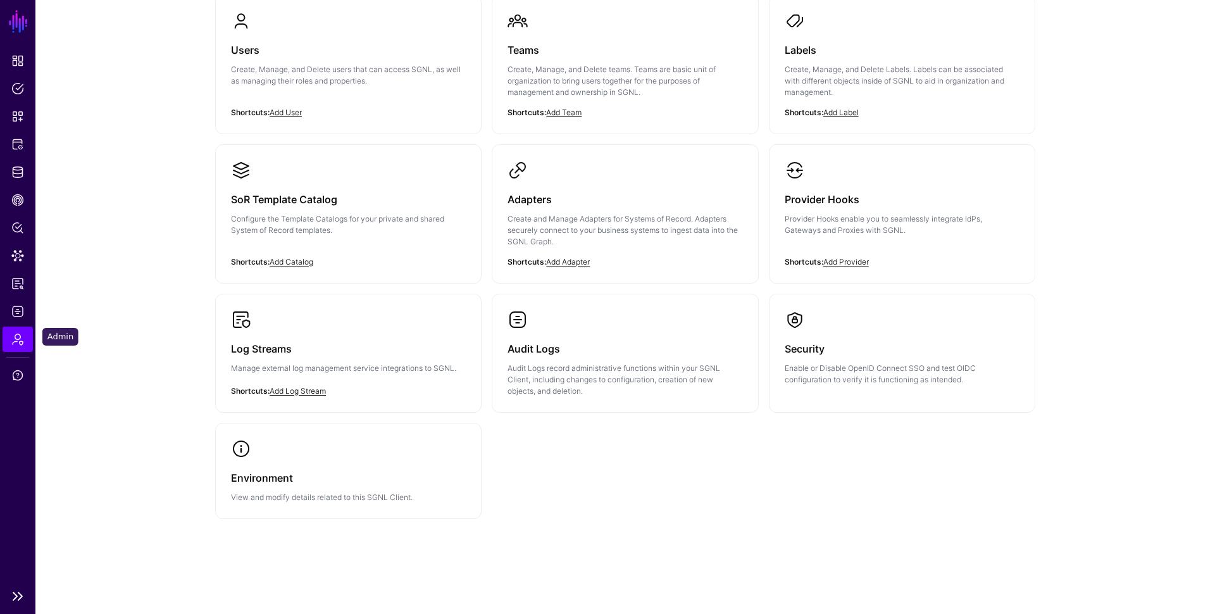
scroll to position [137, 0]
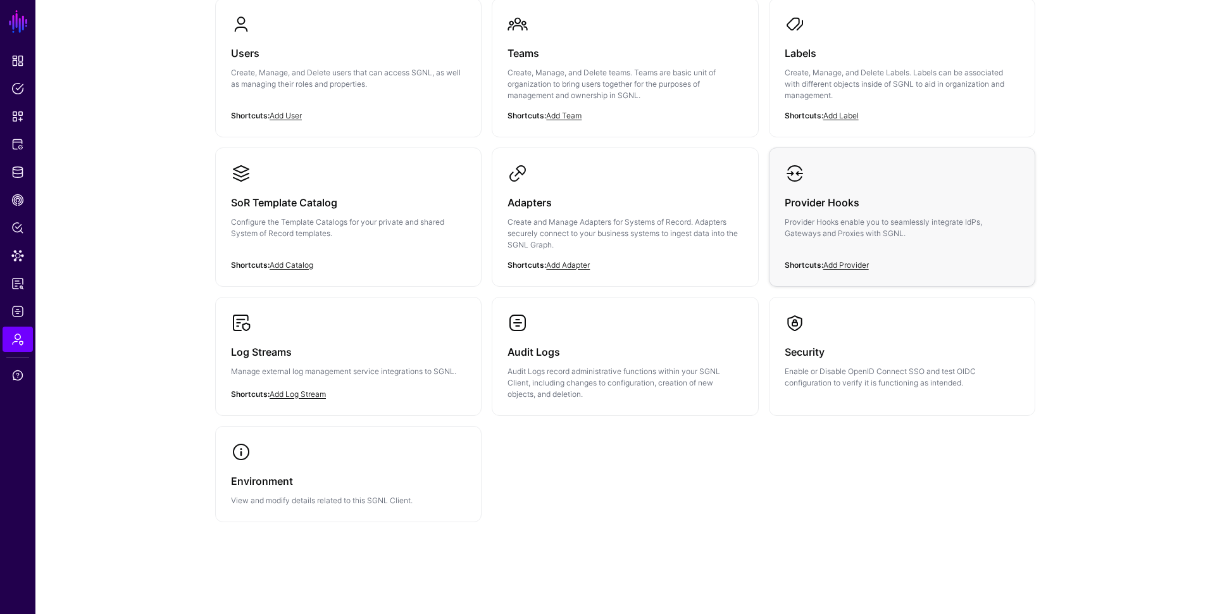
click at [831, 202] on h3 "Provider Hooks" at bounding box center [902, 203] width 235 height 18
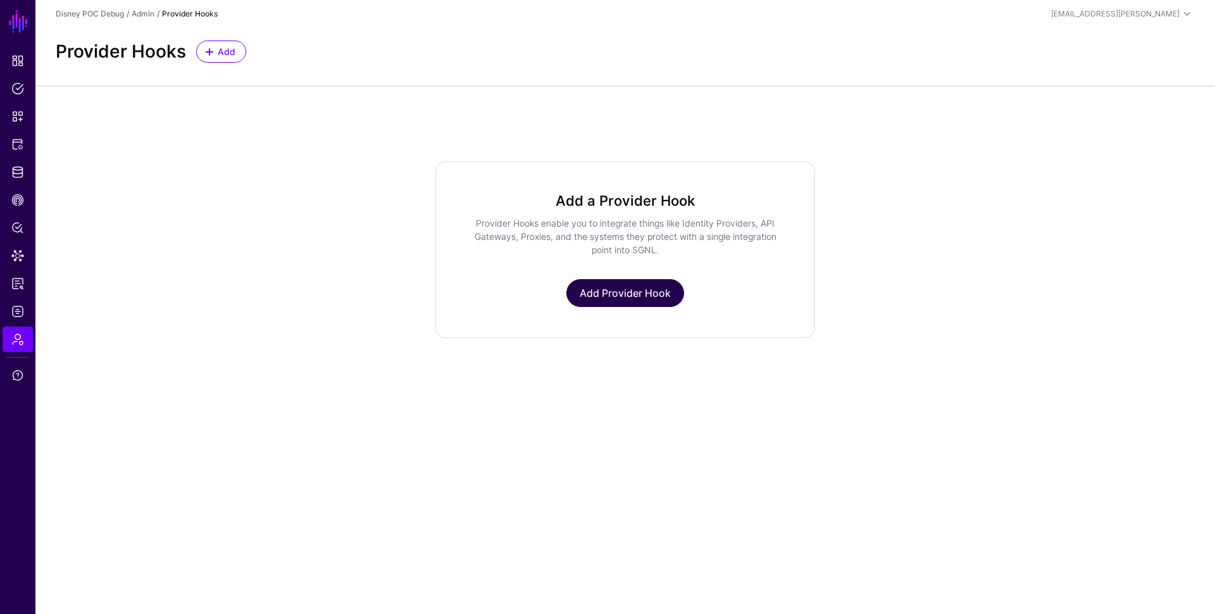
click at [606, 297] on link "Add Provider Hook" at bounding box center [625, 293] width 118 height 28
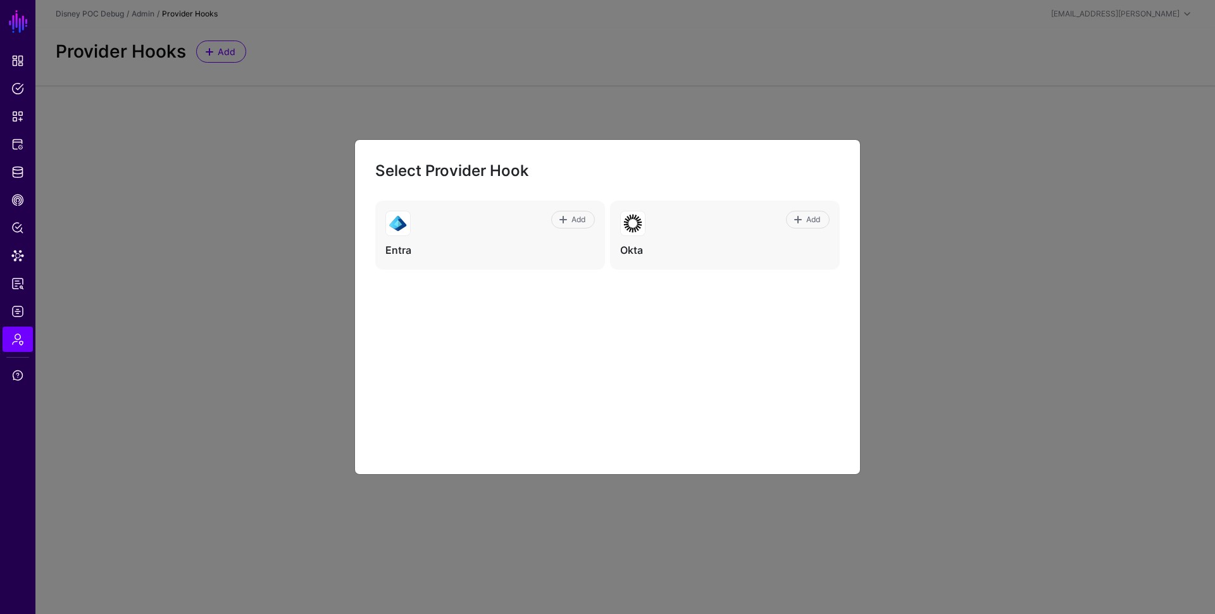
click at [242, 221] on ngb-modal-window "Select Provider Hook Add Entra Add Okta" at bounding box center [607, 307] width 1215 height 614
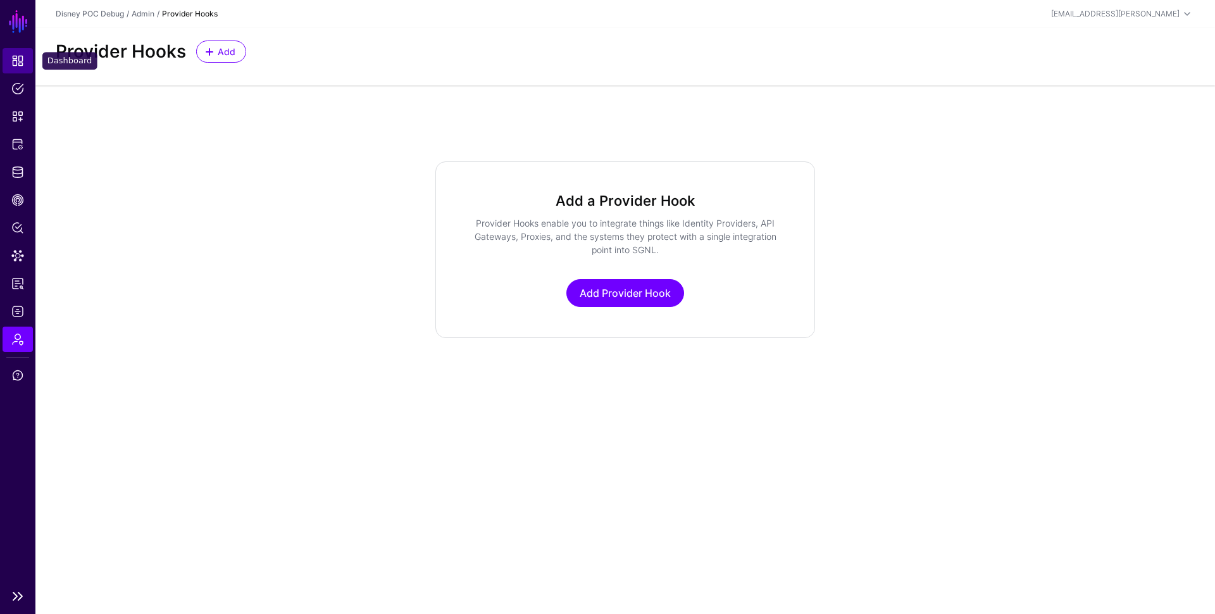
click at [16, 70] on link "Dashboard" at bounding box center [18, 60] width 30 height 25
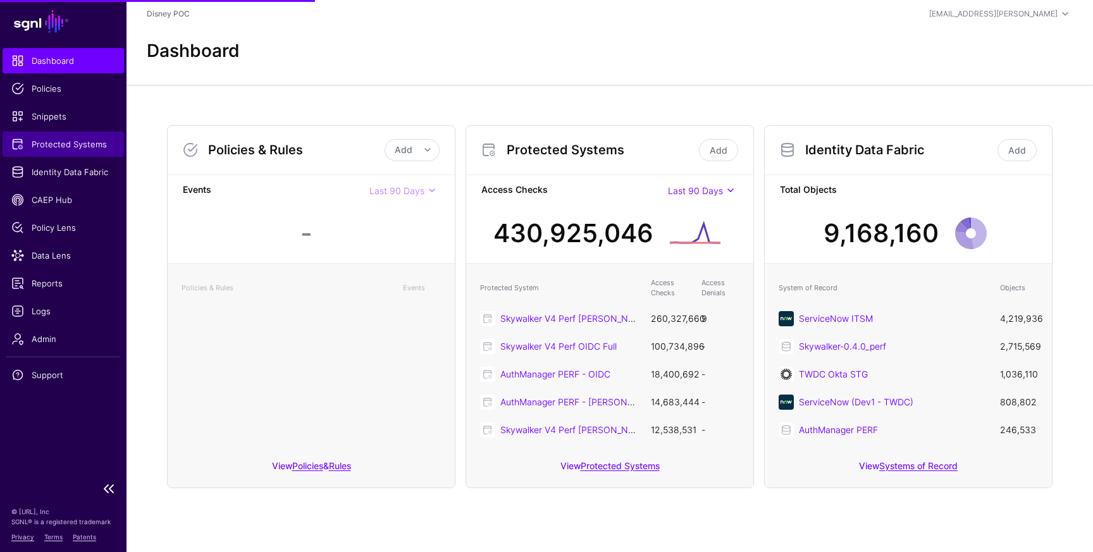
click at [74, 142] on span "Protected Systems" at bounding box center [63, 144] width 104 height 13
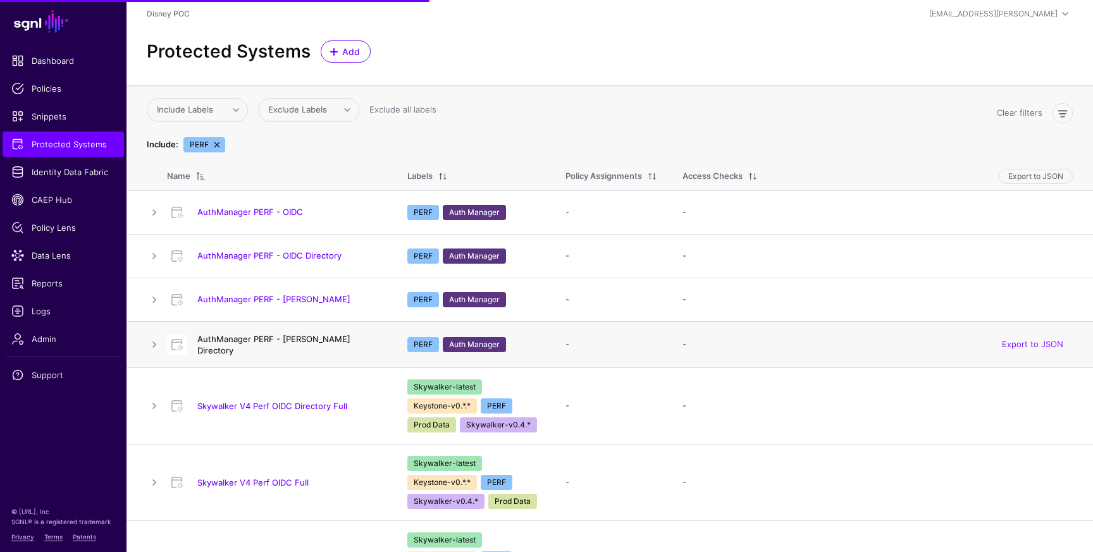
scroll to position [14, 0]
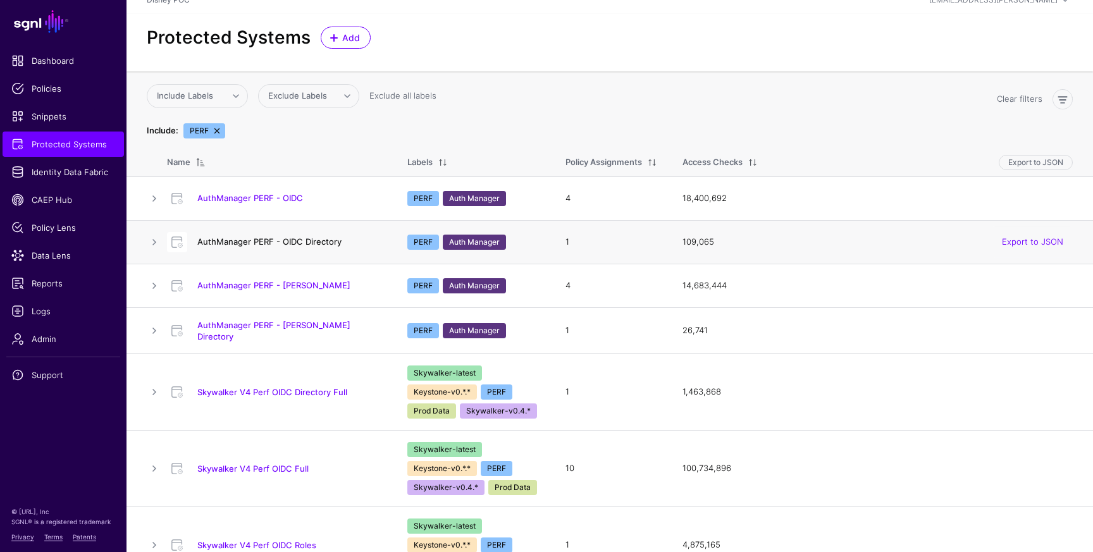
click at [316, 242] on link "AuthManager PERF - OIDC Directory" at bounding box center [269, 242] width 144 height 10
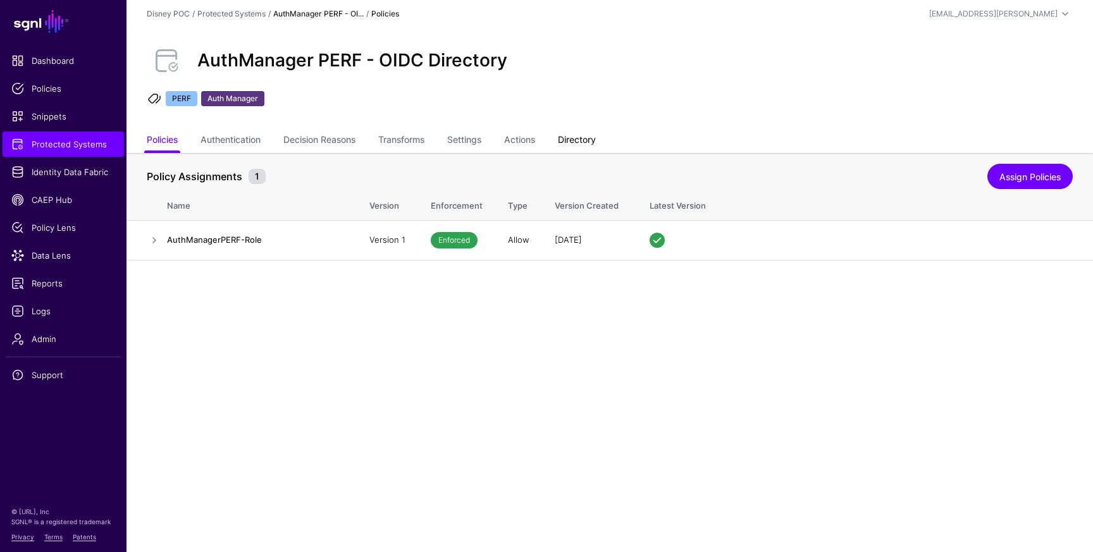
click at [593, 144] on link "Directory" at bounding box center [577, 141] width 38 height 24
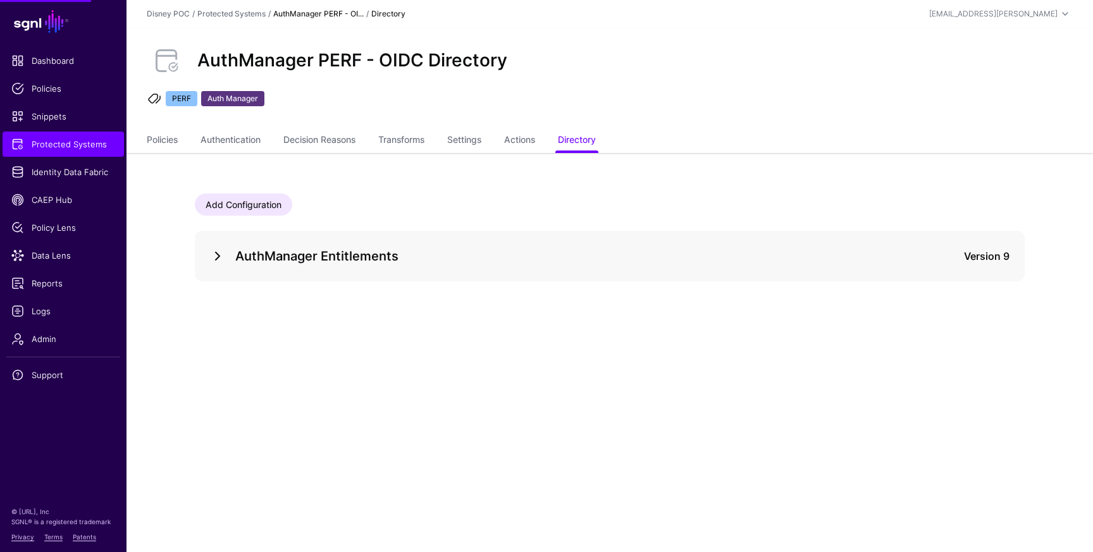
click at [214, 256] on link at bounding box center [217, 256] width 15 height 15
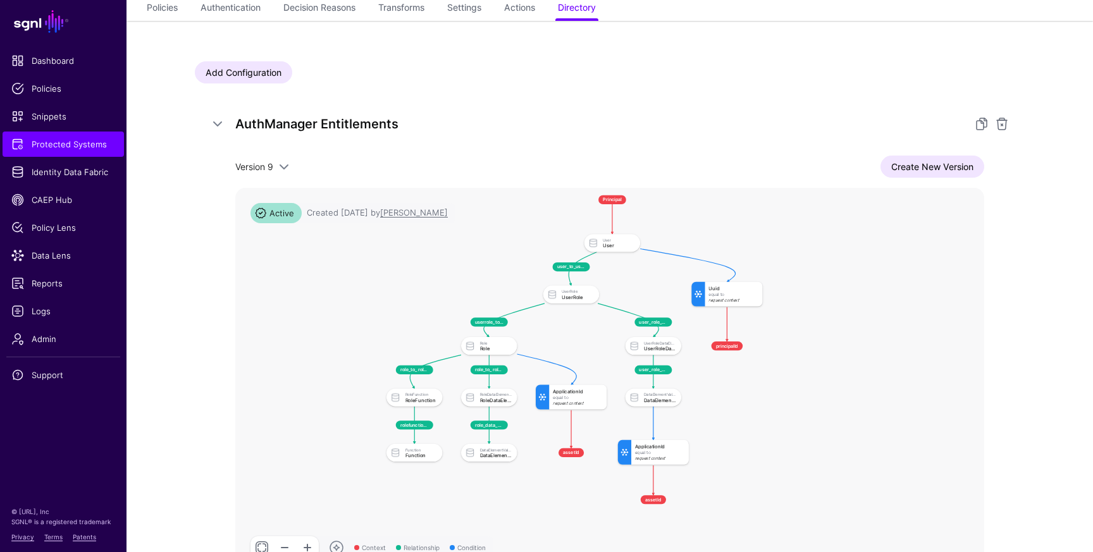
scroll to position [133, 0]
click at [946, 166] on link "Create New Version" at bounding box center [933, 166] width 104 height 22
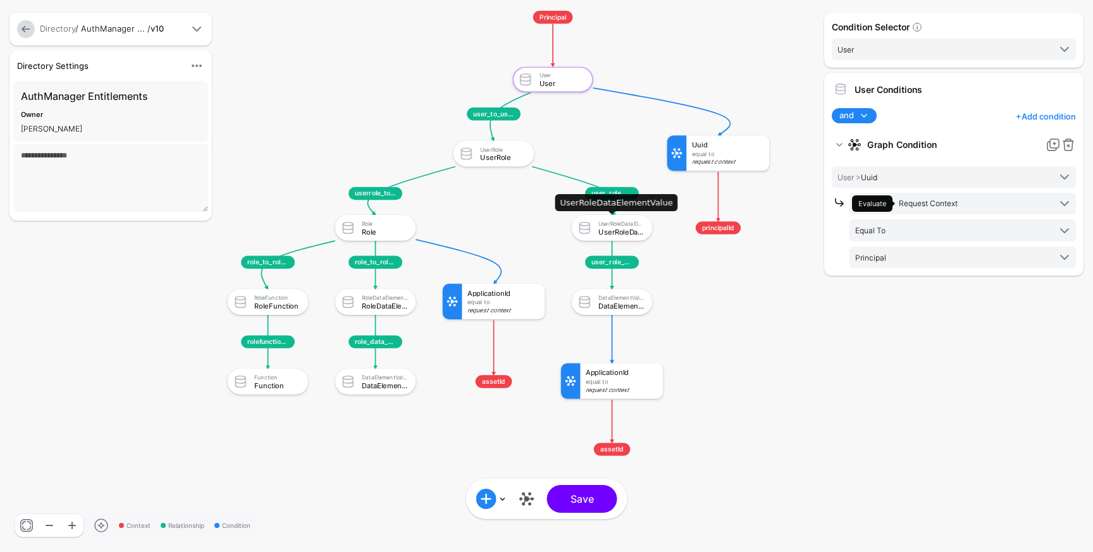
click at [635, 234] on div "UserRoleDataElementValue" at bounding box center [622, 232] width 46 height 8
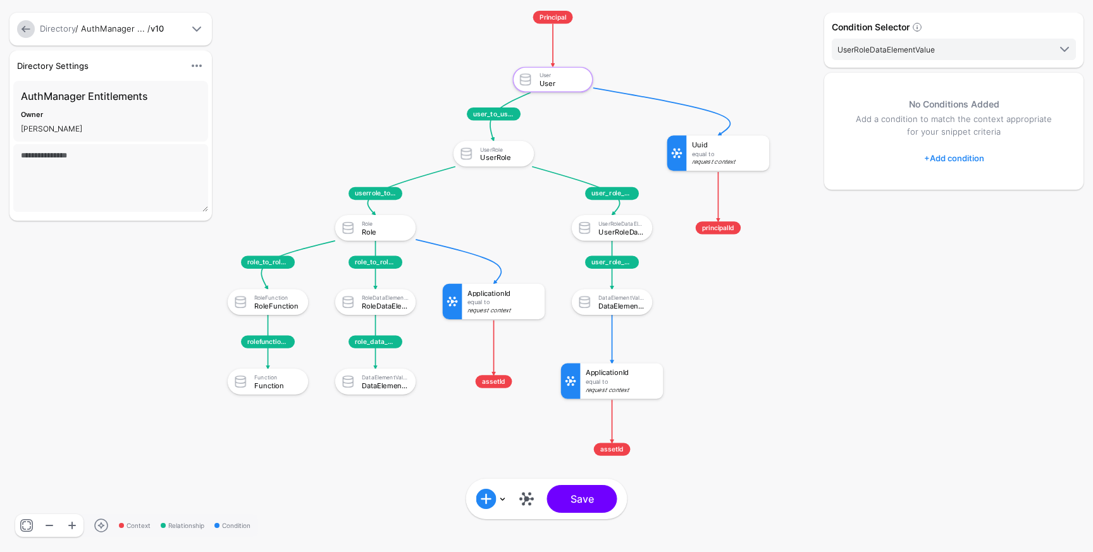
click at [943, 157] on link "+ Add condition" at bounding box center [954, 158] width 60 height 20
click at [972, 217] on div "Graph Condition" at bounding box center [992, 209] width 123 height 15
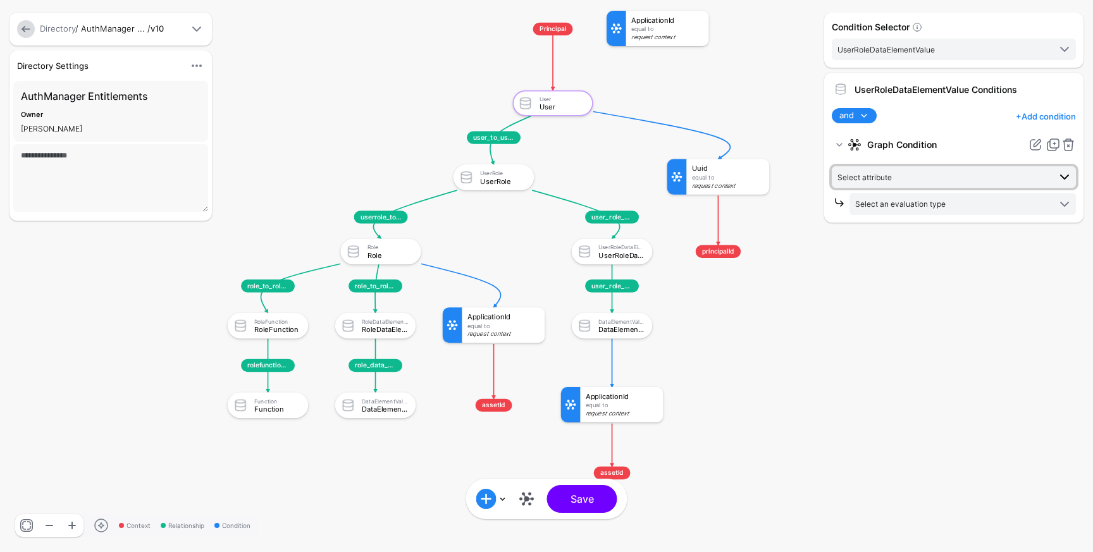
click at [893, 171] on span "Select attribute" at bounding box center [944, 177] width 212 height 14
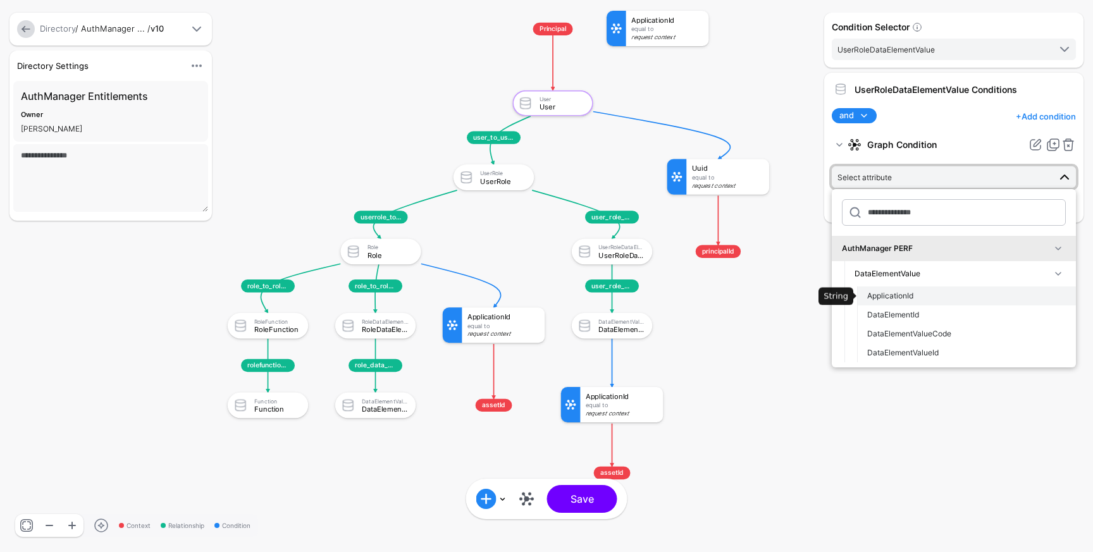
click at [901, 289] on button "ApplicationId" at bounding box center [966, 296] width 219 height 19
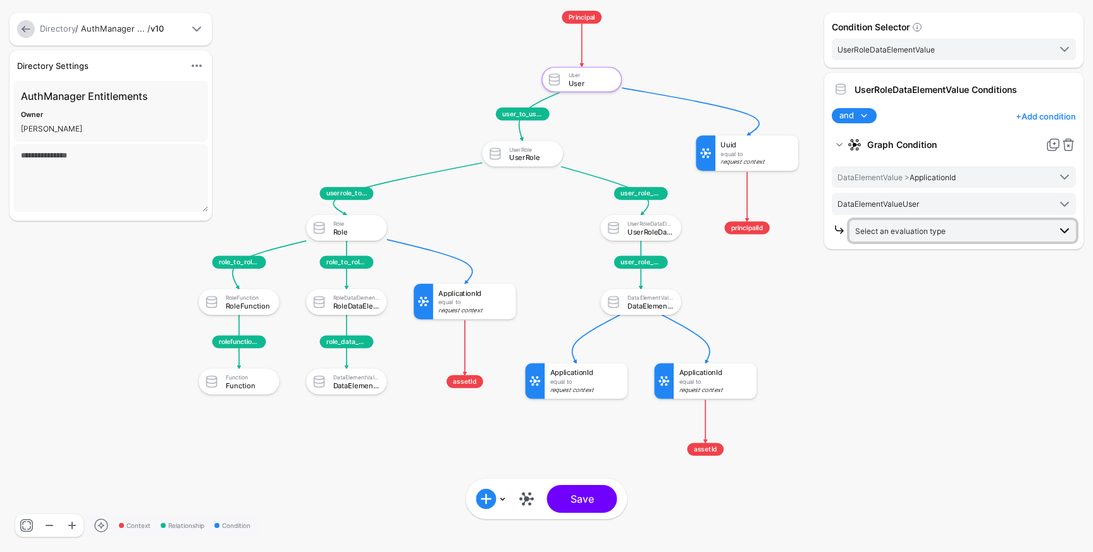
click at [916, 227] on span "Select an evaluation type" at bounding box center [900, 231] width 90 height 9
click at [919, 311] on span "Date + Time Evaluate against date and time conditions, including duration" at bounding box center [963, 314] width 206 height 30
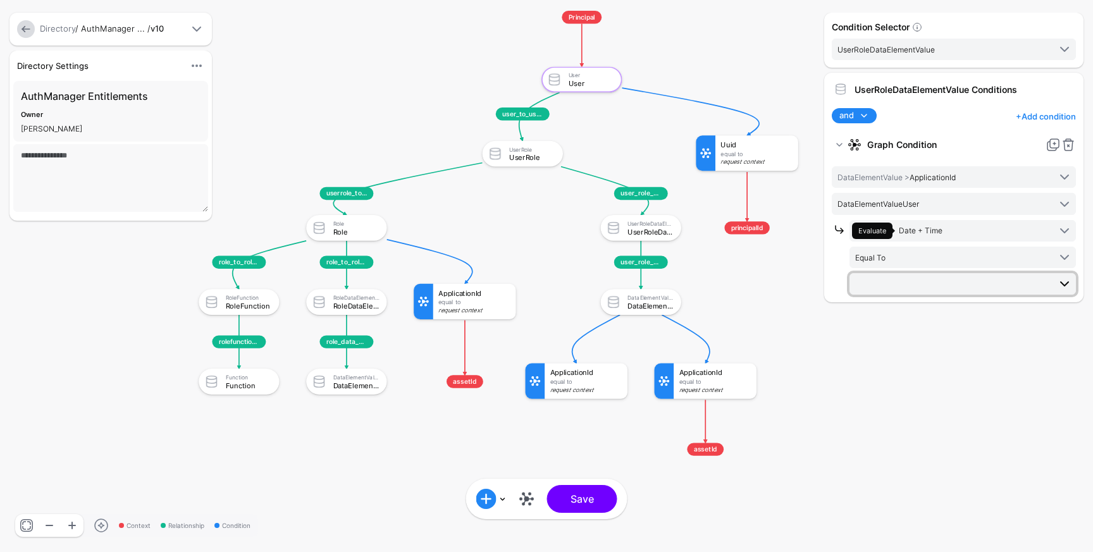
click at [917, 284] on span at bounding box center [963, 283] width 217 height 15
click at [926, 258] on span "Equal To" at bounding box center [952, 258] width 194 height 14
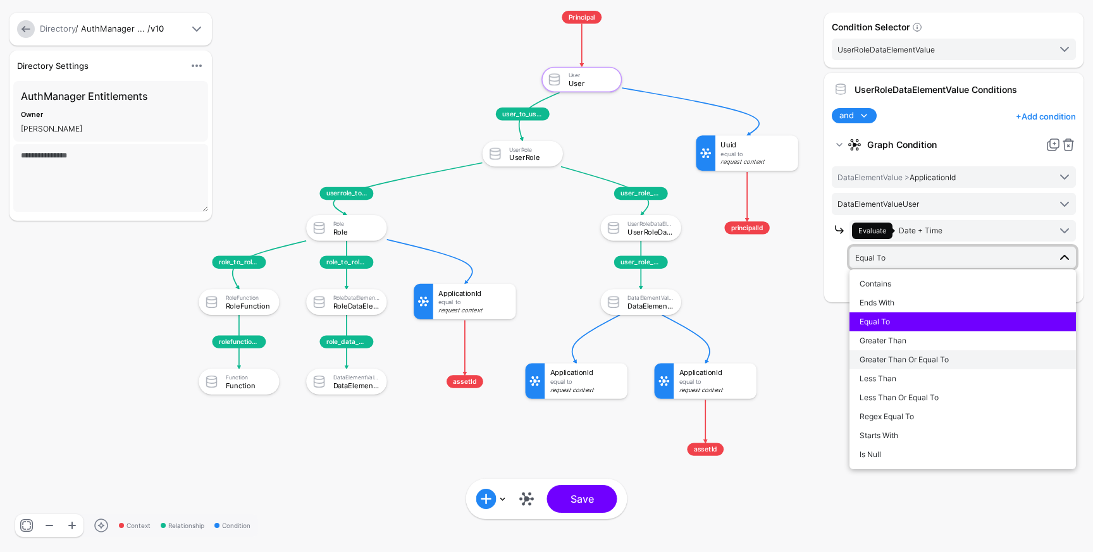
click at [926, 356] on span "Greater Than Or Equal To" at bounding box center [904, 359] width 89 height 9
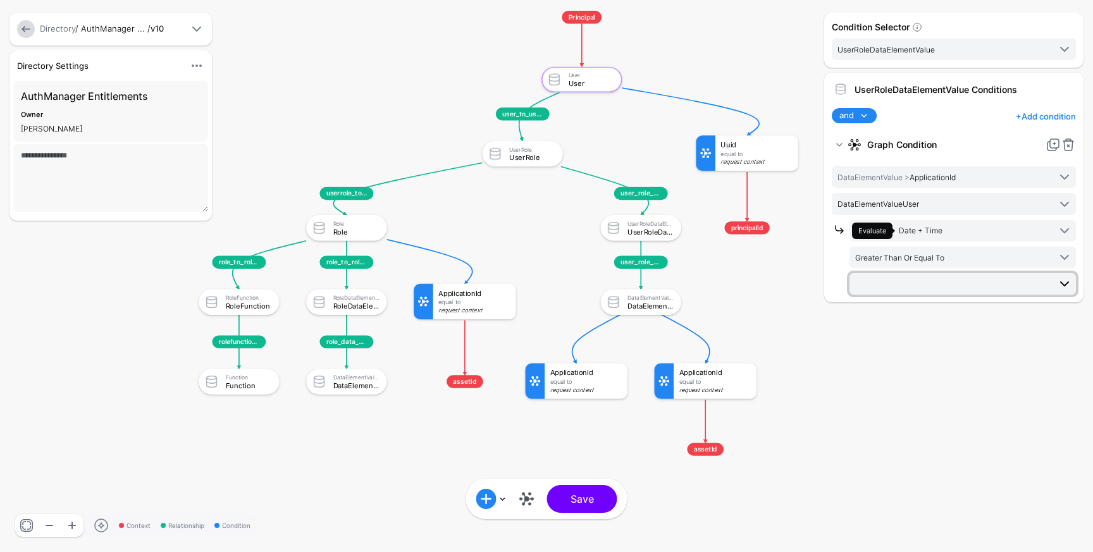
click at [916, 290] on span at bounding box center [963, 283] width 217 height 15
click at [926, 230] on span "Date + Time" at bounding box center [921, 230] width 44 height 9
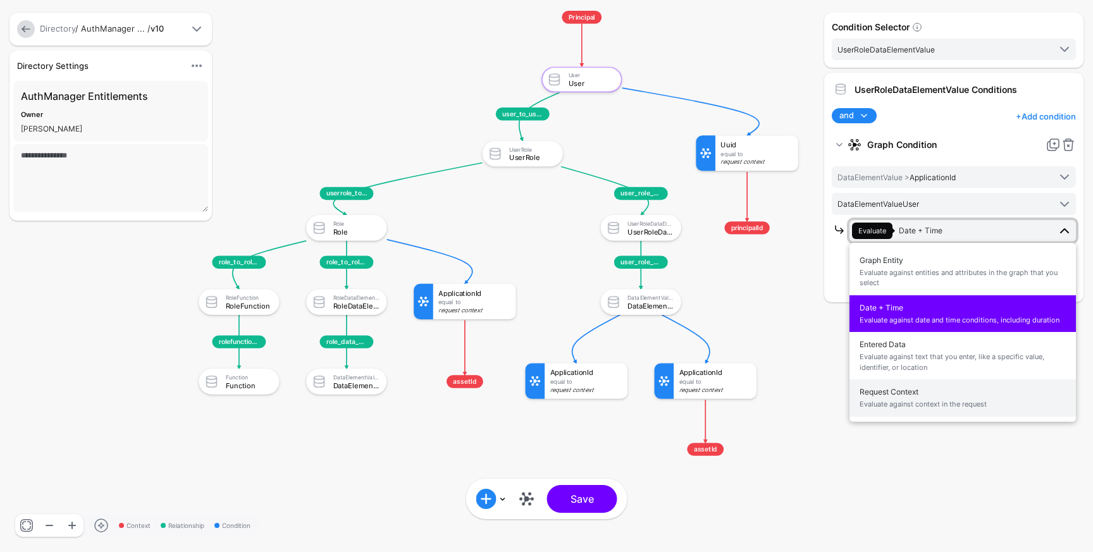
click at [941, 400] on span "Evaluate against context in the request" at bounding box center [963, 404] width 206 height 11
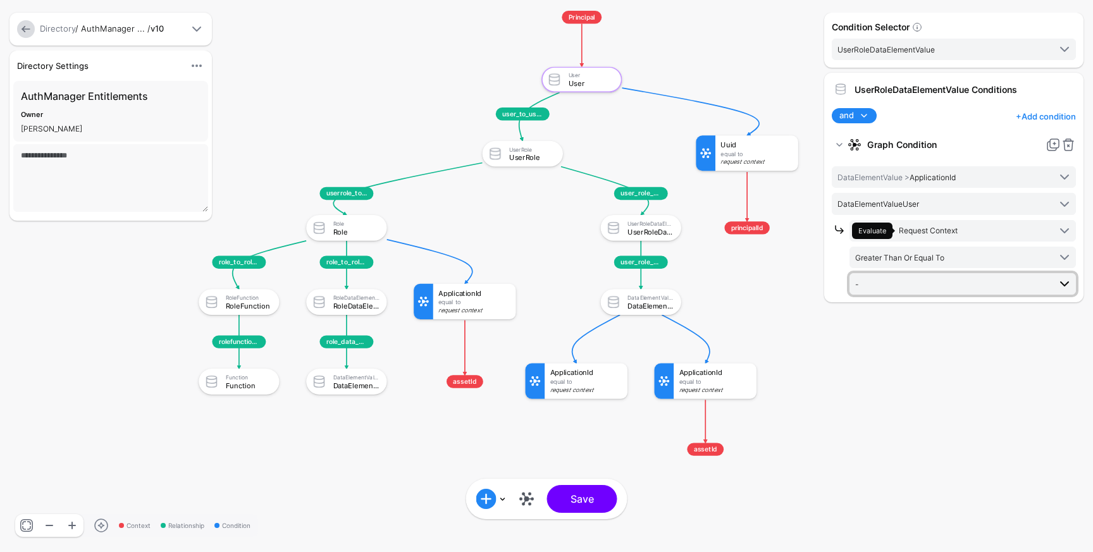
click at [937, 277] on span "-" at bounding box center [952, 284] width 194 height 14
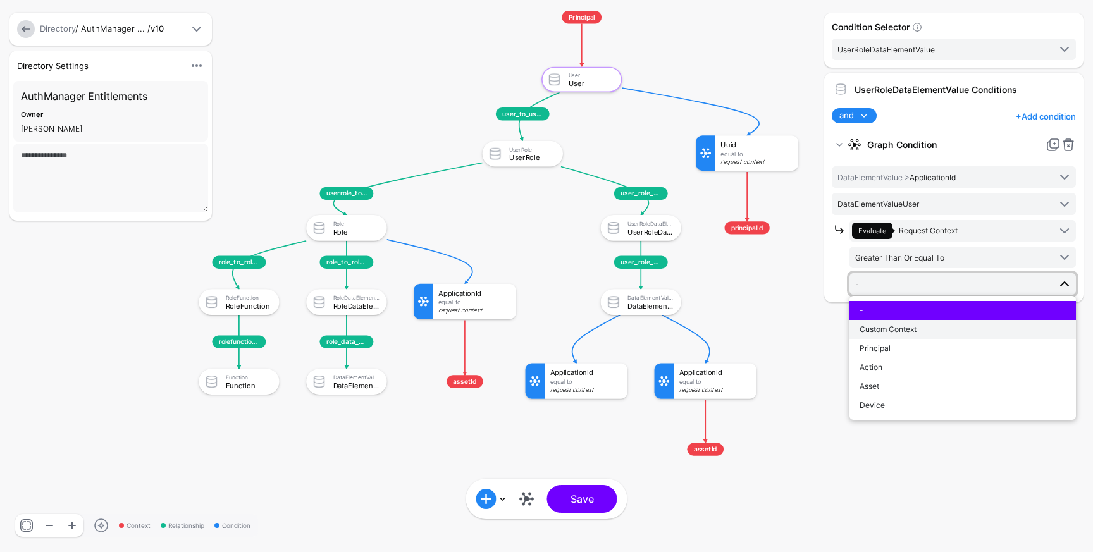
click at [938, 329] on div "Custom Context" at bounding box center [963, 329] width 206 height 11
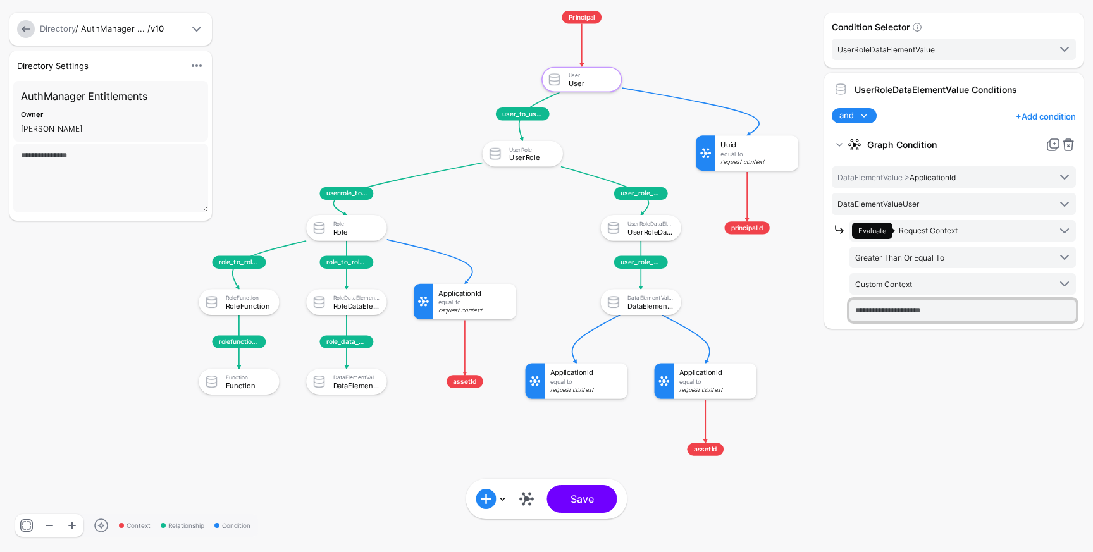
click at [926, 313] on input "text" at bounding box center [963, 311] width 227 height 22
click at [25, 32] on link at bounding box center [26, 29] width 18 height 18
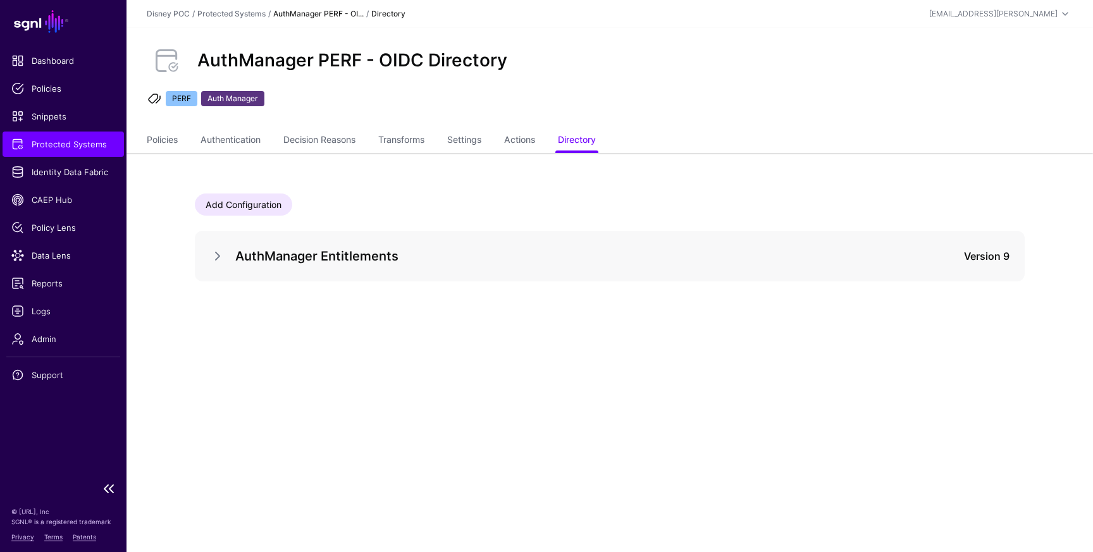
click at [55, 141] on span "Protected Systems" at bounding box center [63, 144] width 104 height 13
